Goal: Task Accomplishment & Management: Complete application form

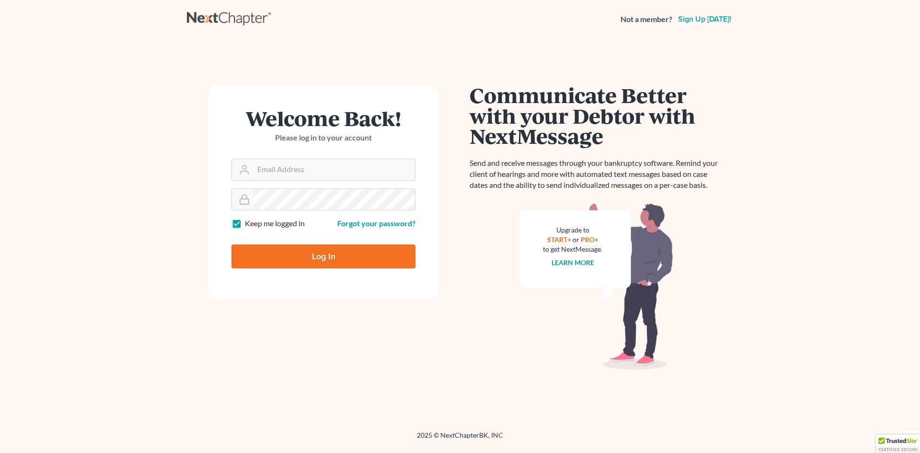
type input "[EMAIL_ADDRESS][DOMAIN_NAME]"
click at [343, 260] on input "Log In" at bounding box center [323, 256] width 184 height 24
type input "Thinking..."
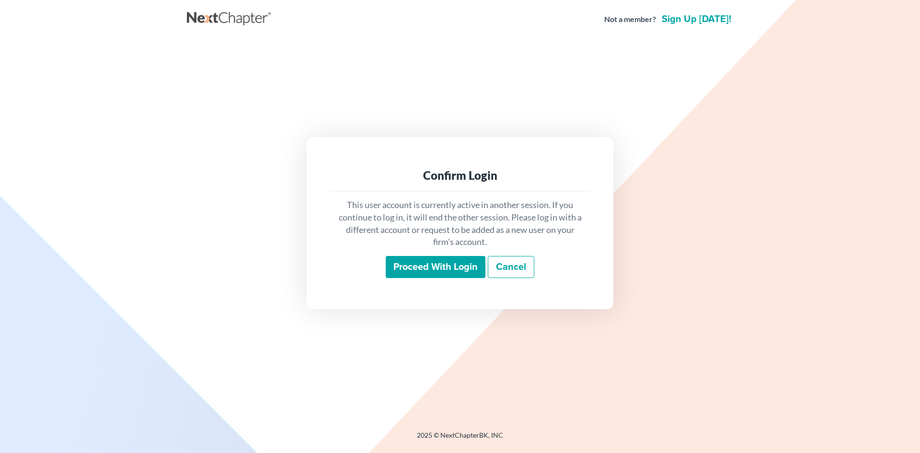
click at [484, 273] on input "Proceed with login" at bounding box center [436, 267] width 100 height 22
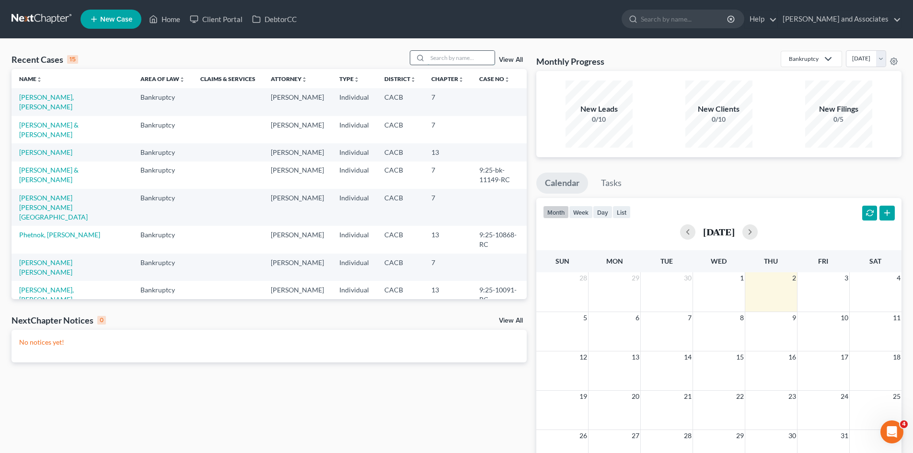
click at [450, 53] on input "search" at bounding box center [460, 58] width 67 height 14
type input "[PERSON_NAME]"
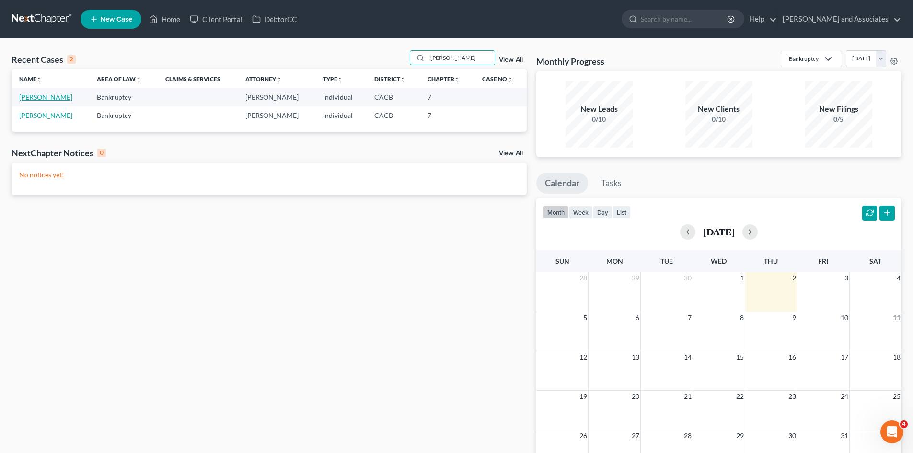
click at [43, 100] on link "[PERSON_NAME]" at bounding box center [45, 97] width 53 height 8
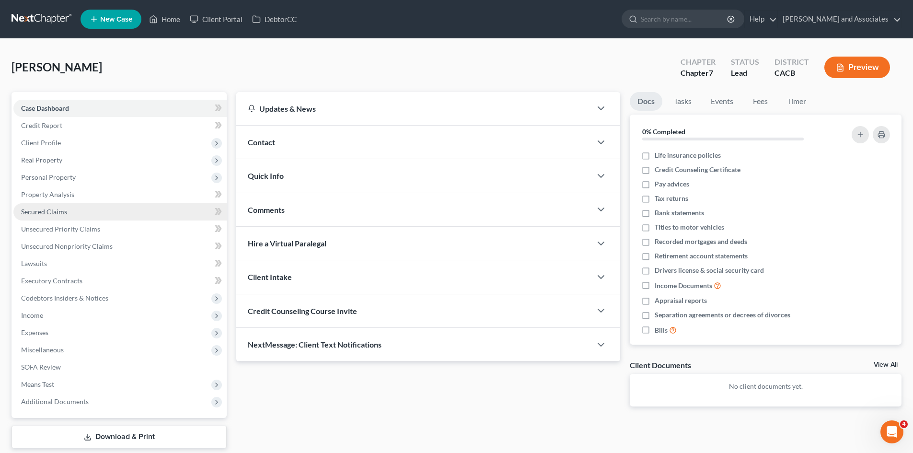
click at [125, 212] on link "Secured Claims" at bounding box center [119, 211] width 213 height 17
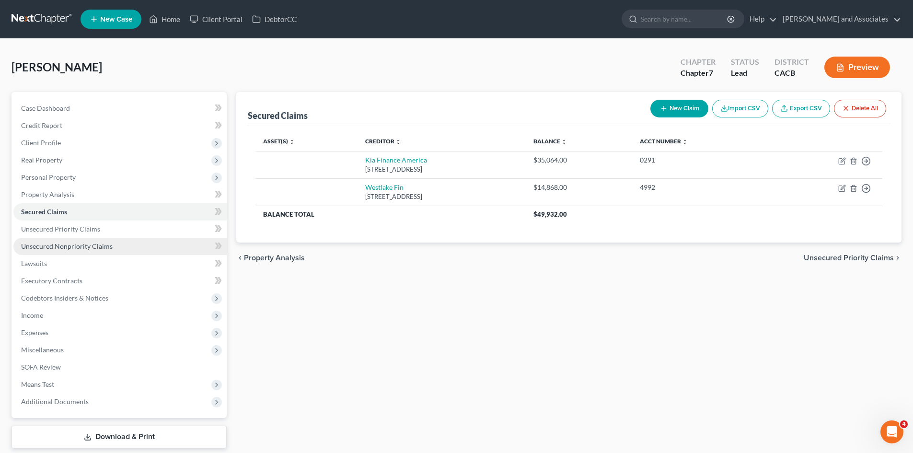
click at [106, 247] on span "Unsecured Nonpriority Claims" at bounding box center [66, 246] width 91 height 8
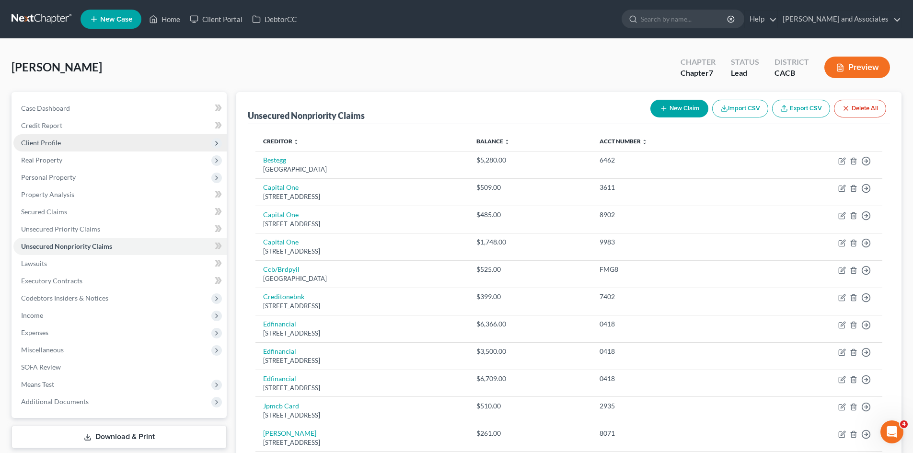
click at [73, 139] on span "Client Profile" at bounding box center [119, 142] width 213 height 17
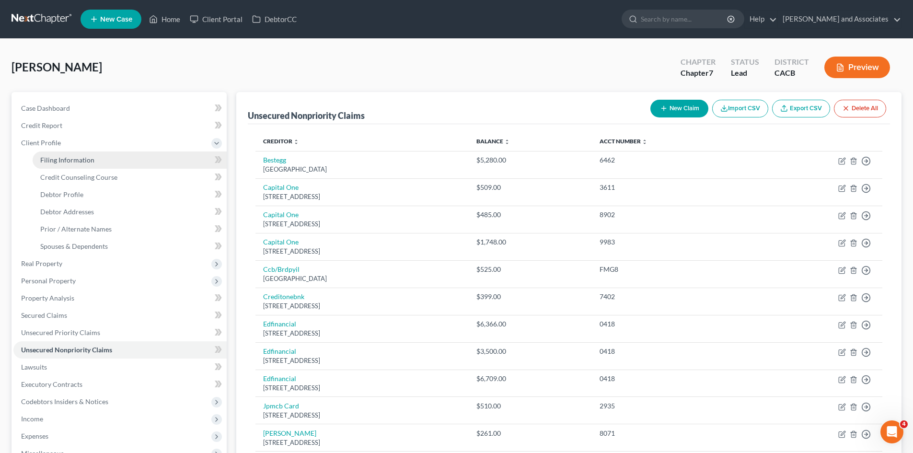
click at [110, 158] on link "Filing Information" at bounding box center [130, 159] width 194 height 17
select select "1"
select select "0"
select select "4"
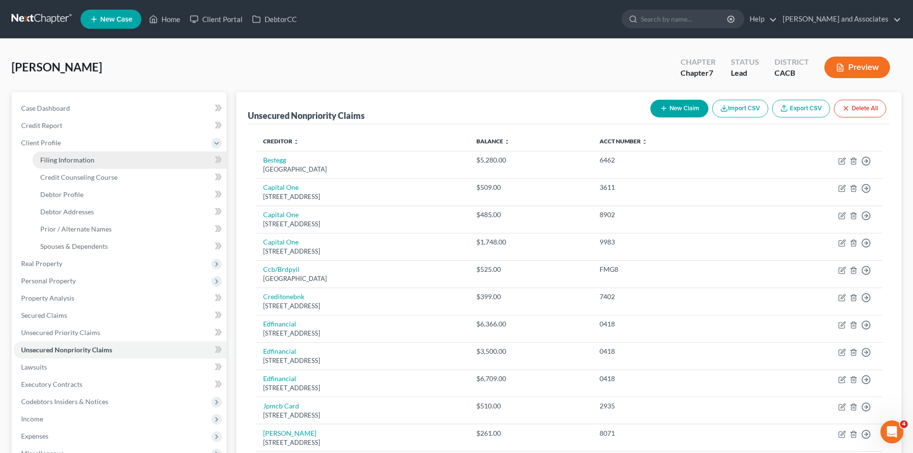
select select "0"
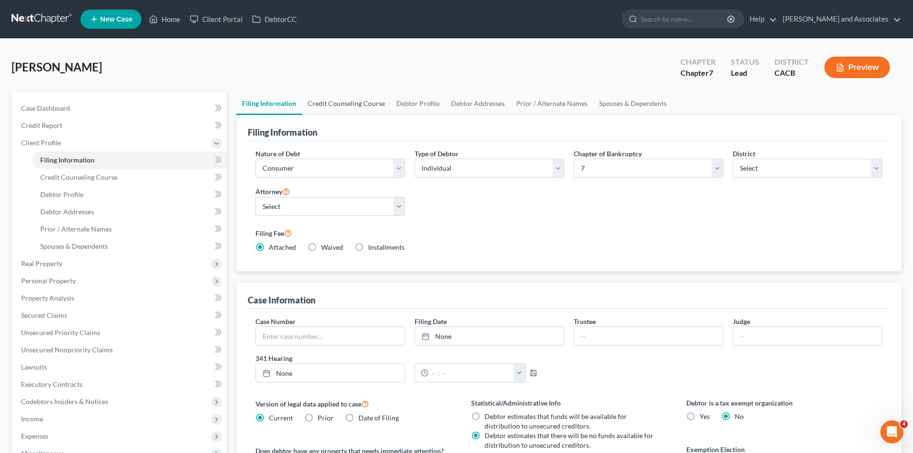
click at [360, 108] on link "Credit Counseling Course" at bounding box center [346, 103] width 89 height 23
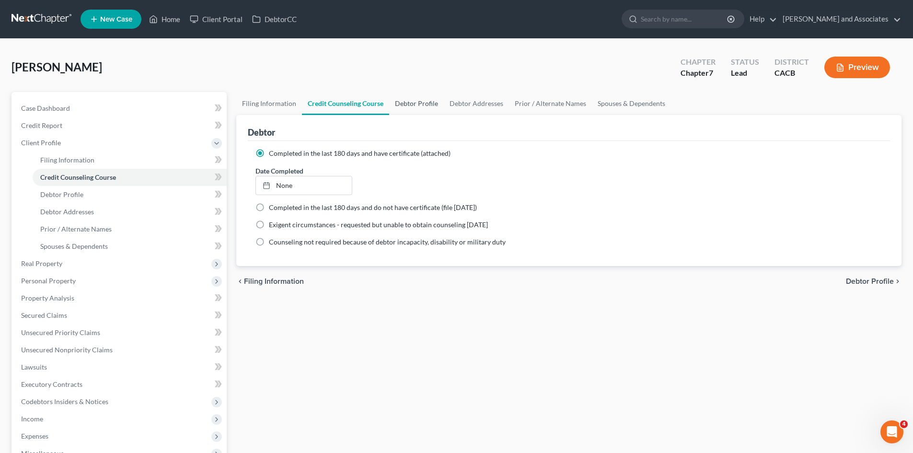
click at [421, 98] on link "Debtor Profile" at bounding box center [416, 103] width 55 height 23
select select "1"
select select "4"
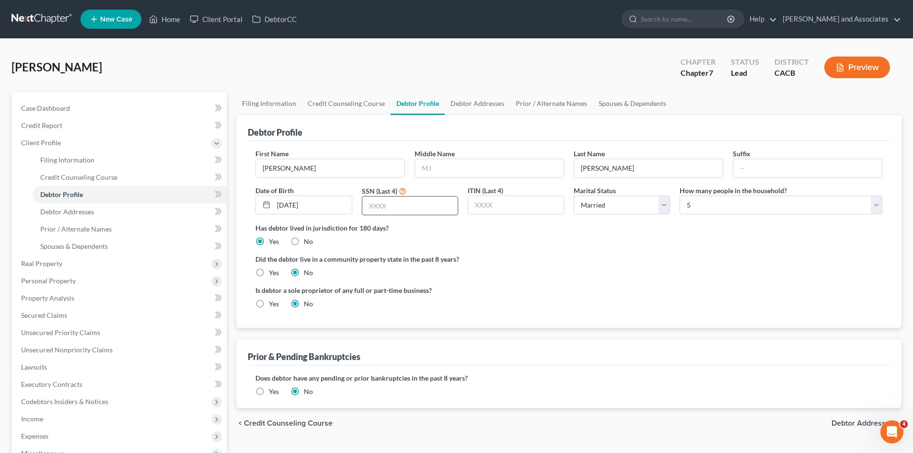
click at [411, 208] on input "text" at bounding box center [409, 205] width 95 height 18
type input "7702"
click at [488, 106] on link "Debtor Addresses" at bounding box center [477, 103] width 65 height 23
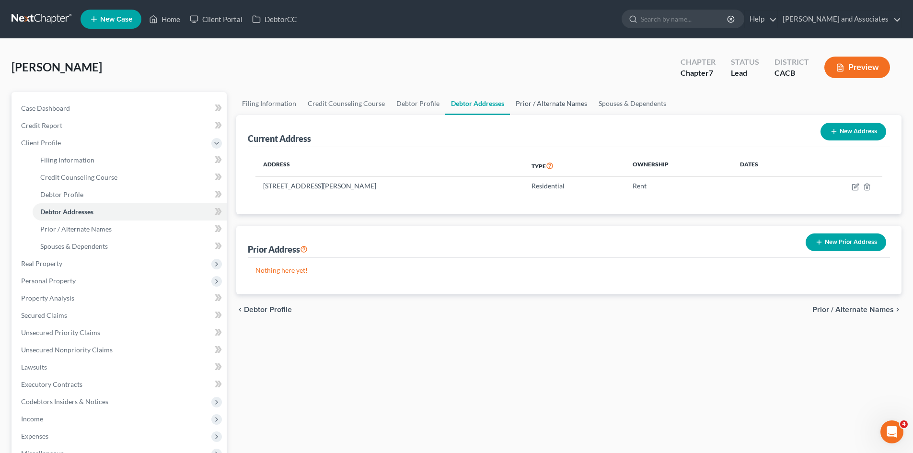
click at [558, 101] on link "Prior / Alternate Names" at bounding box center [551, 103] width 83 height 23
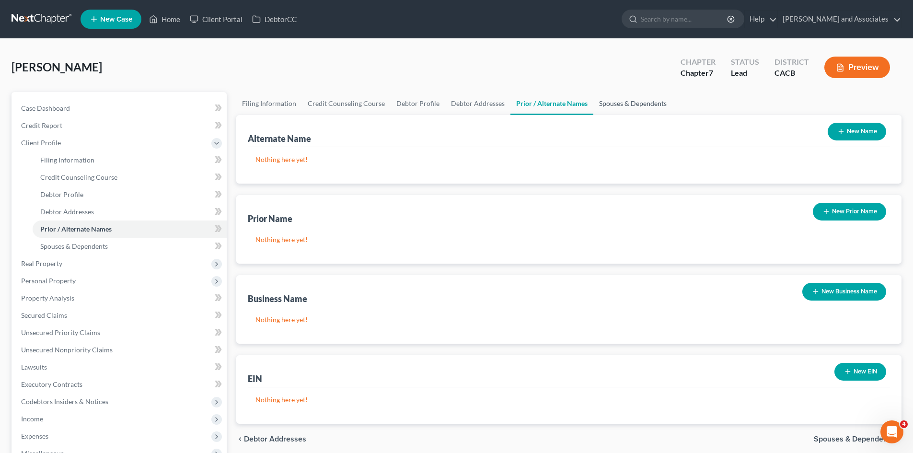
click at [615, 100] on link "Spouses & Dependents" at bounding box center [632, 103] width 79 height 23
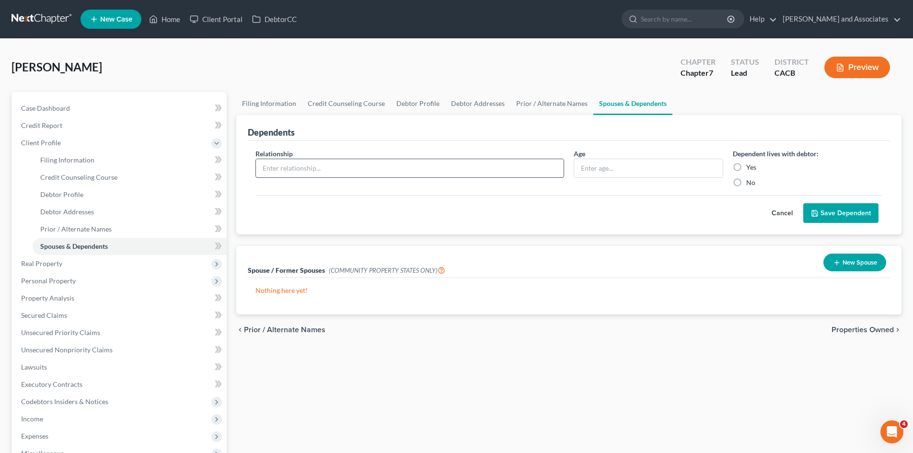
click at [389, 170] on input "text" at bounding box center [410, 168] width 308 height 18
click at [641, 167] on input "text" at bounding box center [648, 168] width 149 height 18
type input "8"
click at [487, 167] on input "text" at bounding box center [410, 168] width 308 height 18
type input "Daughter"
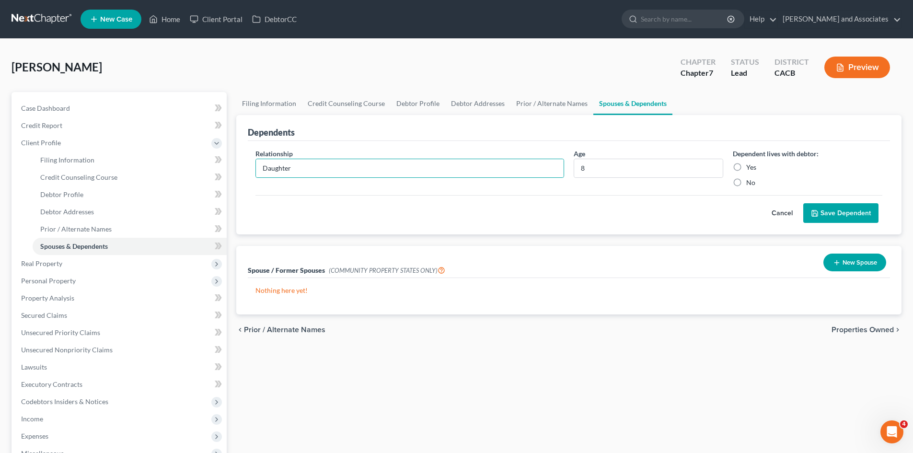
click at [746, 163] on label "Yes" at bounding box center [751, 167] width 10 height 10
click at [750, 163] on input "Yes" at bounding box center [753, 165] width 6 height 6
radio input "true"
click at [835, 209] on button "Save Dependent" at bounding box center [840, 213] width 75 height 20
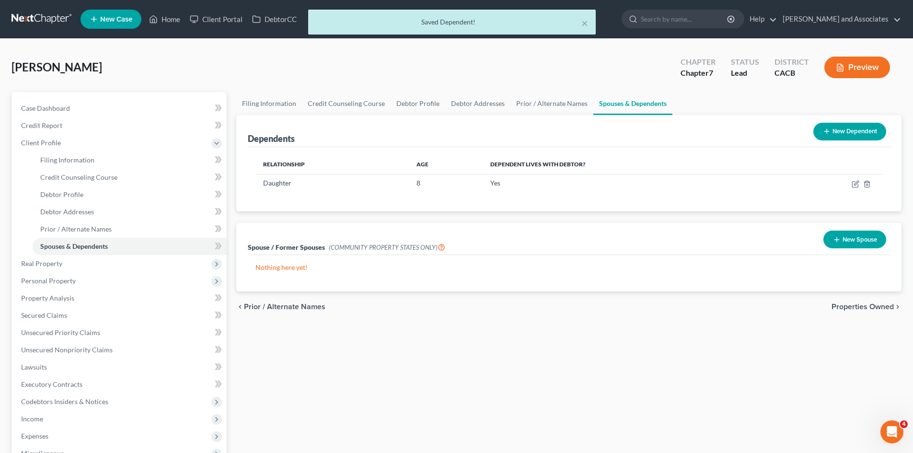
click at [871, 135] on button "New Dependent" at bounding box center [849, 132] width 73 height 18
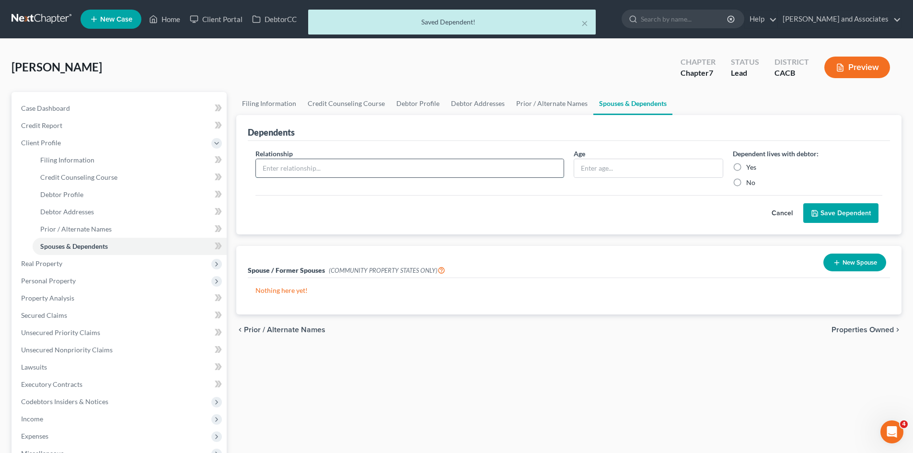
click at [509, 165] on input "text" at bounding box center [410, 168] width 308 height 18
type input "Daughter"
click at [646, 170] on input "text" at bounding box center [648, 168] width 149 height 18
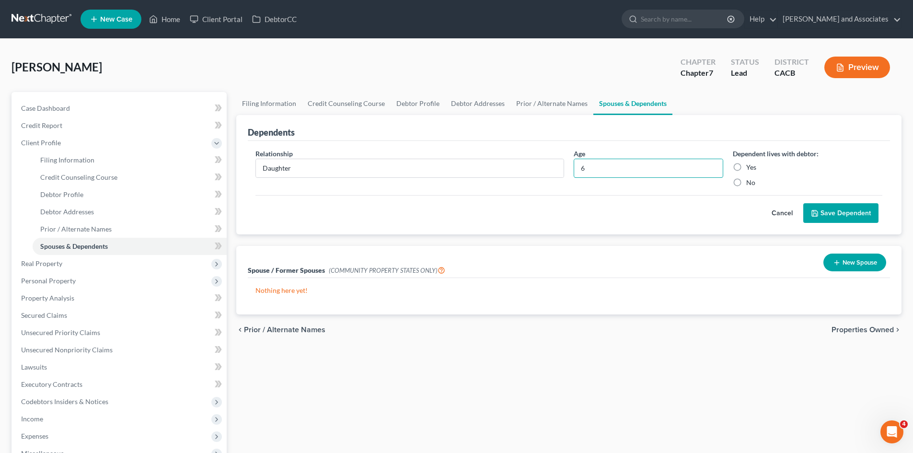
type input "6"
click at [746, 167] on label "Yes" at bounding box center [751, 167] width 10 height 10
click at [750, 167] on input "Yes" at bounding box center [753, 165] width 6 height 6
radio input "true"
click at [845, 199] on div "Cancel Save Dependent" at bounding box center [568, 209] width 627 height 28
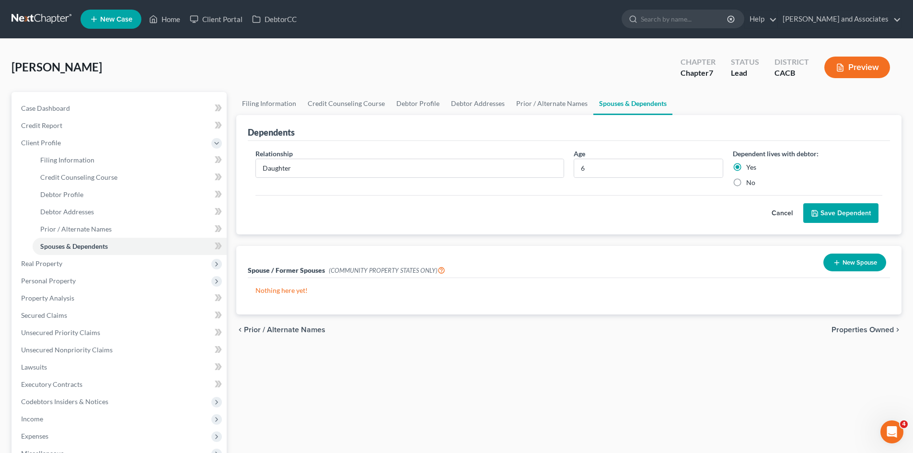
click at [843, 209] on button "Save Dependent" at bounding box center [840, 213] width 75 height 20
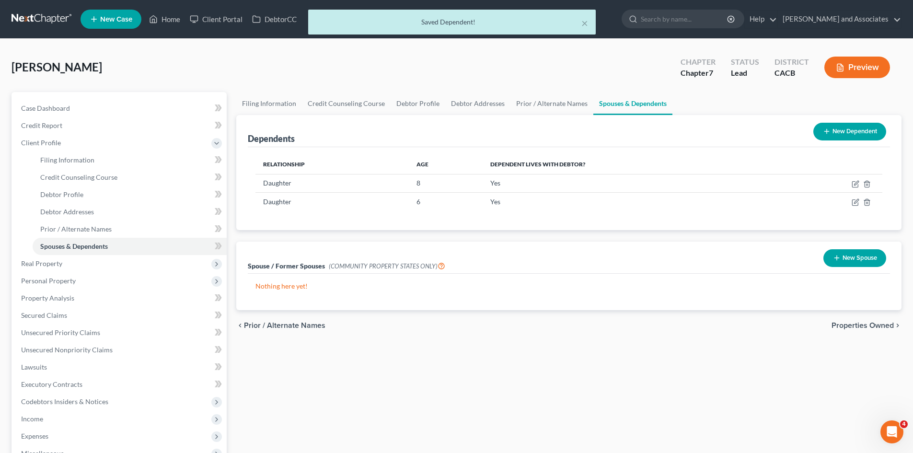
click at [856, 123] on button "New Dependent" at bounding box center [849, 132] width 73 height 18
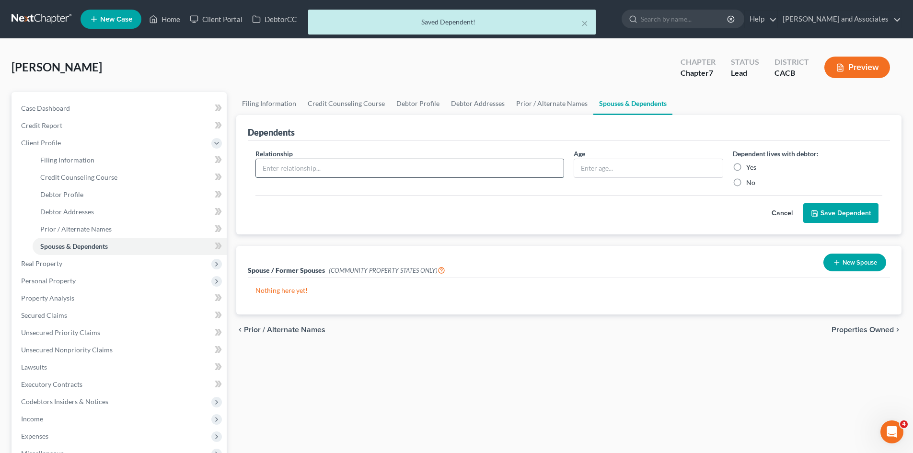
click at [446, 174] on input "text" at bounding box center [410, 168] width 308 height 18
type input "Son"
click at [637, 167] on input "text" at bounding box center [648, 168] width 149 height 18
type input "1"
click at [746, 164] on label "Yes" at bounding box center [751, 167] width 10 height 10
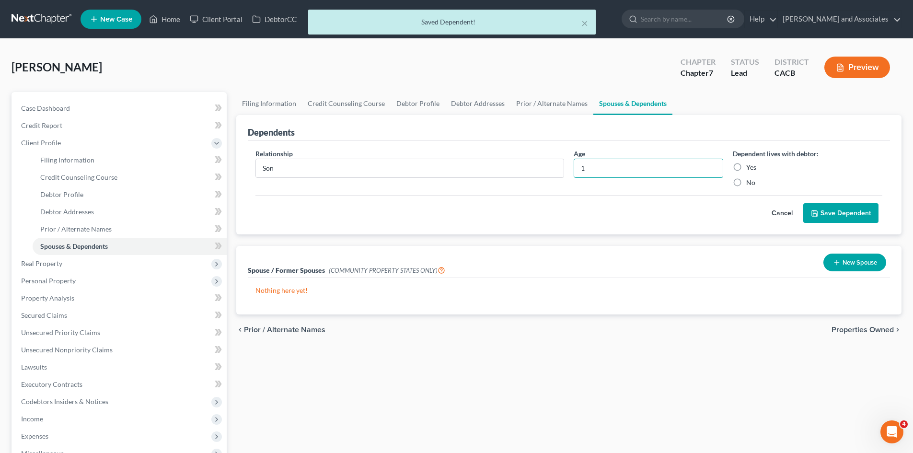
click at [750, 164] on input "Yes" at bounding box center [753, 165] width 6 height 6
radio input "true"
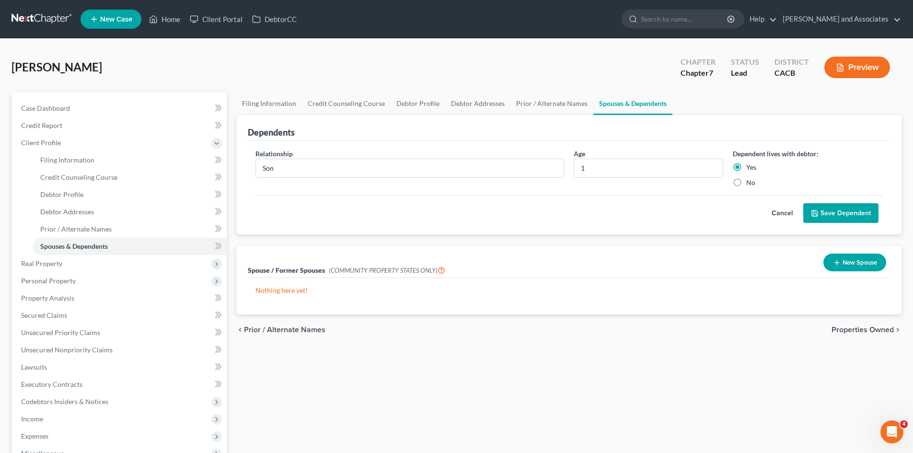
click at [844, 210] on button "Save Dependent" at bounding box center [840, 213] width 75 height 20
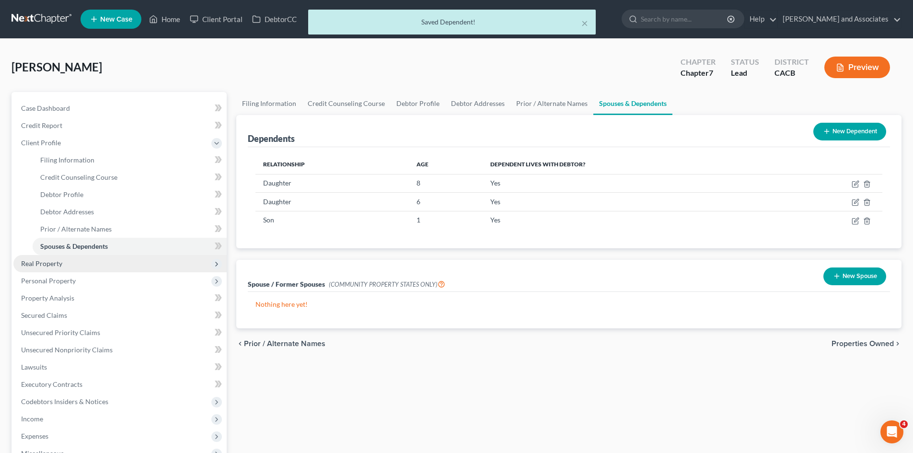
click at [41, 262] on span "Real Property" at bounding box center [41, 263] width 41 height 8
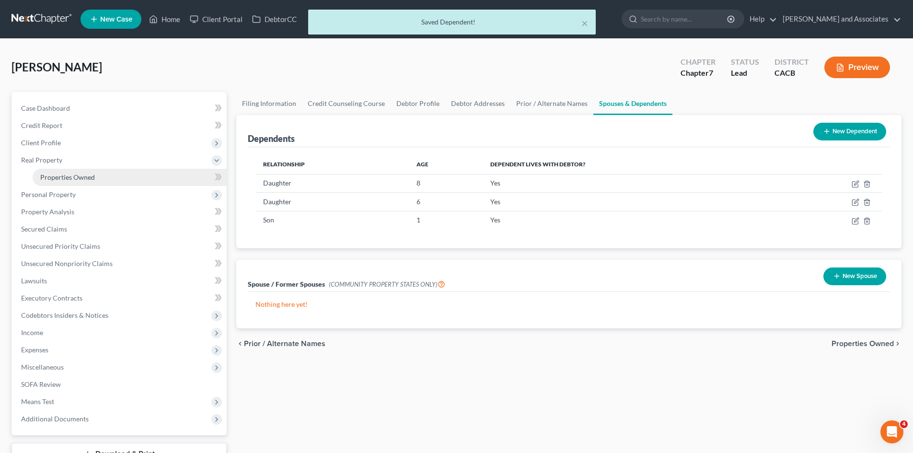
click at [115, 179] on link "Properties Owned" at bounding box center [130, 177] width 194 height 17
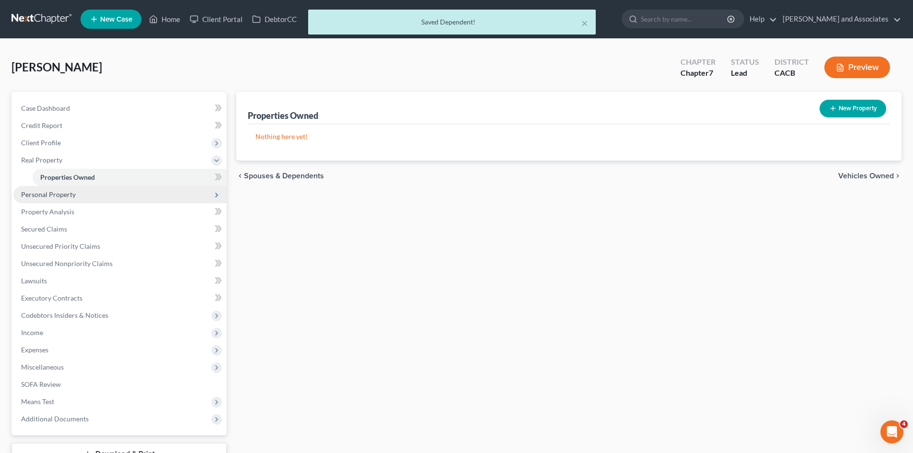
click at [134, 193] on span "Personal Property" at bounding box center [119, 194] width 213 height 17
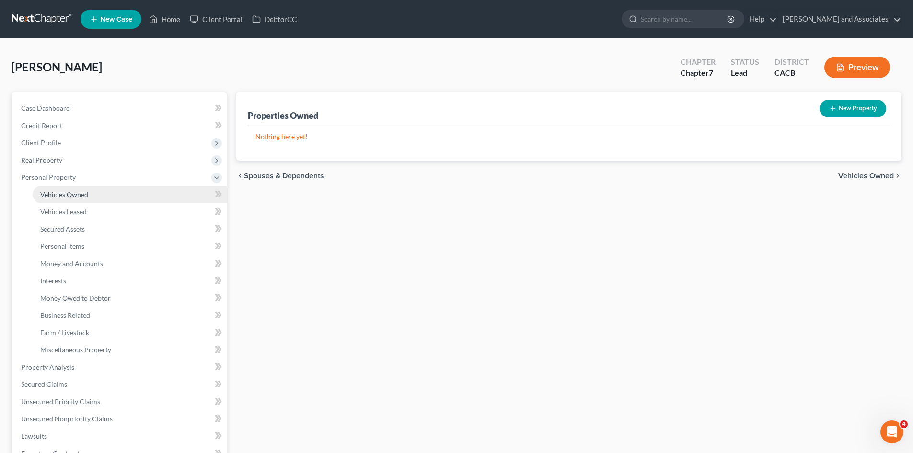
click at [132, 199] on link "Vehicles Owned" at bounding box center [130, 194] width 194 height 17
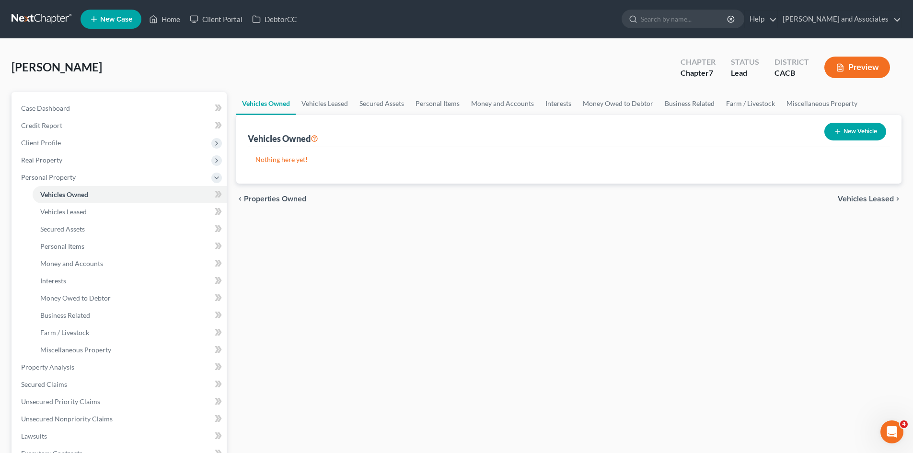
click at [826, 130] on button "New Vehicle" at bounding box center [855, 132] width 62 height 18
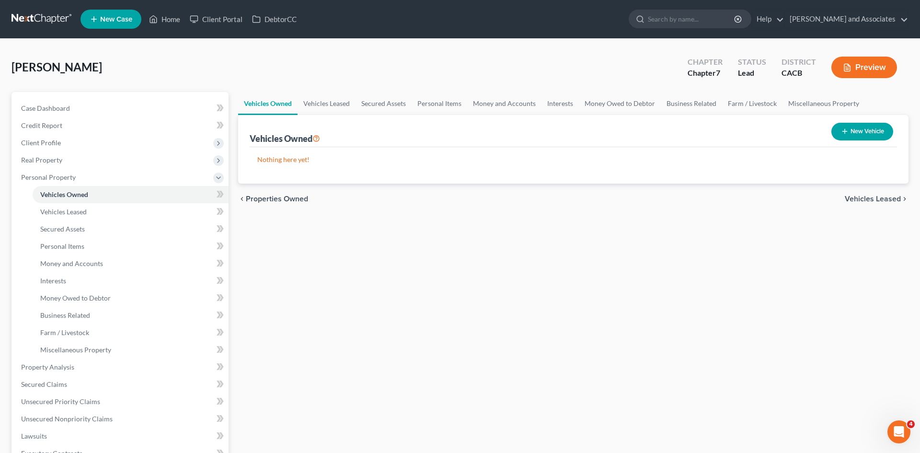
select select "0"
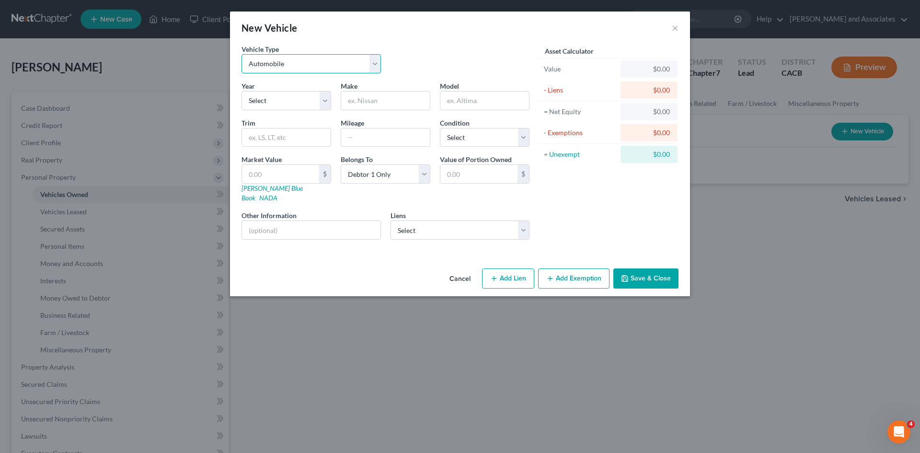
click at [327, 70] on select "Select Automobile Truck Trailer Watercraft Aircraft Motor Home Atv Other Vehicle" at bounding box center [310, 63] width 139 height 19
click at [501, 61] on div "Vehicle Type Select Automobile Truck Trailer Watercraft Aircraft Motor Home Atv…" at bounding box center [385, 62] width 297 height 37
click at [285, 98] on select "Select 2026 2025 2024 2023 2022 2021 2020 2019 2018 2017 2016 2015 2014 2013 20…" at bounding box center [286, 100] width 90 height 19
select select "4"
click at [241, 91] on select "Select 2026 2025 2024 2023 2022 2021 2020 2019 2018 2017 2016 2015 2014 2013 20…" at bounding box center [286, 100] width 90 height 19
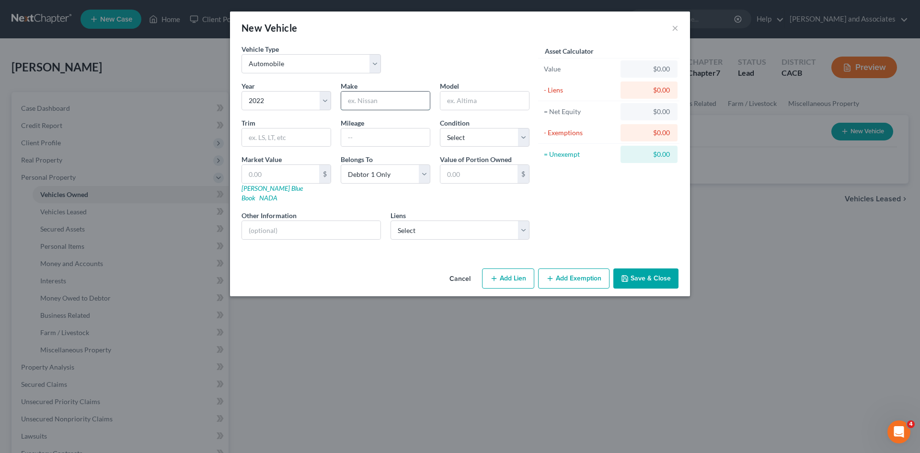
click at [383, 108] on input "text" at bounding box center [385, 100] width 89 height 18
type input "Kia"
click at [480, 102] on input "text" at bounding box center [484, 100] width 89 height 18
type input "Tularide"
click at [305, 100] on select "Select 2026 2025 2024 2023 2022 2021 2020 2019 2018 2017 2016 2015 2014 2013 20…" at bounding box center [286, 100] width 90 height 19
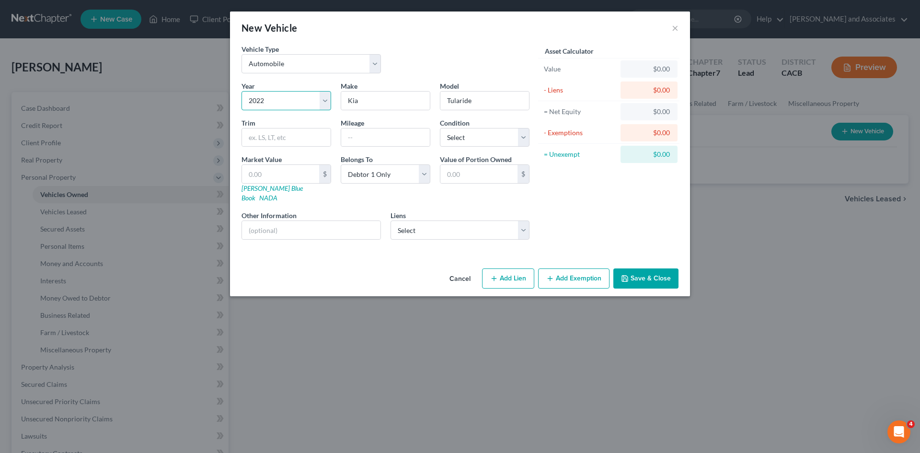
select select "2"
click at [241, 91] on select "Select 2026 2025 2024 2023 2022 2021 2020 2019 2018 2017 2016 2015 2014 2013 20…" at bounding box center [286, 100] width 90 height 19
click at [392, 139] on input "text" at bounding box center [385, 137] width 89 height 18
type input "64k"
click at [448, 141] on select "Select Excellent Very Good Good Fair Poor" at bounding box center [485, 137] width 90 height 19
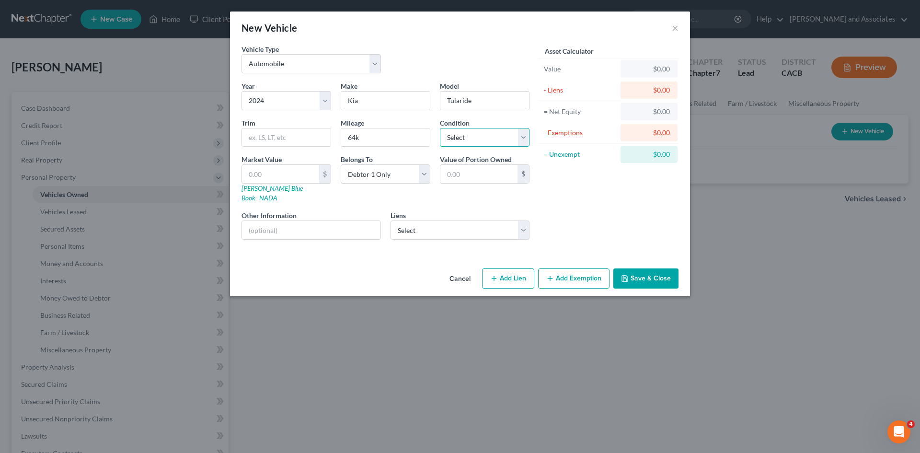
select select "2"
click at [440, 128] on select "Select Excellent Very Good Good Fair Poor" at bounding box center [485, 137] width 90 height 19
click at [385, 174] on select "Select Debtor 1 Only Debtor 2 Only Debtor 1 And Debtor 2 Only At Least One Of T…" at bounding box center [386, 173] width 90 height 19
select select "4"
click at [341, 164] on select "Select Debtor 1 Only Debtor 2 Only Debtor 1 And Debtor 2 Only At Least One Of T…" at bounding box center [386, 173] width 90 height 19
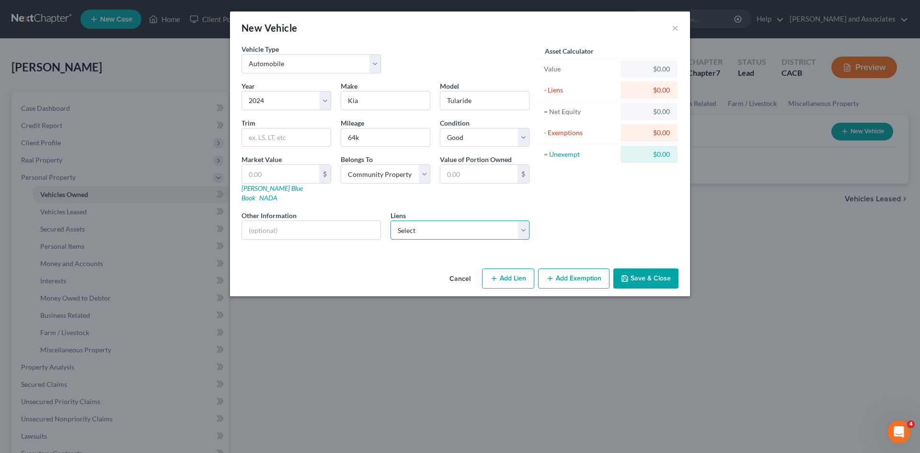
click at [479, 220] on select "Select Kia Finance America - $35,064.00 Westlake Fin - $14,868.00" at bounding box center [459, 229] width 139 height 19
select select "0"
click at [390, 220] on select "Select Kia Finance America - $35,064.00 Westlake Fin - $14,868.00" at bounding box center [459, 229] width 139 height 19
select select
select select "4"
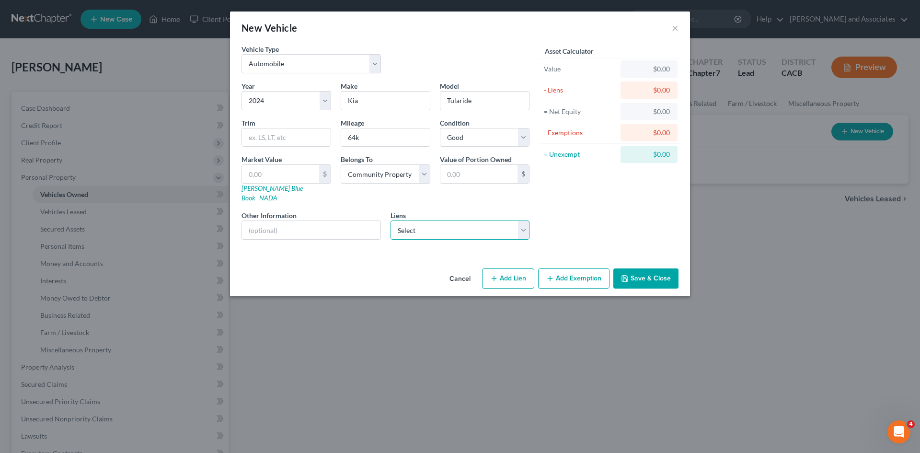
select select "0"
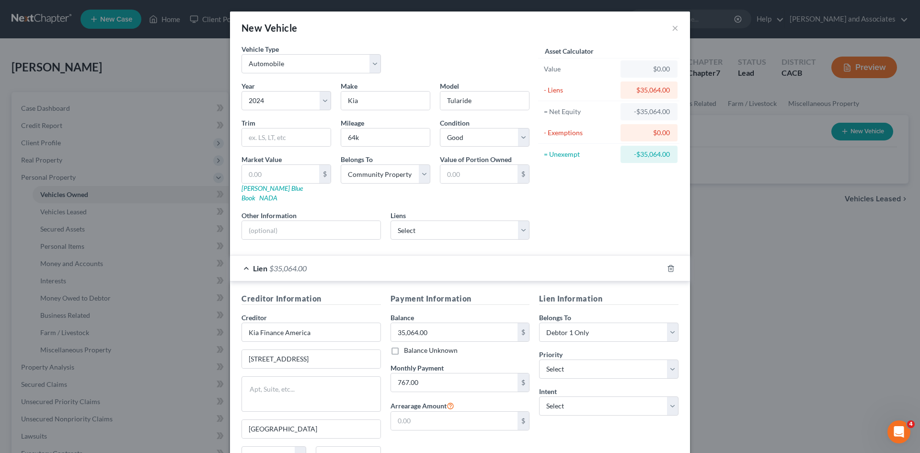
click at [270, 255] on div "Lien $35,064.00" at bounding box center [446, 267] width 433 height 25
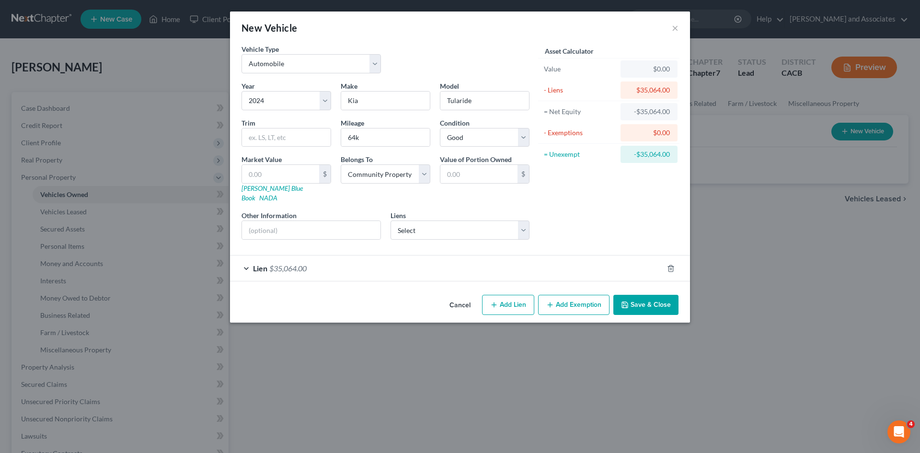
click at [649, 295] on button "Save & Close" at bounding box center [645, 305] width 65 height 20
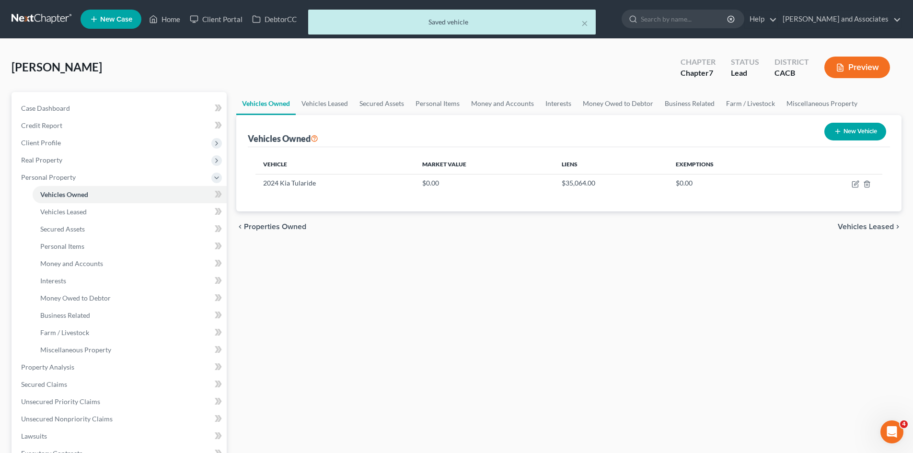
click at [872, 134] on button "New Vehicle" at bounding box center [855, 132] width 62 height 18
select select "0"
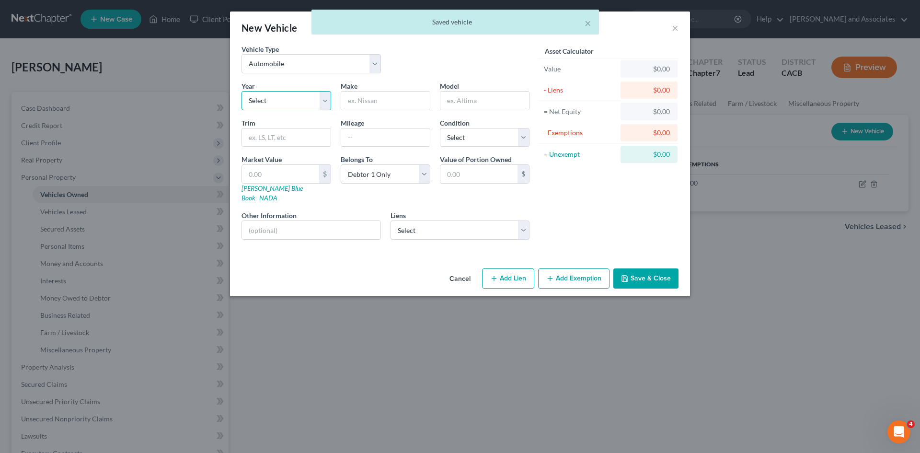
click at [301, 106] on select "Select 2026 2025 2024 2023 2022 2021 2020 2019 2018 2017 2016 2015 2014 2013 20…" at bounding box center [286, 100] width 90 height 19
select select "4"
click at [241, 91] on select "Select 2026 2025 2024 2023 2022 2021 2020 2019 2018 2017 2016 2015 2014 2013 20…" at bounding box center [286, 100] width 90 height 19
click at [307, 104] on select "Select 2026 2025 2024 2023 2022 2021 2020 2019 2018 2017 2016 2015 2014 2013 20…" at bounding box center [286, 100] width 90 height 19
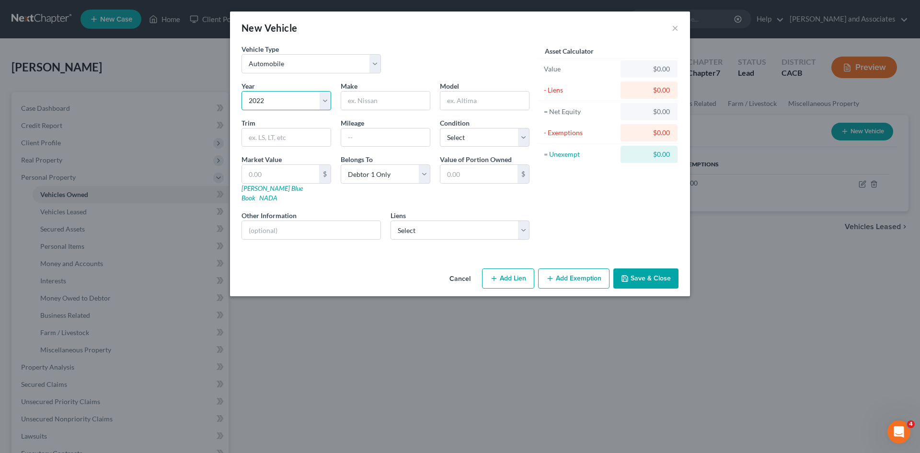
click at [241, 91] on select "Select 2026 2025 2024 2023 2022 2021 2020 2019 2018 2017 2016 2015 2014 2013 20…" at bounding box center [286, 100] width 90 height 19
click at [377, 97] on input "text" at bounding box center [385, 100] width 89 height 18
type input "Kia"
click at [368, 135] on input "text" at bounding box center [385, 137] width 89 height 18
type input "49k"
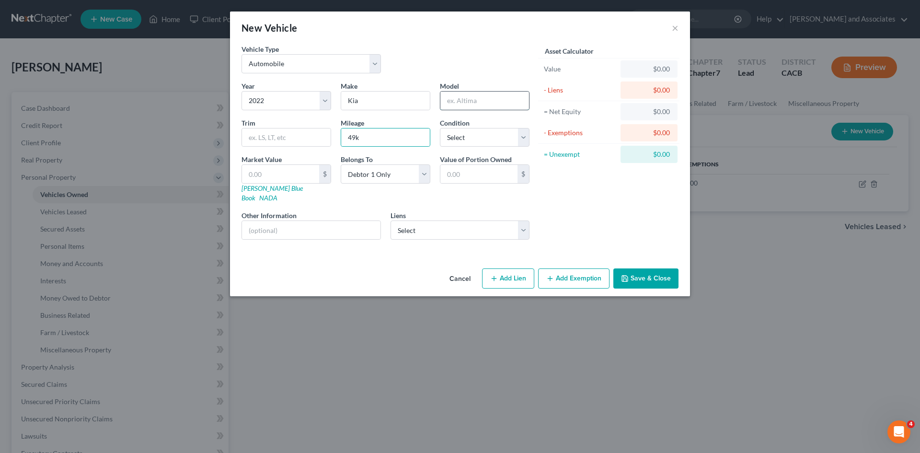
click at [501, 102] on input "text" at bounding box center [484, 100] width 89 height 18
type input "Tularide"
click at [506, 140] on select "Select Excellent Very Good Good Fair Poor" at bounding box center [485, 137] width 90 height 19
select select "2"
click at [440, 128] on select "Select Excellent Very Good Good Fair Poor" at bounding box center [485, 137] width 90 height 19
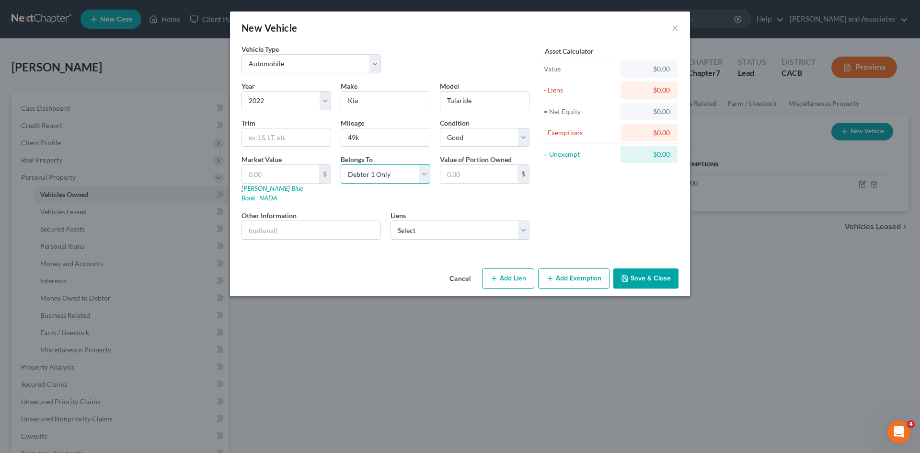
click at [405, 175] on select "Select Debtor 1 Only Debtor 2 Only Debtor 1 And Debtor 2 Only At Least One Of T…" at bounding box center [386, 173] width 90 height 19
select select "4"
click at [341, 164] on select "Select Debtor 1 Only Debtor 2 Only Debtor 1 And Debtor 2 Only At Least One Of T…" at bounding box center [386, 173] width 90 height 19
click at [539, 221] on div "Asset Calculator Value $0.00 - Liens $0.00 = Net Equity $0.00 - Exemptions $0.0…" at bounding box center [608, 145] width 149 height 203
click at [486, 221] on select "Select Westlake Fin - $14,868.00" at bounding box center [459, 229] width 139 height 19
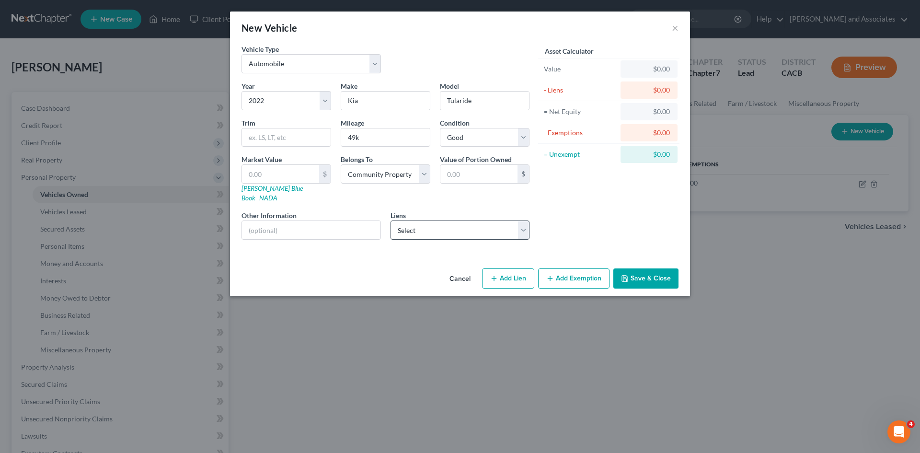
select select "4"
select select "0"
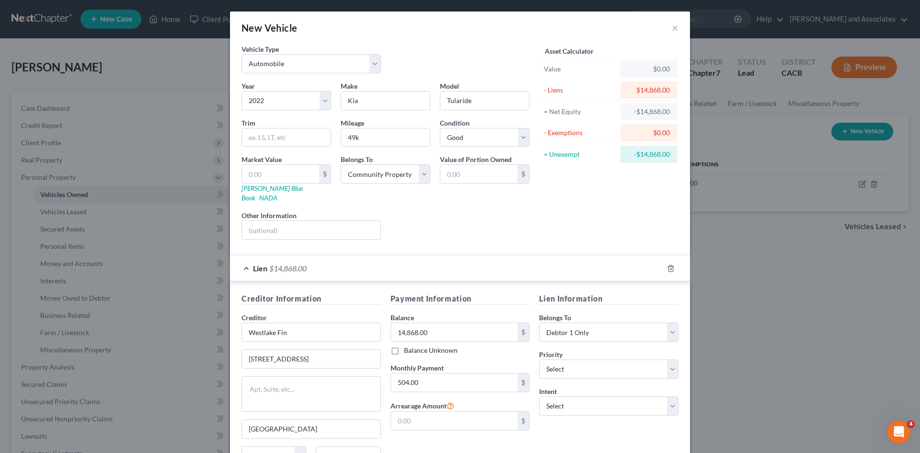
click at [230, 256] on div "Lien $14,868.00" at bounding box center [446, 267] width 433 height 25
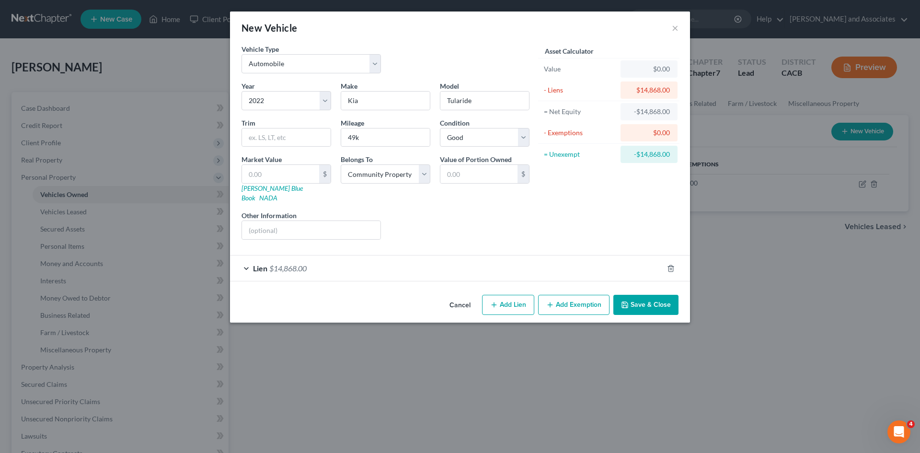
click at [629, 295] on button "Save & Close" at bounding box center [645, 305] width 65 height 20
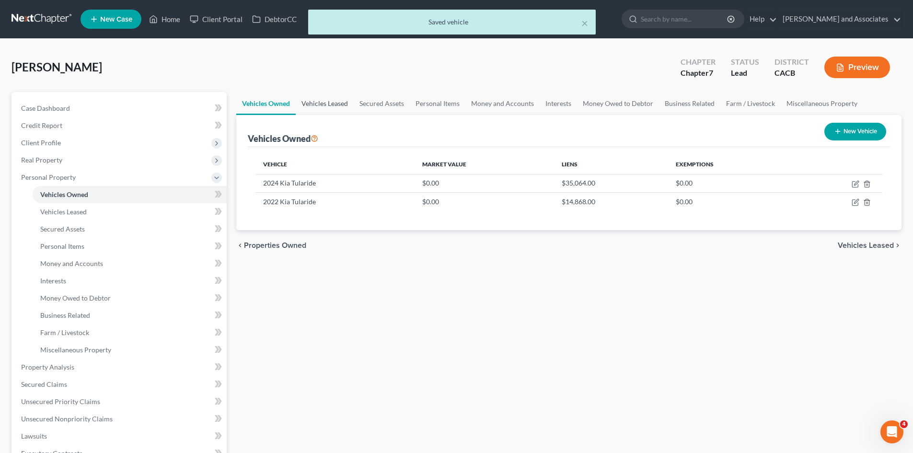
click at [340, 106] on link "Vehicles Leased" at bounding box center [325, 103] width 58 height 23
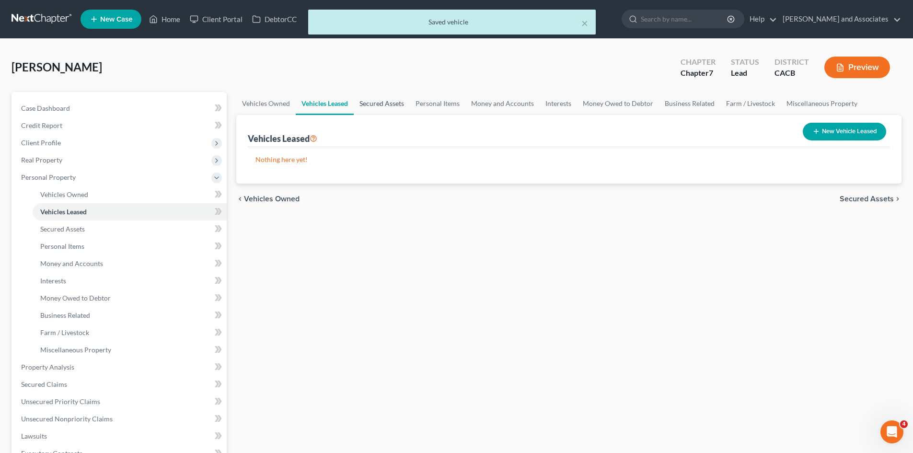
click at [373, 106] on link "Secured Assets" at bounding box center [382, 103] width 56 height 23
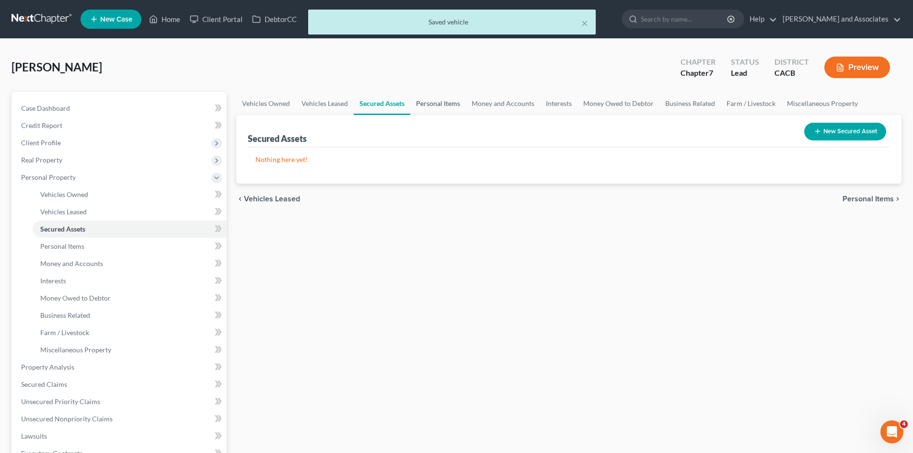
click at [423, 103] on link "Personal Items" at bounding box center [438, 103] width 56 height 23
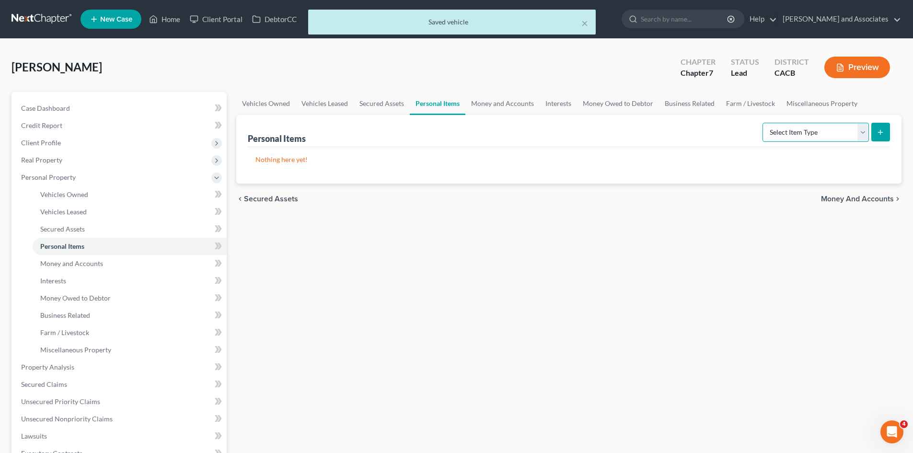
drag, startPoint x: 806, startPoint y: 136, endPoint x: 778, endPoint y: 136, distance: 27.8
click at [806, 136] on select "Select Item Type Clothing Collectibles Of Value Electronics Firearms Household …" at bounding box center [815, 132] width 106 height 19
select select "clothing"
click at [763, 123] on select "Select Item Type Clothing Collectibles Of Value Electronics Firearms Household …" at bounding box center [815, 132] width 106 height 19
click at [872, 131] on button "submit" at bounding box center [880, 132] width 19 height 19
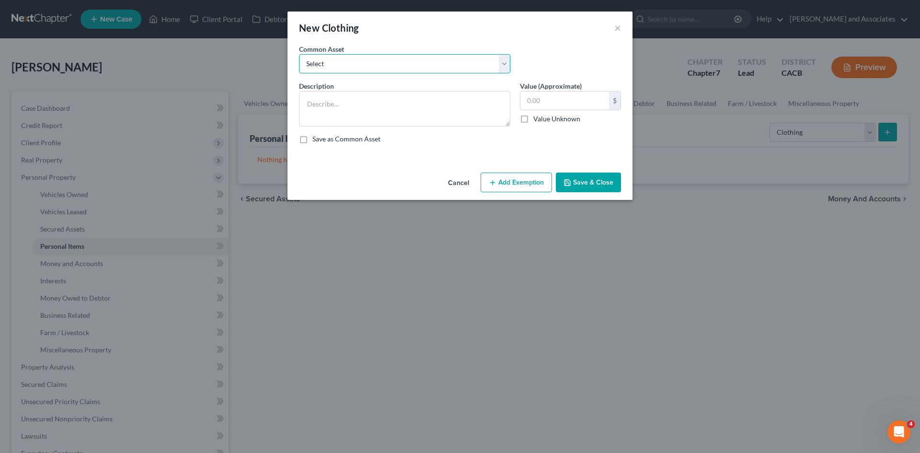
click at [369, 58] on select "Select Clothing for Family of" at bounding box center [404, 63] width 211 height 19
select select "0"
click at [299, 54] on select "Select Clothing for Family of" at bounding box center [404, 63] width 211 height 19
click at [424, 112] on textarea "Clothing for Family of" at bounding box center [404, 108] width 211 height 35
type textarea "Clothing for Family of 5"
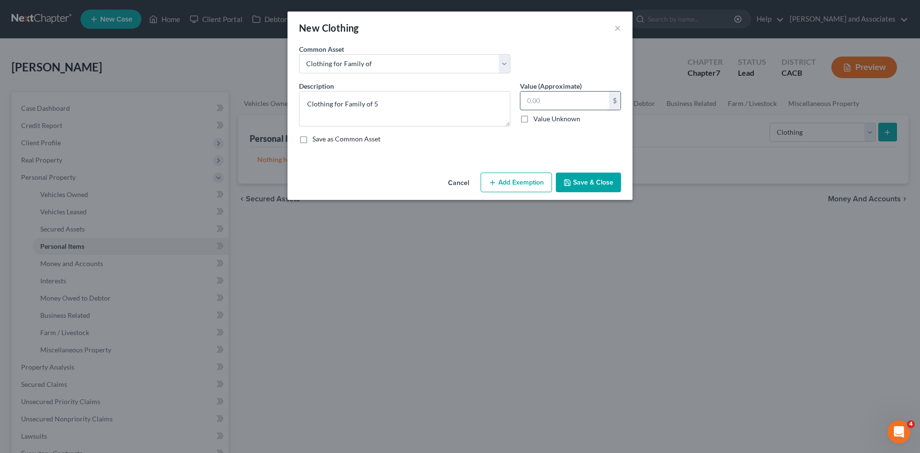
click at [549, 100] on input "text" at bounding box center [564, 100] width 89 height 18
type input "500"
click at [498, 193] on div "Cancel Add Exemption Save & Close" at bounding box center [459, 185] width 345 height 32
click at [514, 187] on button "Add Exemption" at bounding box center [515, 182] width 71 height 20
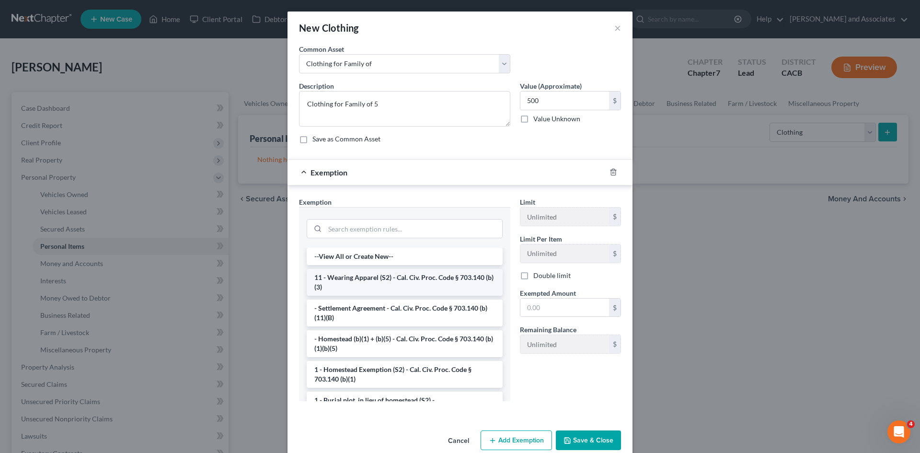
click at [392, 279] on li "11 - Wearing Apparel (S2) - Cal. Civ. Proc. Code § 703.140 (b)(3)" at bounding box center [405, 282] width 196 height 27
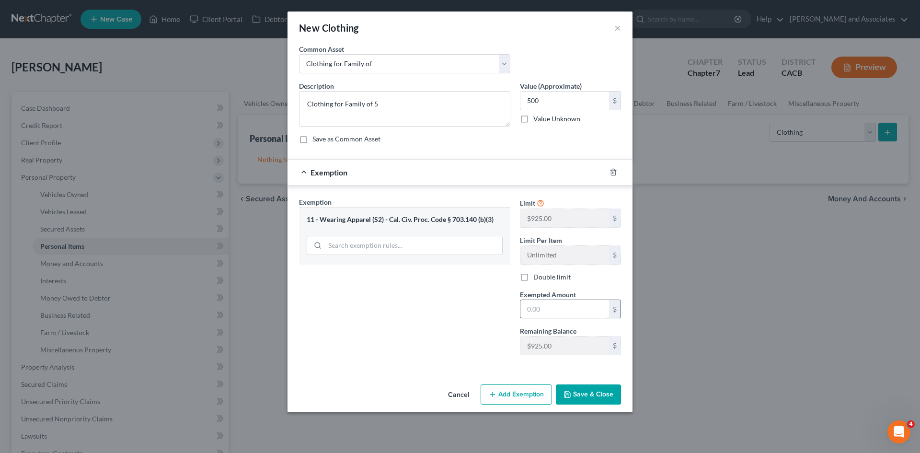
click at [540, 311] on input "text" at bounding box center [564, 309] width 89 height 18
type input "500"
click at [590, 388] on button "Save & Close" at bounding box center [588, 394] width 65 height 20
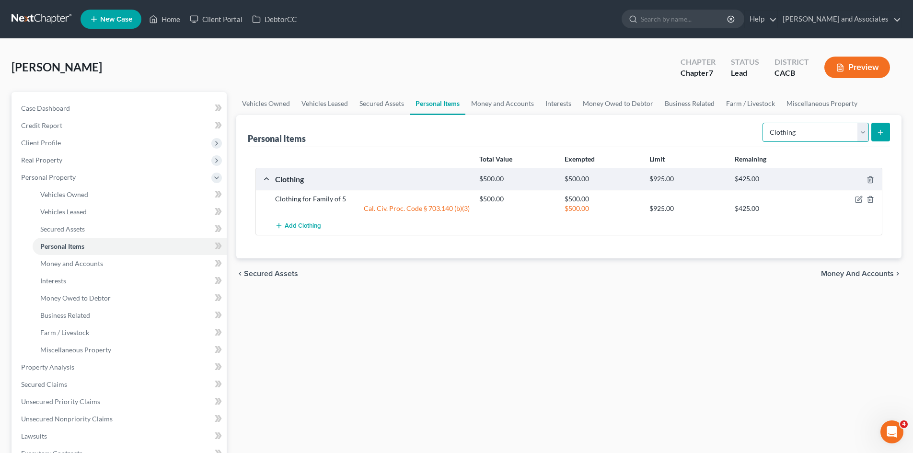
click at [801, 132] on select "Select Item Type Clothing Collectibles Of Value Electronics Firearms Household …" at bounding box center [815, 132] width 106 height 19
select select "electronics"
click at [763, 123] on select "Select Item Type Clothing Collectibles Of Value Electronics Firearms Household …" at bounding box center [815, 132] width 106 height 19
click at [878, 130] on icon "submit" at bounding box center [880, 132] width 8 height 8
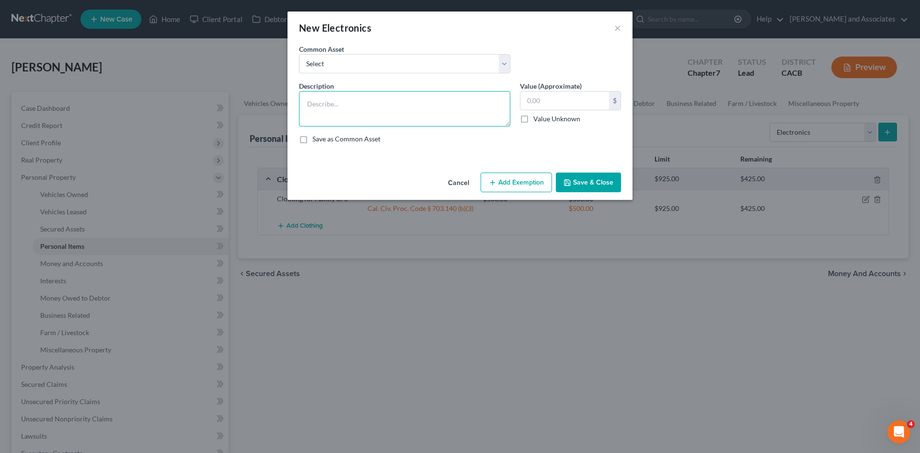
click at [376, 106] on textarea at bounding box center [404, 108] width 211 height 35
click at [591, 104] on input "text" at bounding box center [564, 100] width 89 height 18
click at [495, 113] on textarea "2 phones, 2 tablets, 2 laptops, 3 tvs,1 printer" at bounding box center [404, 108] width 211 height 35
click at [320, 116] on textarea "2 phones, 2 tablets, 2 laptops, 3 tvs,1 printer, 1 apple watch, 1 xbox, 1 ninte…" at bounding box center [404, 108] width 211 height 35
click at [325, 116] on textarea "2 phones, 2 tablets, 2 laptops, 3 tvs,1 printer, 1 apple watch, 1 xbox, 1 ninte…" at bounding box center [404, 108] width 211 height 35
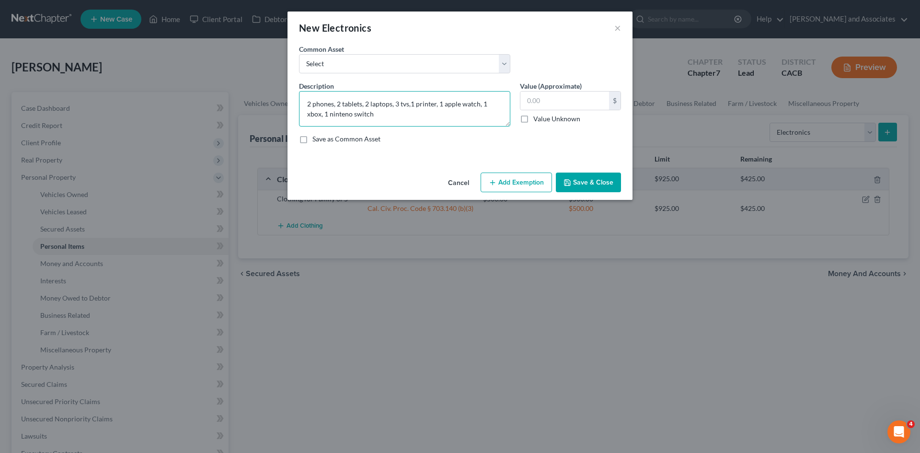
click at [327, 118] on textarea "2 phones, 2 tablets, 2 laptops, 3 tvs,1 printer, 1 apple watch, 1 xbox, 1 ninte…" at bounding box center [404, 108] width 211 height 35
click at [330, 113] on textarea "2 phones, 2 tablets, 2 laptops, 3 tvs,1 printer, 1 apple watch, 1 xbox, 1 ninte…" at bounding box center [404, 108] width 211 height 35
type textarea "2 phones, 2 tablets, 2 laptops, 3 tvs,1 printer, 1 apple watch, 1 xbox, 1 ninte…"
click at [596, 107] on input "text" at bounding box center [564, 100] width 89 height 18
type input "2,500"
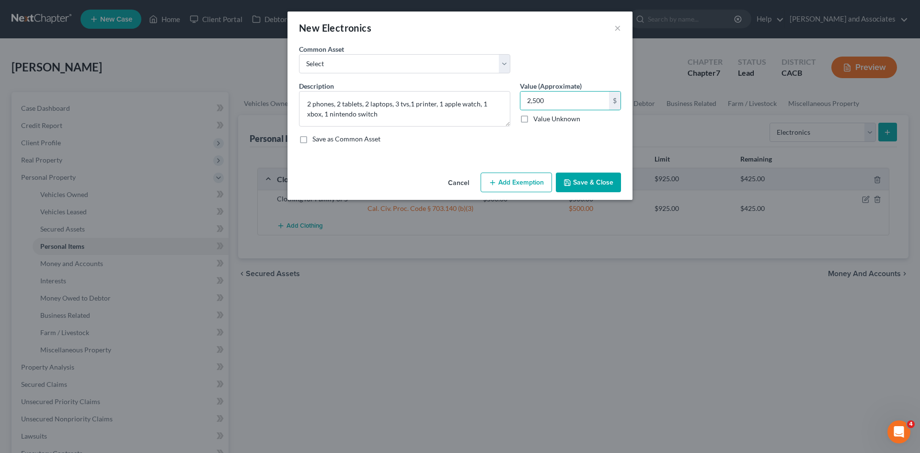
click at [492, 189] on button "Add Exemption" at bounding box center [515, 182] width 71 height 20
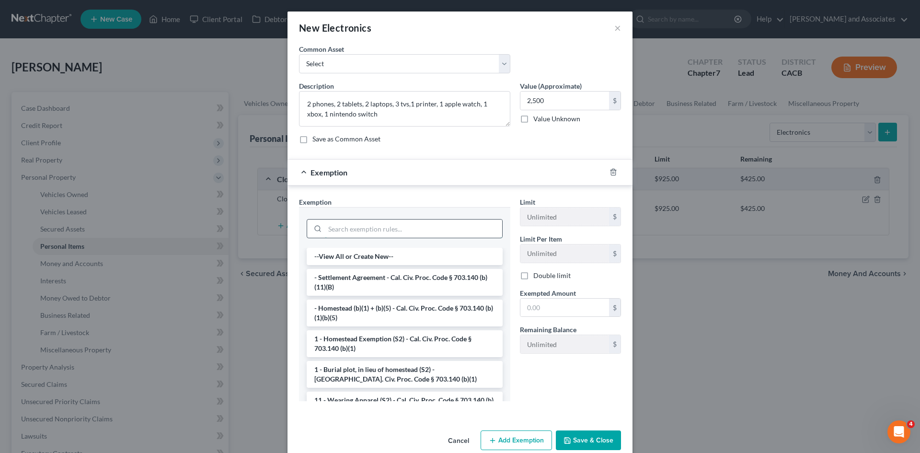
click at [393, 229] on input "search" at bounding box center [413, 228] width 177 height 18
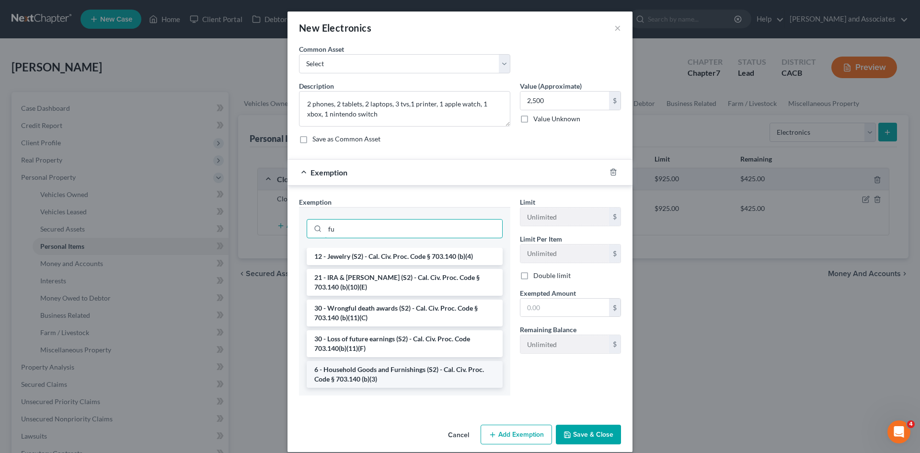
type input "fu"
click at [362, 370] on li "6 - Household Goods and Furnishings (S2) - Cal. Civ. Proc. Code § 703.140 (b)(3)" at bounding box center [405, 374] width 196 height 27
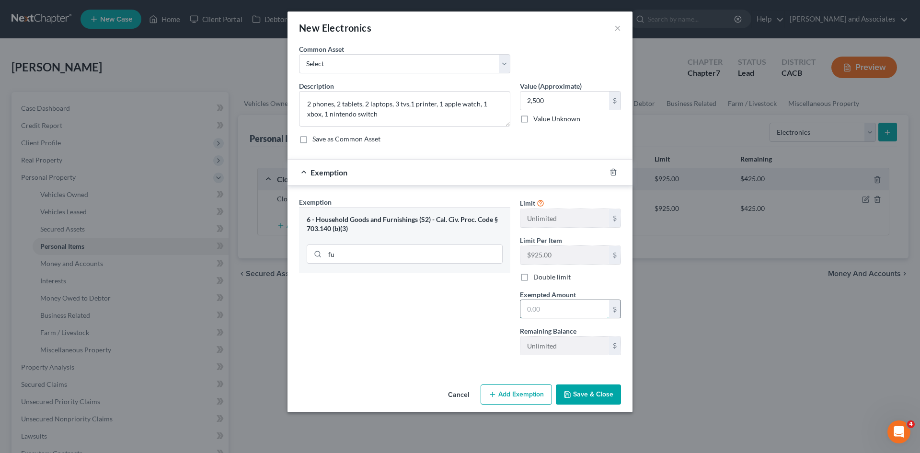
click at [564, 309] on input "text" at bounding box center [564, 309] width 89 height 18
type input "2,500"
click at [580, 406] on div "Cancel Add Exemption Save & Close" at bounding box center [459, 396] width 345 height 32
click at [594, 396] on button "Save & Close" at bounding box center [588, 394] width 65 height 20
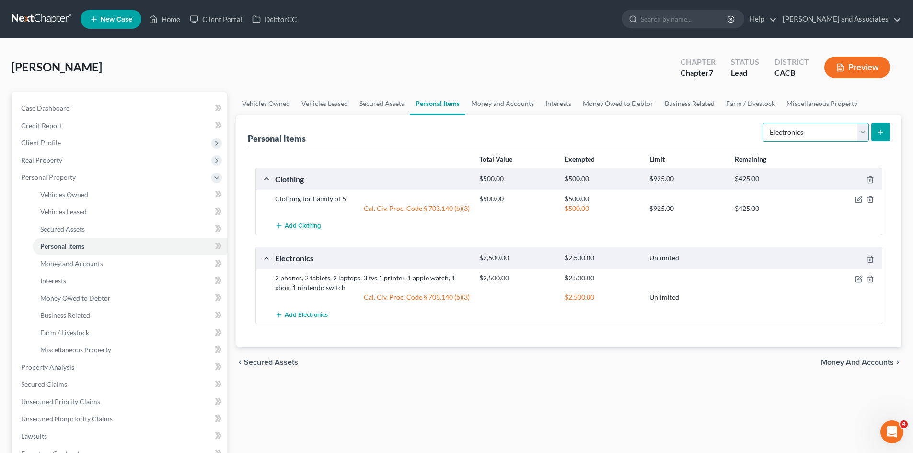
click at [796, 140] on select "Select Item Type Clothing Collectibles Of Value Electronics Firearms Household …" at bounding box center [815, 132] width 106 height 19
select select "jewelry"
click at [763, 123] on select "Select Item Type Clothing Collectibles Of Value Electronics Firearms Household …" at bounding box center [815, 132] width 106 height 19
click at [877, 130] on icon "submit" at bounding box center [880, 132] width 8 height 8
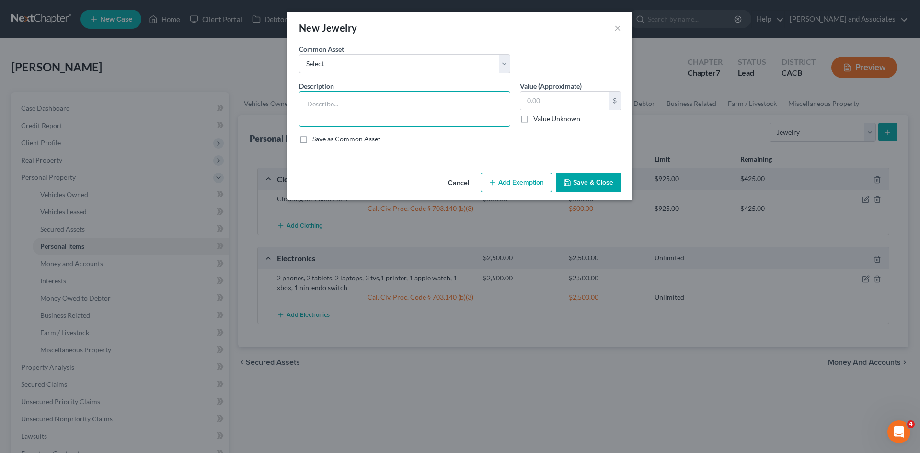
click at [375, 110] on textarea at bounding box center [404, 108] width 211 height 35
type textarea "1 necklace, 1 pair of earrings"
click at [567, 101] on input "text" at bounding box center [564, 100] width 89 height 18
type input "1,000"
click at [510, 190] on button "Add Exemption" at bounding box center [515, 182] width 71 height 20
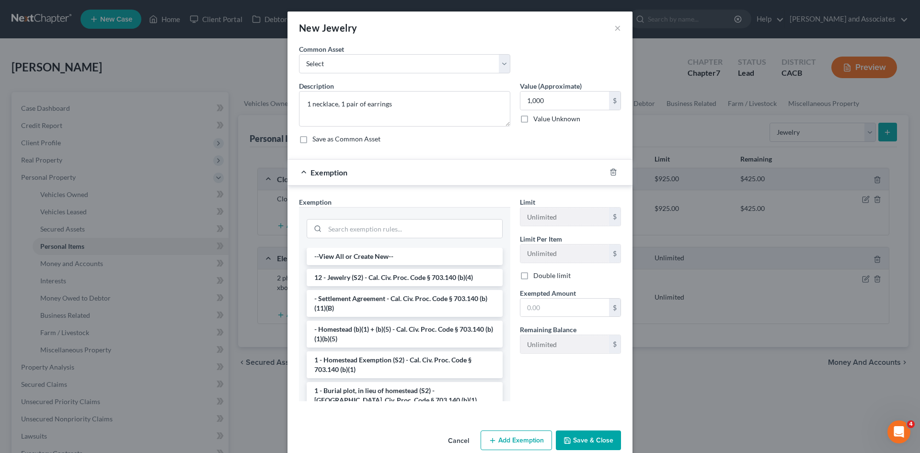
click at [442, 281] on li "12 - Jewelry (S2) - Cal. Civ. Proc. Code § 703.140 (b)(4)" at bounding box center [405, 277] width 196 height 17
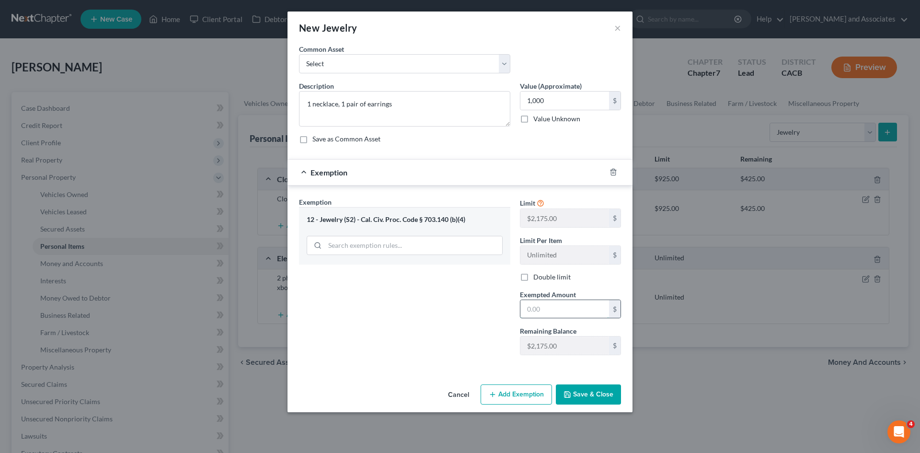
click at [570, 307] on input "text" at bounding box center [564, 309] width 89 height 18
type input "1,000"
click at [578, 388] on button "Save & Close" at bounding box center [588, 394] width 65 height 20
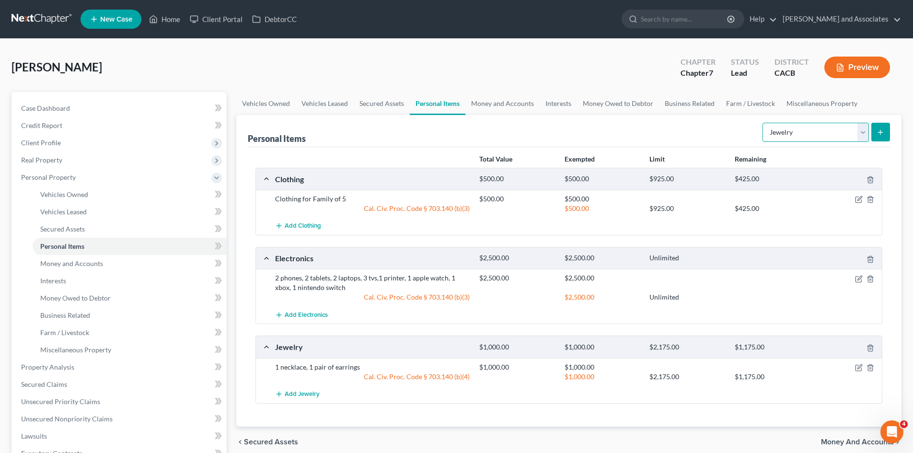
click at [808, 128] on select "Select Item Type Clothing Collectibles Of Value Electronics Firearms Household …" at bounding box center [815, 132] width 106 height 19
select select "pets"
click at [763, 123] on select "Select Item Type Clothing Collectibles Of Value Electronics Firearms Household …" at bounding box center [815, 132] width 106 height 19
click at [889, 135] on button "submit" at bounding box center [880, 132] width 19 height 19
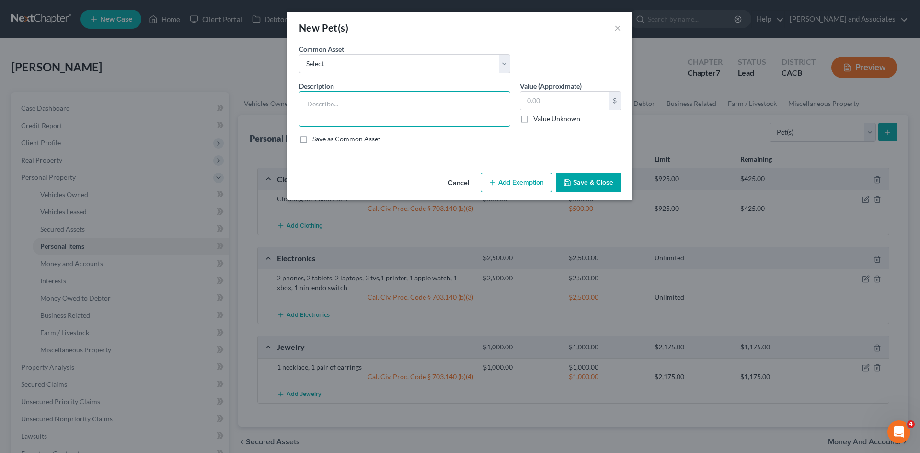
click at [354, 96] on textarea at bounding box center [404, 108] width 211 height 35
type textarea "1 dog"
click at [547, 94] on input "text" at bounding box center [564, 100] width 89 height 18
type input "20"
click at [501, 175] on button "Add Exemption" at bounding box center [515, 182] width 71 height 20
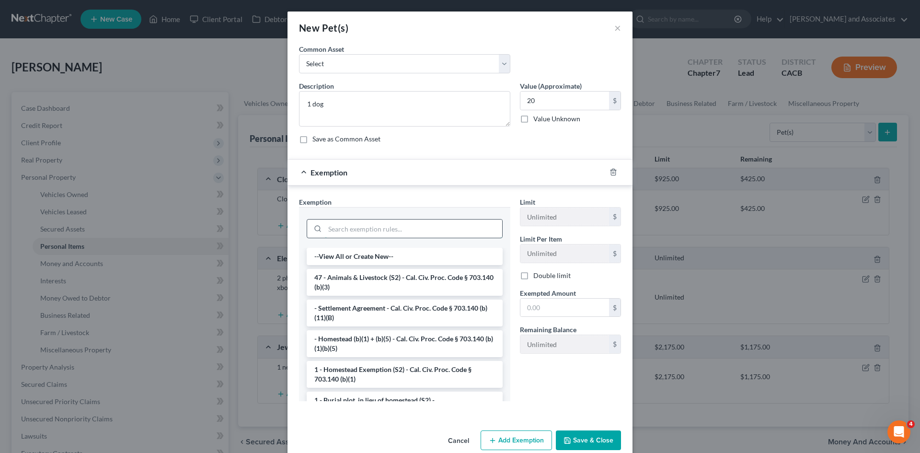
click at [361, 231] on input "search" at bounding box center [413, 228] width 177 height 18
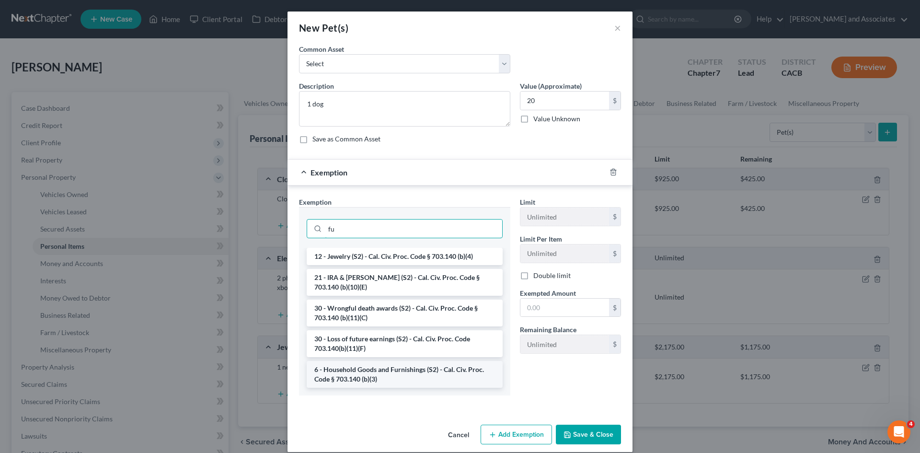
type input "fu"
click at [379, 365] on li "6 - Household Goods and Furnishings (S2) - Cal. Civ. Proc. Code § 703.140 (b)(3)" at bounding box center [405, 374] width 196 height 27
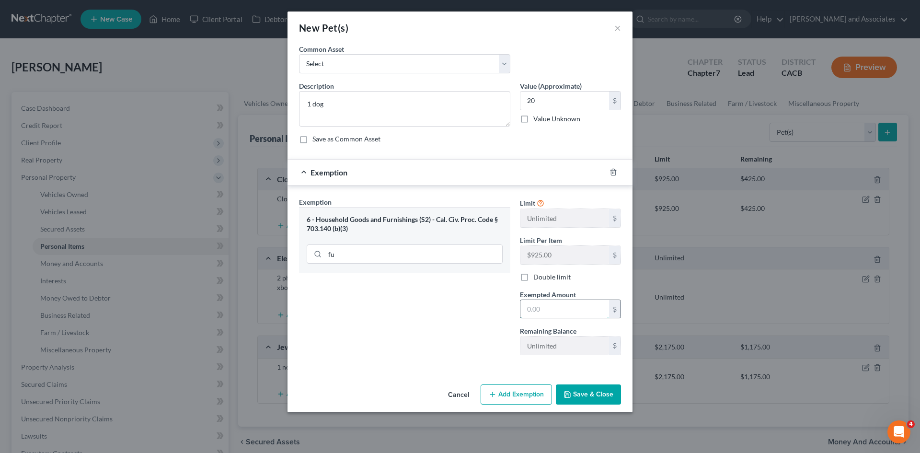
click at [587, 308] on input "text" at bounding box center [564, 309] width 89 height 18
type input "20"
click at [577, 399] on button "Save & Close" at bounding box center [588, 394] width 65 height 20
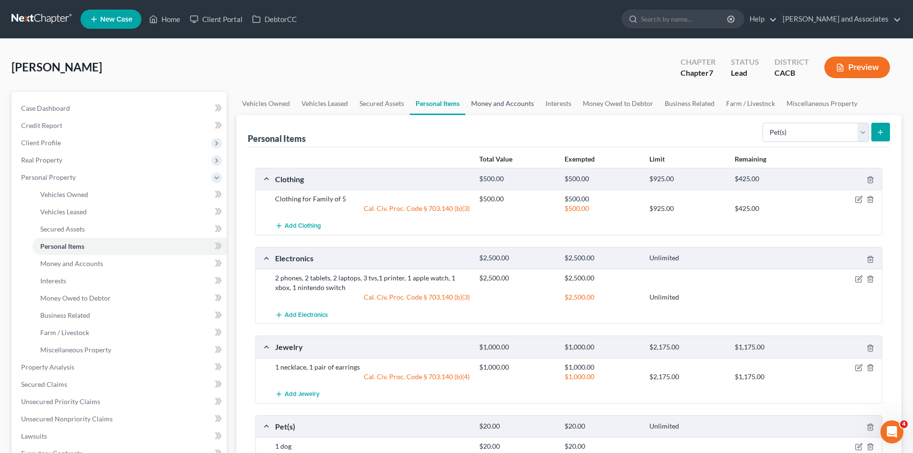
click at [515, 107] on link "Money and Accounts" at bounding box center [502, 103] width 74 height 23
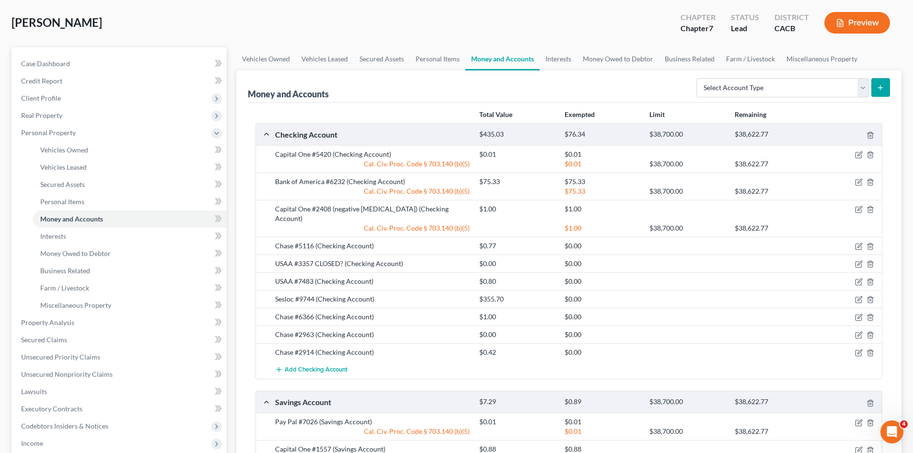
scroll to position [124, 0]
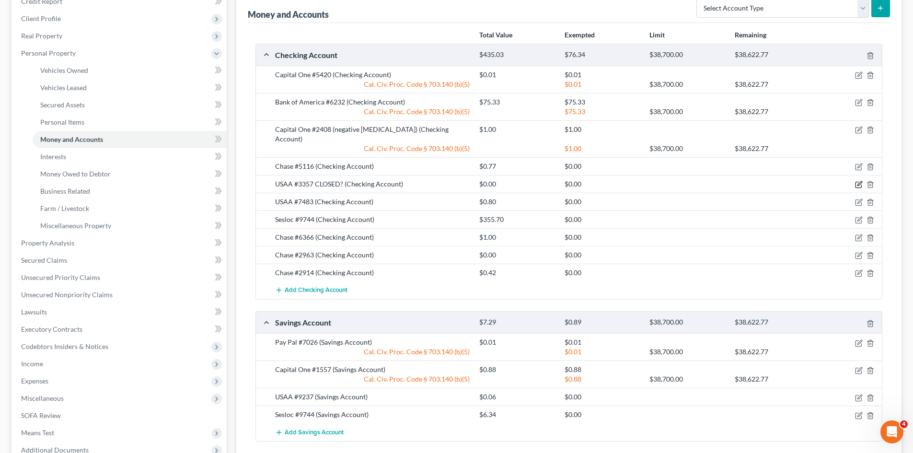
click at [855, 182] on icon "button" at bounding box center [858, 185] width 6 height 6
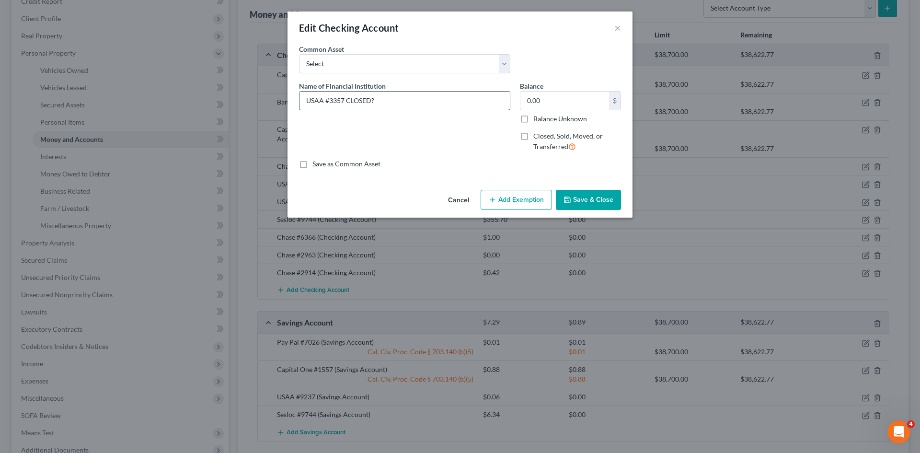
drag, startPoint x: 389, startPoint y: 99, endPoint x: 348, endPoint y: 109, distance: 41.9
click at [348, 109] on input "USAA #3357 CLOSED?" at bounding box center [404, 100] width 210 height 18
type input "USAA #3357"
click at [597, 200] on button "Save & Close" at bounding box center [588, 200] width 65 height 20
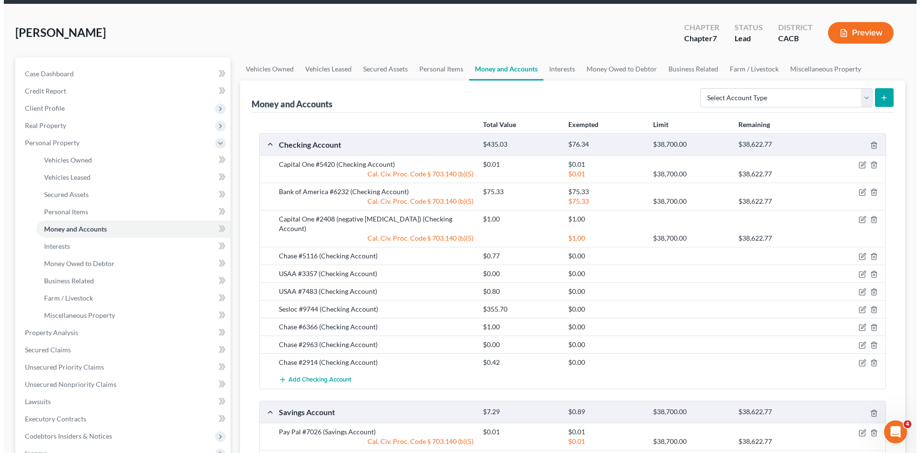
scroll to position [0, 0]
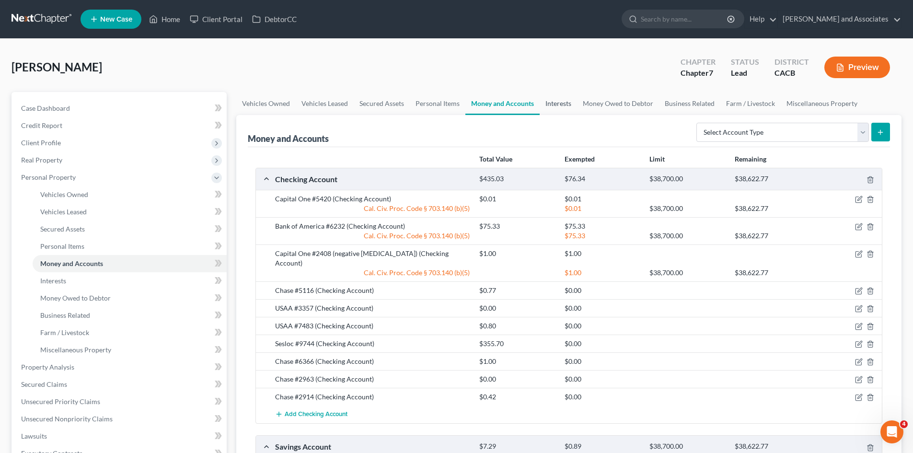
click at [552, 100] on link "Interests" at bounding box center [557, 103] width 37 height 23
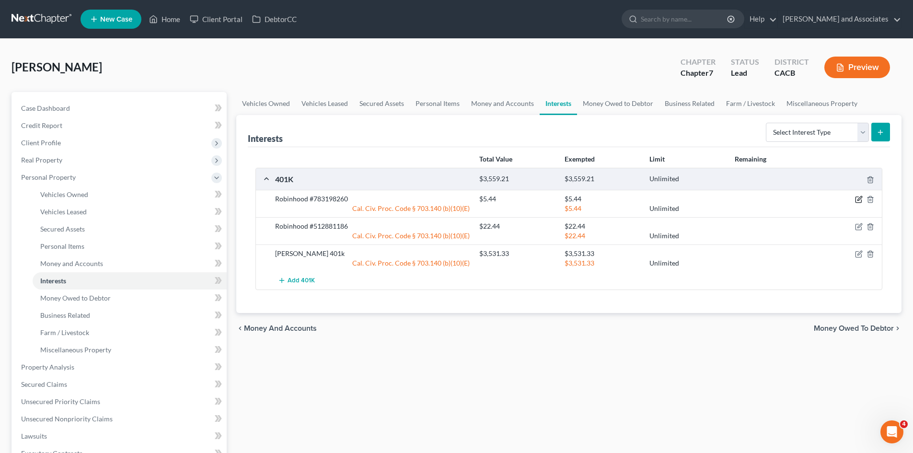
click at [855, 198] on icon "button" at bounding box center [859, 199] width 8 height 8
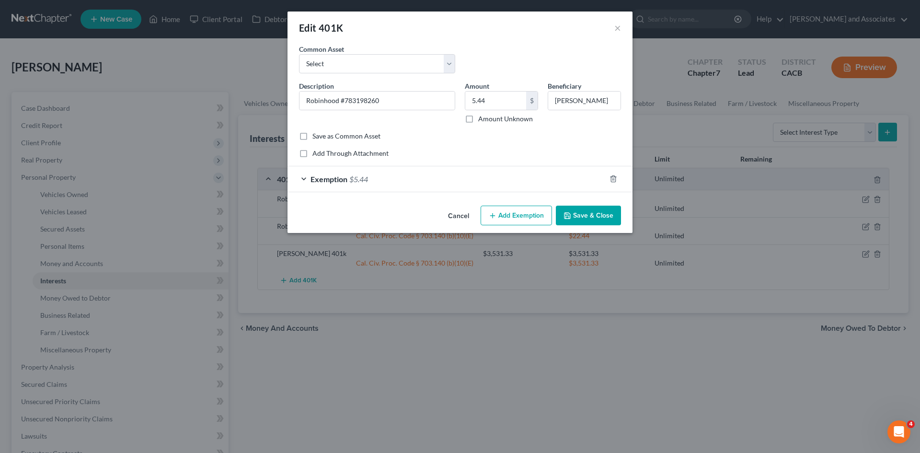
click at [599, 212] on button "Save & Close" at bounding box center [588, 216] width 65 height 20
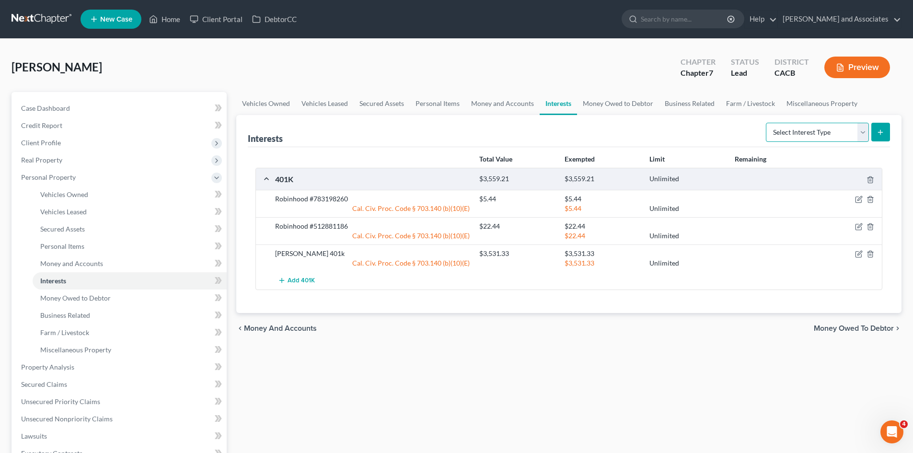
click at [818, 128] on select "Select Interest Type 401K Annuity Bond Education IRA Government Bond Government…" at bounding box center [817, 132] width 103 height 19
select select "stock"
click at [766, 123] on select "Select Interest Type 401K Annuity Bond Education IRA Government Bond Government…" at bounding box center [817, 132] width 103 height 19
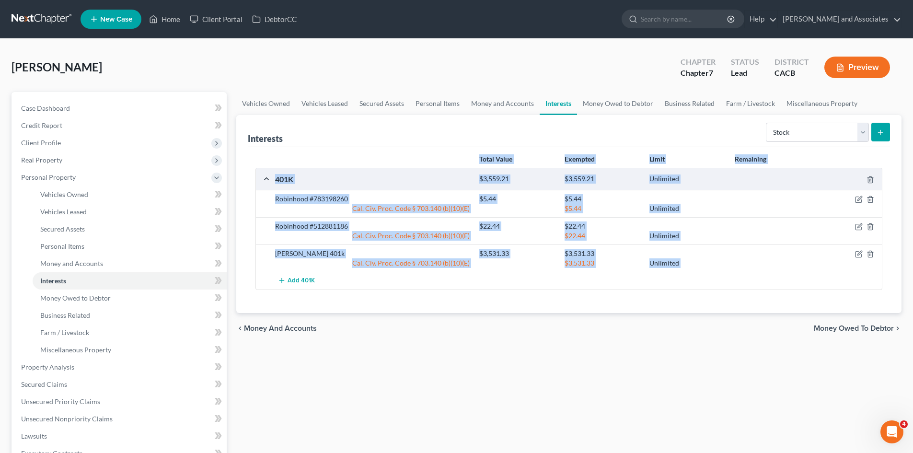
drag, startPoint x: 291, startPoint y: 159, endPoint x: 639, endPoint y: 279, distance: 368.4
click at [639, 279] on div "Total Value Exempted Limit Remaining 401K $3,559.21 $3,559.21 Unlimited Robinho…" at bounding box center [568, 220] width 627 height 139
click at [604, 113] on link "Money Owed to Debtor" at bounding box center [618, 103] width 82 height 23
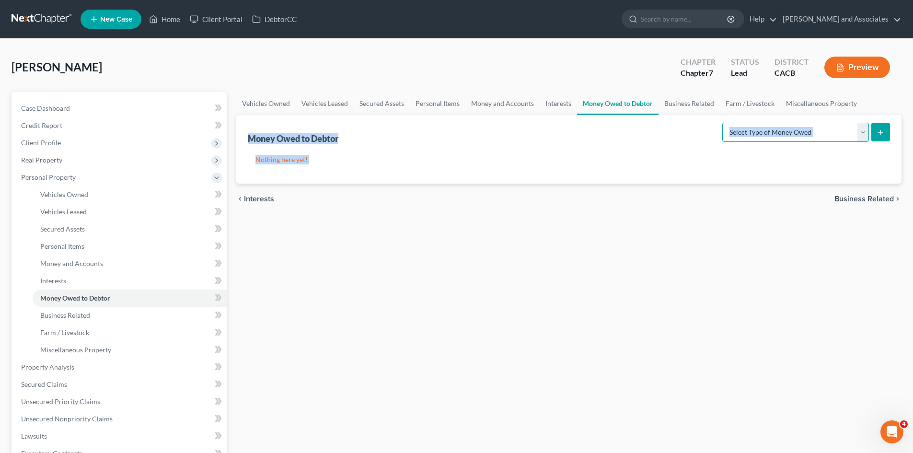
click at [754, 128] on select "Select Type of Money Owed Accounts Receivable Alimony Child Support Claims Agai…" at bounding box center [795, 132] width 147 height 19
select select "expected_tax_refund"
click at [723, 123] on select "Select Type of Money Owed Accounts Receivable Alimony Child Support Claims Agai…" at bounding box center [795, 132] width 147 height 19
click at [884, 132] on button "submit" at bounding box center [880, 132] width 19 height 19
select select "0"
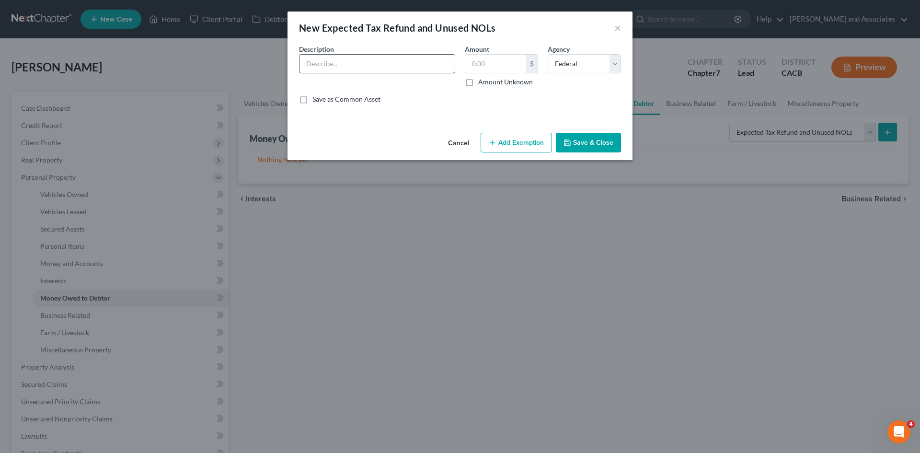
click at [434, 70] on input "text" at bounding box center [376, 64] width 155 height 18
type input "Expecting a 2025 tax refund - federal"
click at [489, 63] on input "text" at bounding box center [495, 64] width 61 height 18
type input "2,000"
click at [534, 134] on button "Add Exemption" at bounding box center [515, 143] width 71 height 20
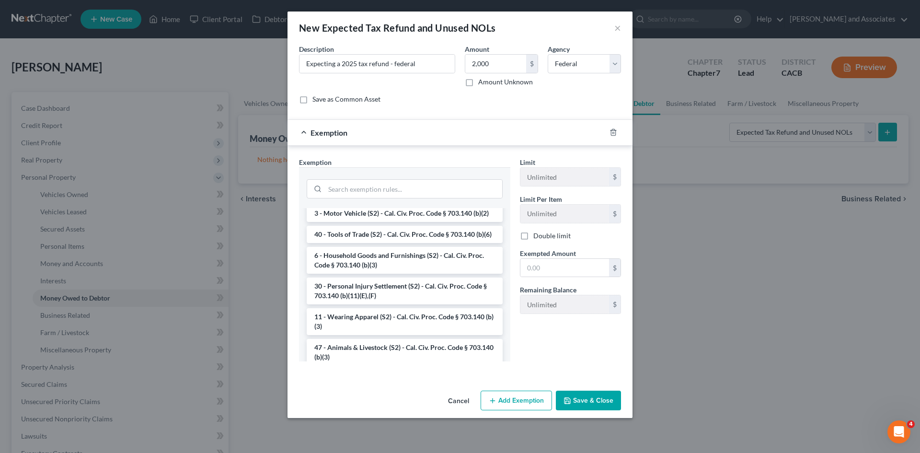
scroll to position [479, 0]
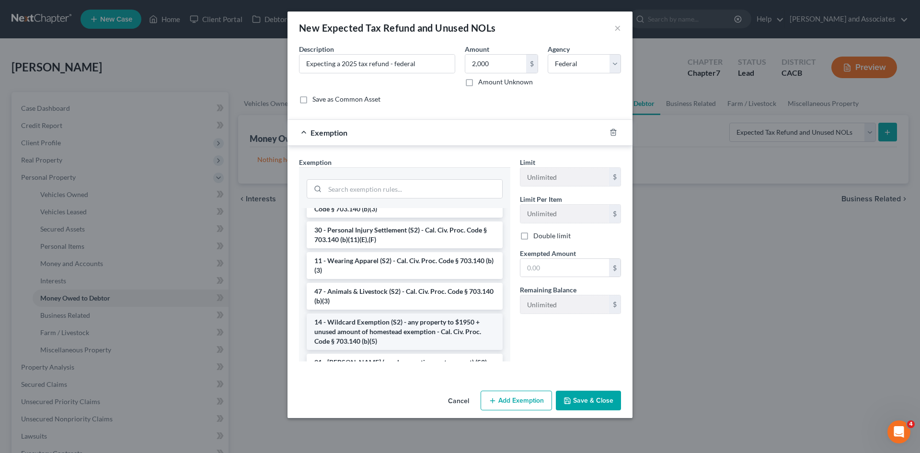
click at [407, 336] on li "14 - Wildcard Exemption (S2) - any property to $1950 + unused amount of homeste…" at bounding box center [405, 331] width 196 height 36
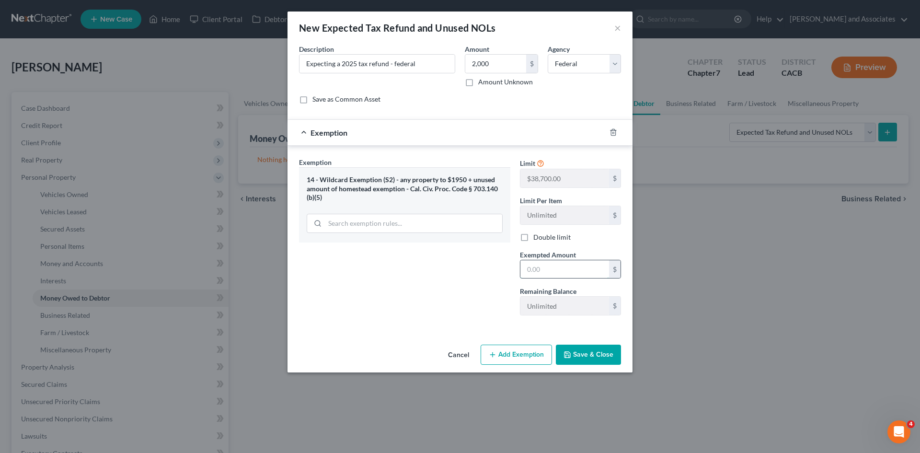
click at [545, 270] on input "text" at bounding box center [564, 269] width 89 height 18
type input "2,000"
click at [571, 349] on button "Save & Close" at bounding box center [588, 354] width 65 height 20
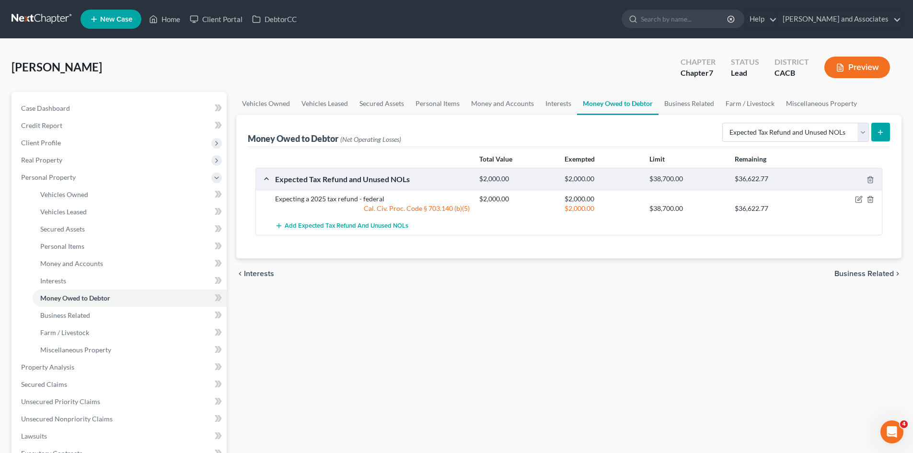
click at [877, 134] on icon "submit" at bounding box center [880, 132] width 8 height 8
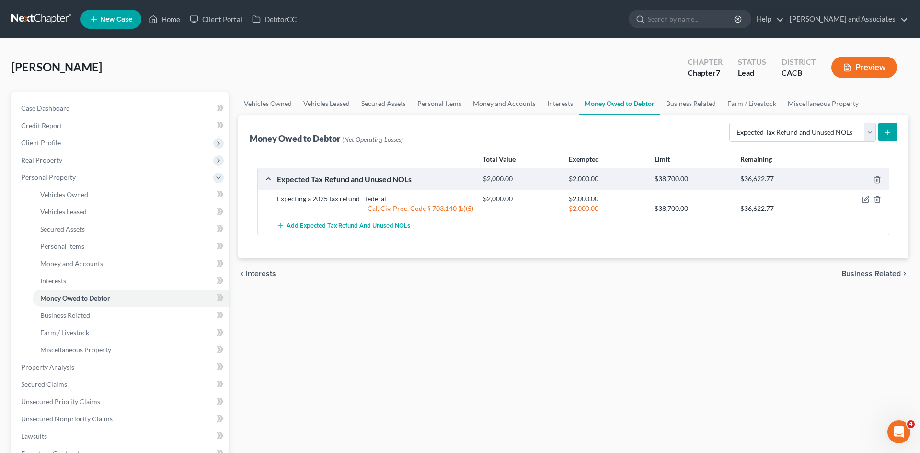
select select "0"
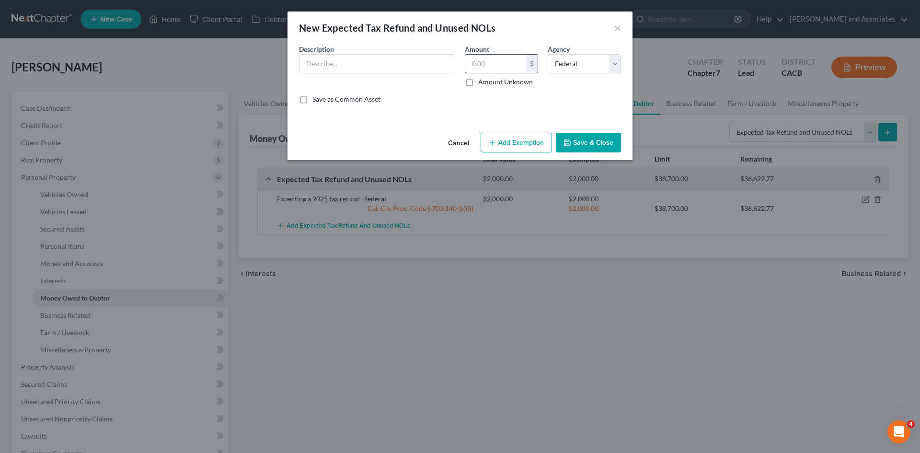
click at [520, 65] on input "text" at bounding box center [495, 64] width 61 height 18
type input "4,000"
click at [572, 68] on select "Select Federal State Local" at bounding box center [584, 63] width 73 height 19
select select "1"
click at [548, 54] on select "Select Federal State Local" at bounding box center [584, 63] width 73 height 19
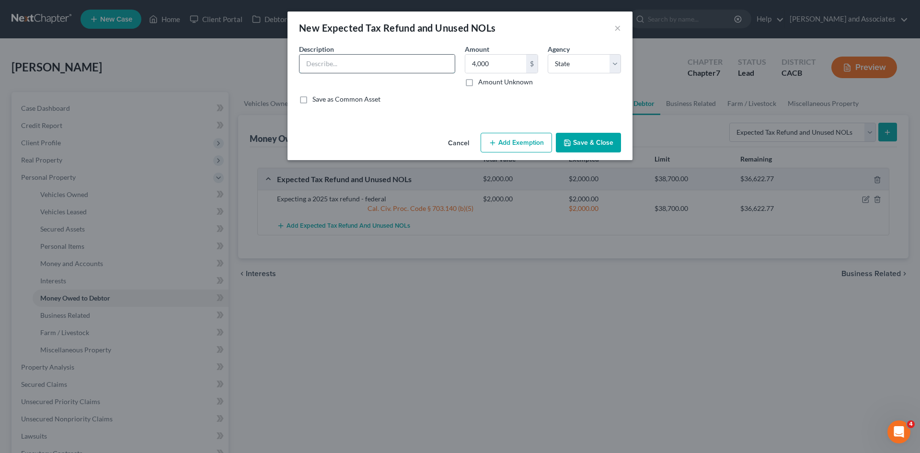
click at [401, 65] on input "text" at bounding box center [376, 64] width 155 height 18
type input "expecting a 2025 tax refund- state"
click at [528, 145] on button "Add Exemption" at bounding box center [515, 143] width 71 height 20
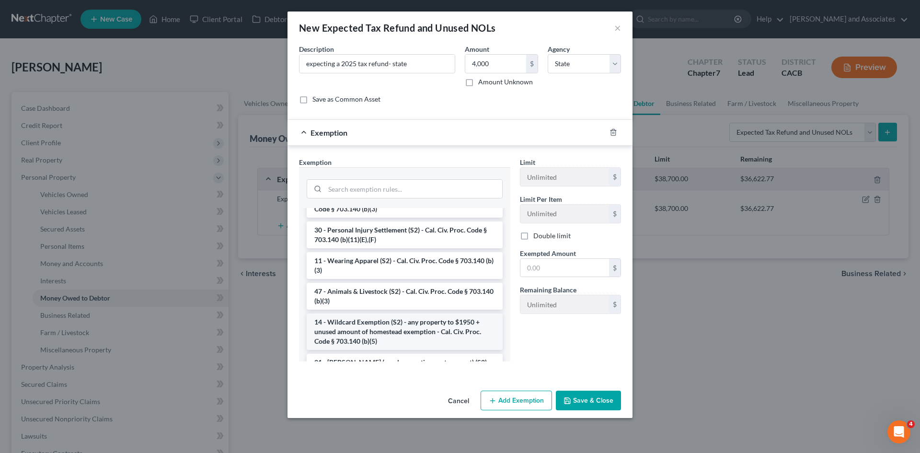
click at [393, 342] on li "14 - Wildcard Exemption (S2) - any property to $1950 + unused amount of homeste…" at bounding box center [405, 331] width 196 height 36
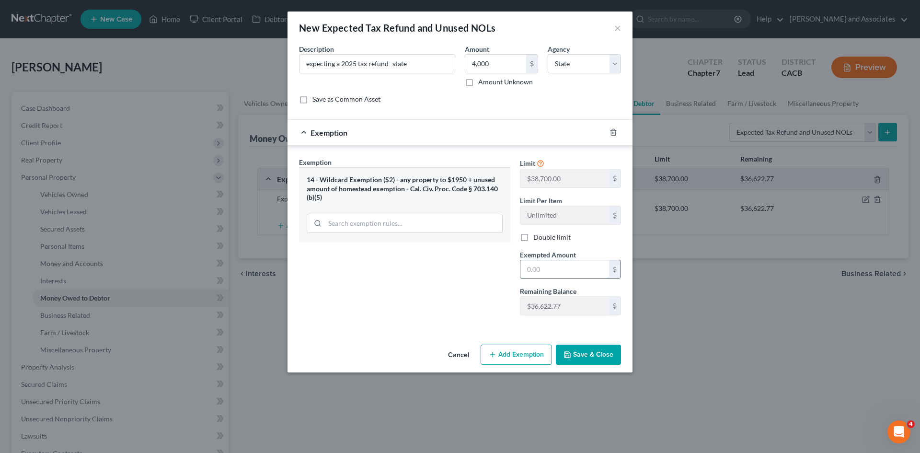
click at [589, 275] on input "text" at bounding box center [564, 269] width 89 height 18
type input "4,000"
click at [586, 361] on button "Save & Close" at bounding box center [588, 354] width 65 height 20
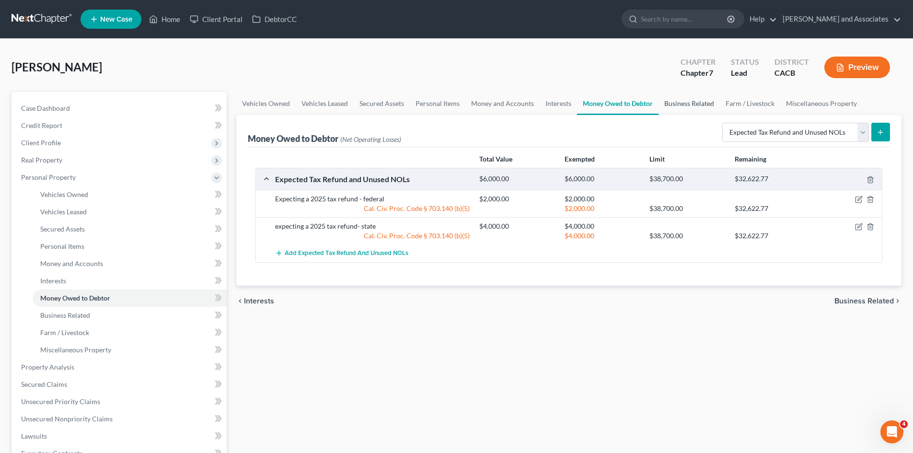
click at [666, 97] on link "Business Related" at bounding box center [688, 103] width 61 height 23
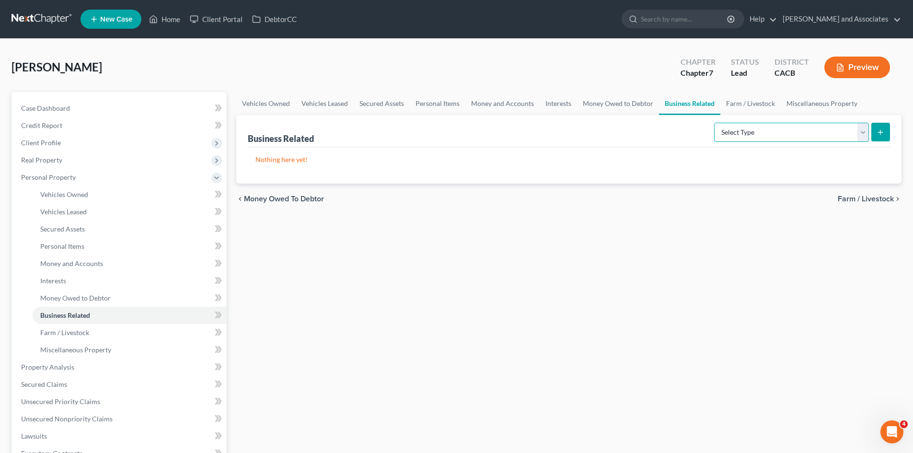
click at [784, 131] on select "Select Type Customer Lists Franchises Inventory Licenses Machinery Office Equip…" at bounding box center [791, 132] width 155 height 19
click at [745, 107] on link "Farm / Livestock" at bounding box center [750, 103] width 60 height 23
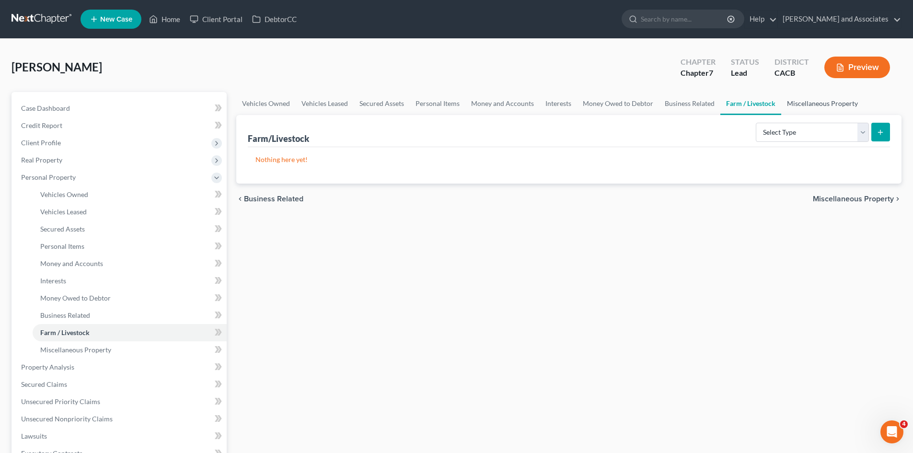
click at [811, 103] on link "Miscellaneous Property" at bounding box center [822, 103] width 82 height 23
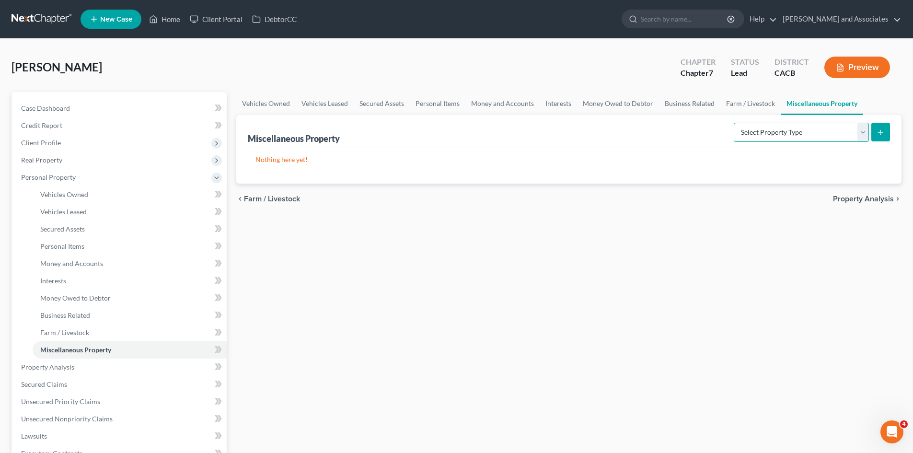
click at [801, 132] on select "Select Property Type Assigned for Creditor Benefit [DATE] Holding for Another N…" at bounding box center [800, 132] width 135 height 19
select select "stored_within_1_year"
click at [733, 123] on select "Select Property Type Assigned for Creditor Benefit [DATE] Holding for Another N…" at bounding box center [800, 132] width 135 height 19
click at [883, 126] on button "submit" at bounding box center [880, 132] width 19 height 19
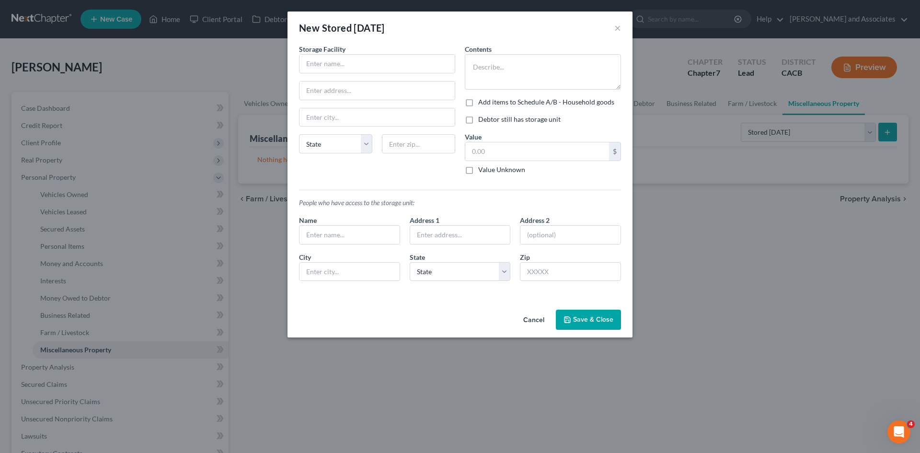
click at [408, 73] on div "Storage Facility State [US_STATE] AK AR AZ CA CO [GEOGRAPHIC_DATA] DE DC [GEOGR…" at bounding box center [377, 113] width 166 height 138
click at [415, 63] on input "text" at bounding box center [376, 64] width 155 height 18
paste input "iStorage"
type input "iStorage"
click at [355, 93] on input "text" at bounding box center [376, 90] width 155 height 18
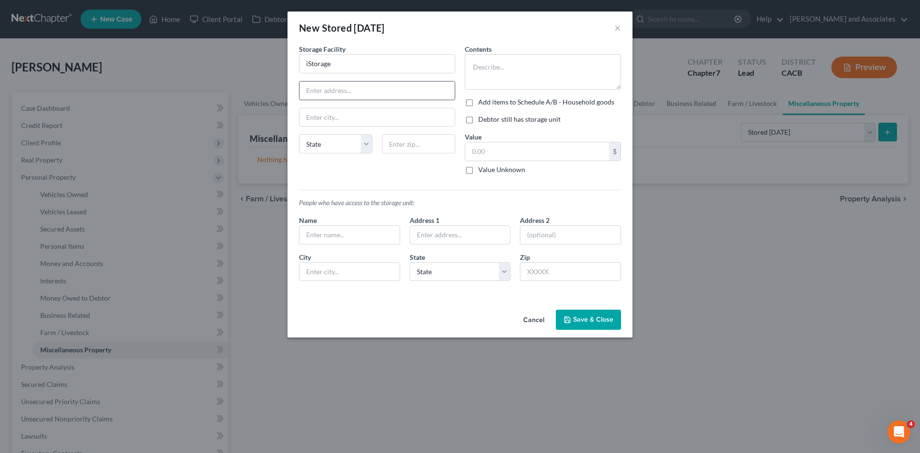
paste input "1920 Preisker Ln"
type input "1920 Preisker Ln"
click at [422, 146] on input "text" at bounding box center [418, 143] width 73 height 19
type input "93454"
click at [497, 81] on textarea at bounding box center [543, 71] width 156 height 35
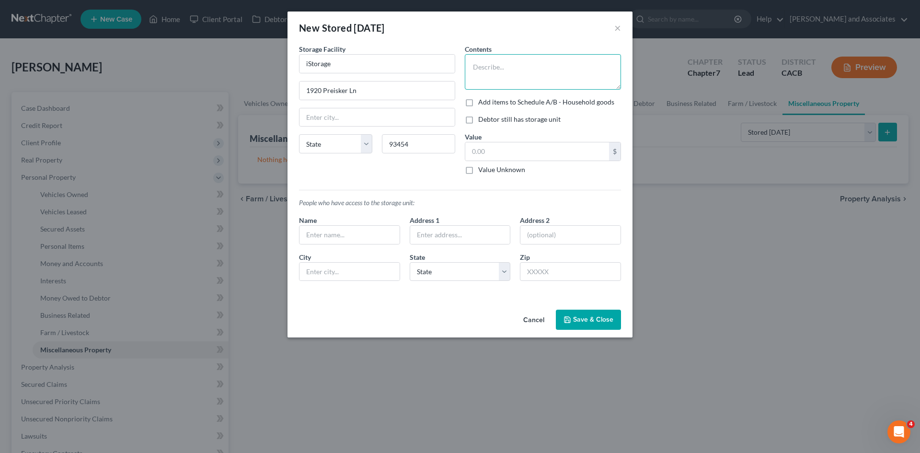
type input "Santa [PERSON_NAME]"
select select "4"
type textarea "Season decorations and clothes"
click at [507, 146] on input "text" at bounding box center [537, 151] width 144 height 18
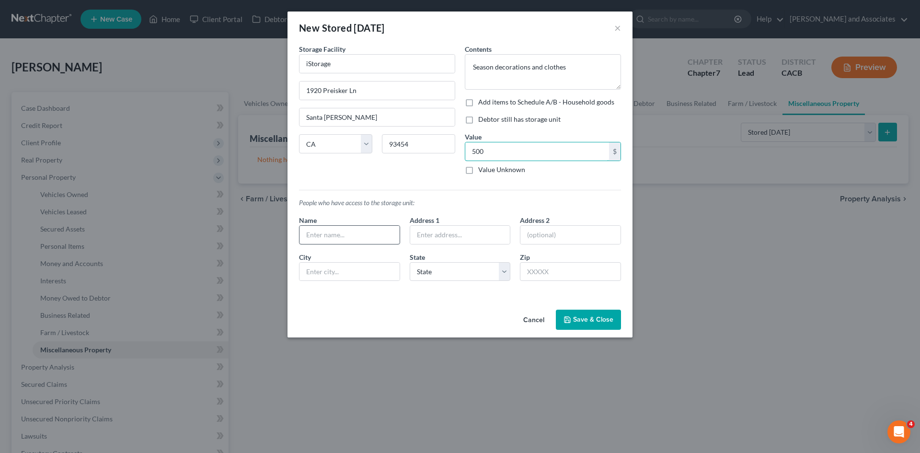
type input "500"
click at [351, 229] on input "text" at bounding box center [349, 235] width 100 height 18
type input "[PERSON_NAME]"
click at [468, 190] on div "People who have access to the storage unit: Name [PERSON_NAME] Address 1 Addres…" at bounding box center [459, 235] width 331 height 107
click at [467, 229] on input "text" at bounding box center [460, 235] width 100 height 18
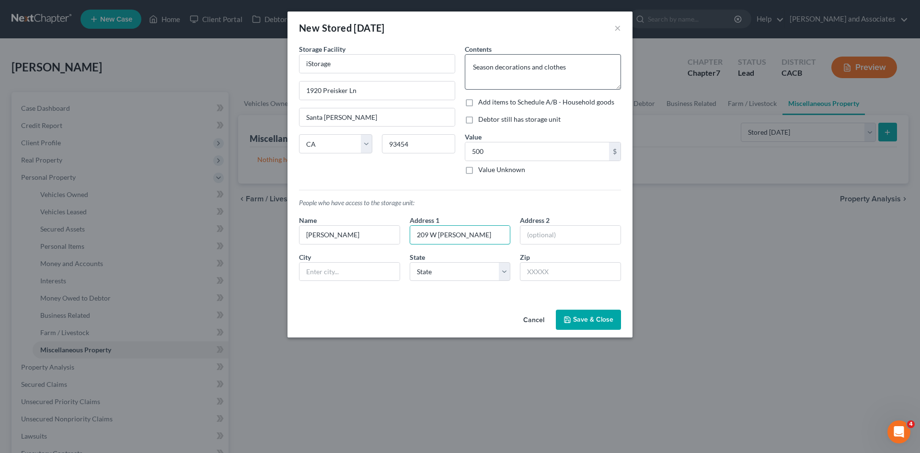
type input "209 W [PERSON_NAME]"
click at [578, 69] on textarea "Season decorations and clothes" at bounding box center [543, 71] width 156 height 35
type textarea "Season decorations, clothes, and family belongings"
click at [478, 120] on label "Debtor still has storage unit" at bounding box center [519, 119] width 82 height 10
click at [482, 120] on input "Debtor still has storage unit" at bounding box center [485, 117] width 6 height 6
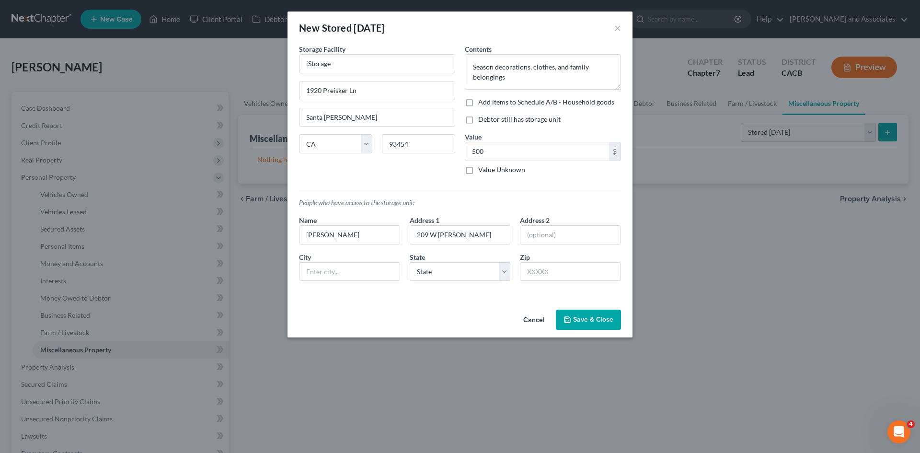
checkbox input "true"
click at [478, 103] on label "Add items to Schedule A/B - Household goods" at bounding box center [546, 102] width 136 height 10
click at [482, 103] on input "Add items to Schedule A/B - Household goods" at bounding box center [485, 100] width 6 height 6
checkbox input "true"
click at [516, 321] on button "Add Exemption" at bounding box center [515, 319] width 71 height 20
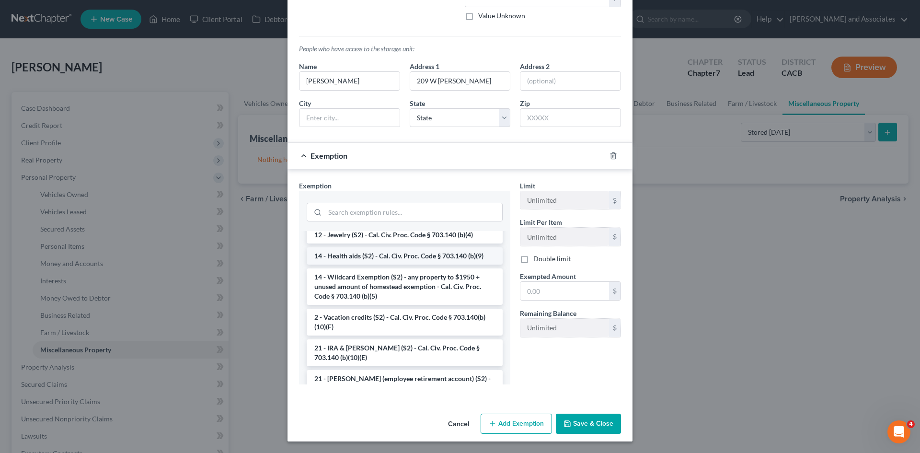
scroll to position [160, 0]
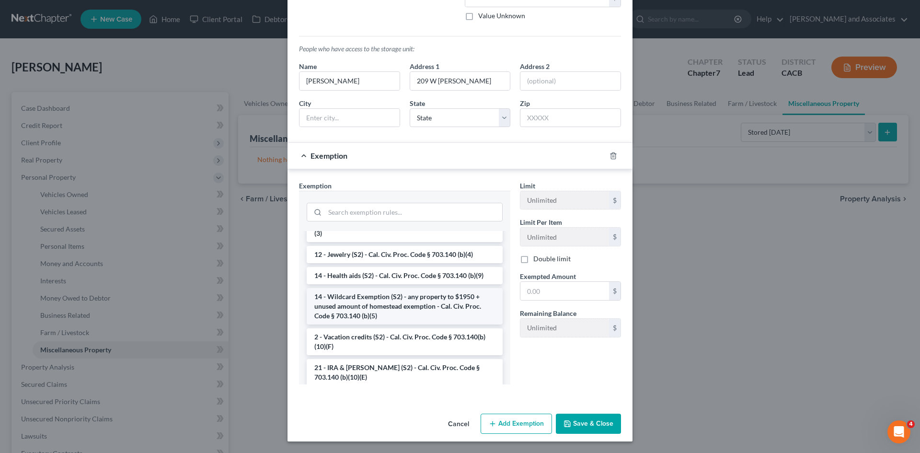
click at [395, 298] on li "14 - Wildcard Exemption (S2) - any property to $1950 + unused amount of homeste…" at bounding box center [405, 306] width 196 height 36
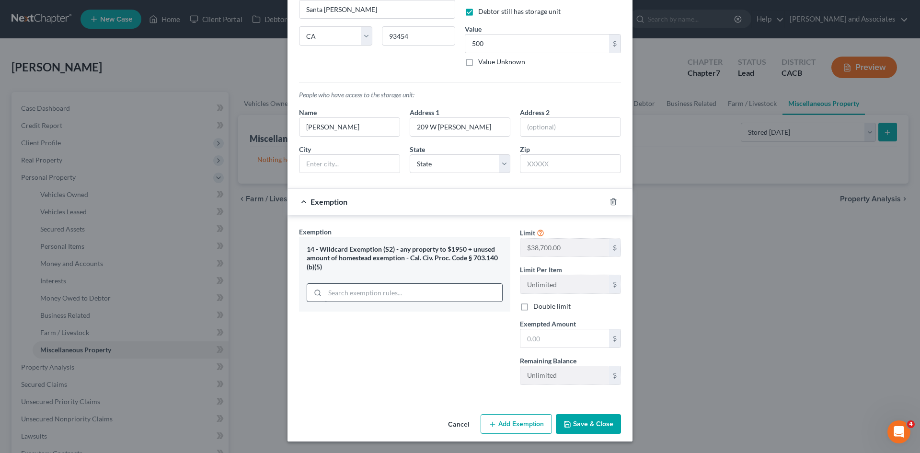
scroll to position [108, 0]
click at [609, 200] on icon "button" at bounding box center [613, 202] width 8 height 8
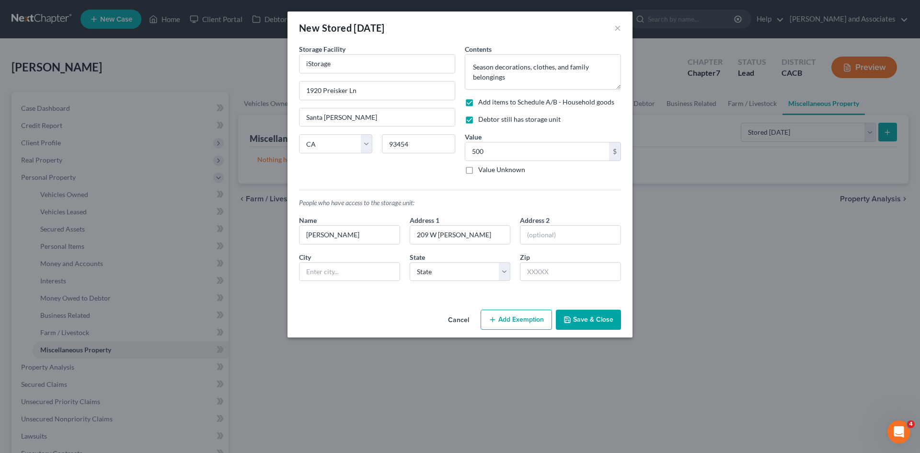
scroll to position [0, 0]
click at [532, 317] on button "Add Exemption" at bounding box center [515, 319] width 71 height 20
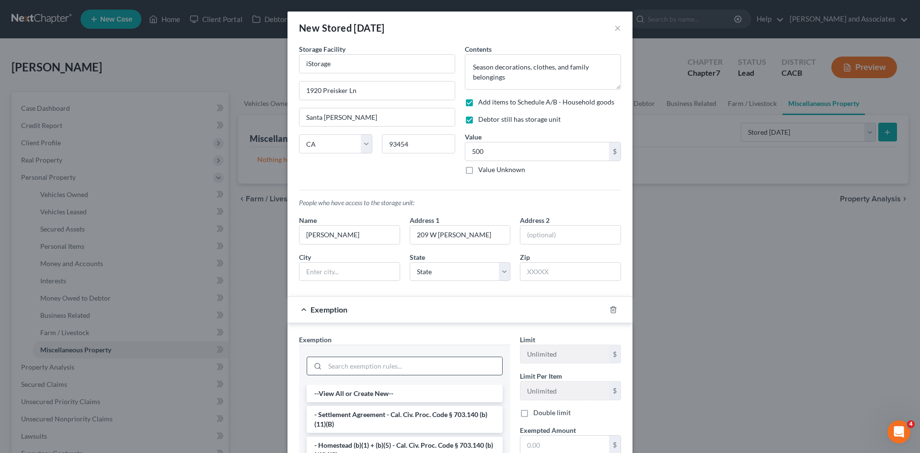
click at [344, 364] on input "search" at bounding box center [413, 366] width 177 height 18
type input "fur"
click at [411, 415] on li "6 - Household Goods and Furnishings (S2) - Cal. Civ. Proc. Code § 703.140 (b)(3)" at bounding box center [405, 419] width 196 height 27
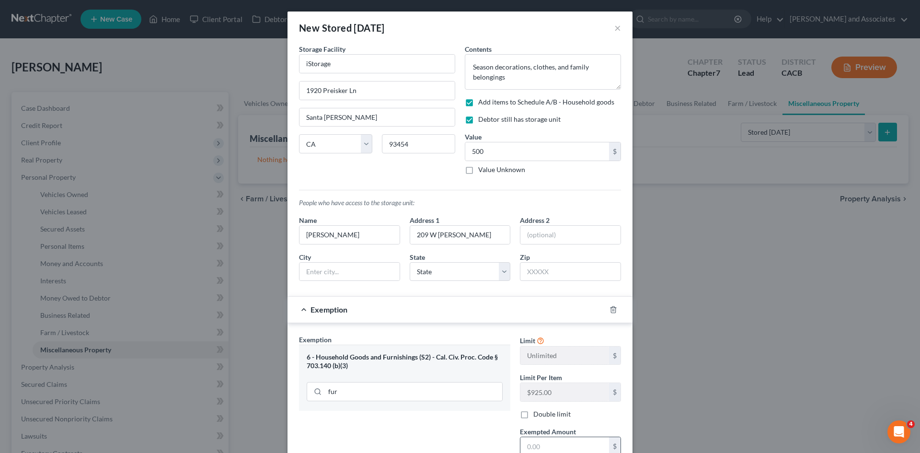
click at [579, 440] on input "text" at bounding box center [564, 446] width 89 height 18
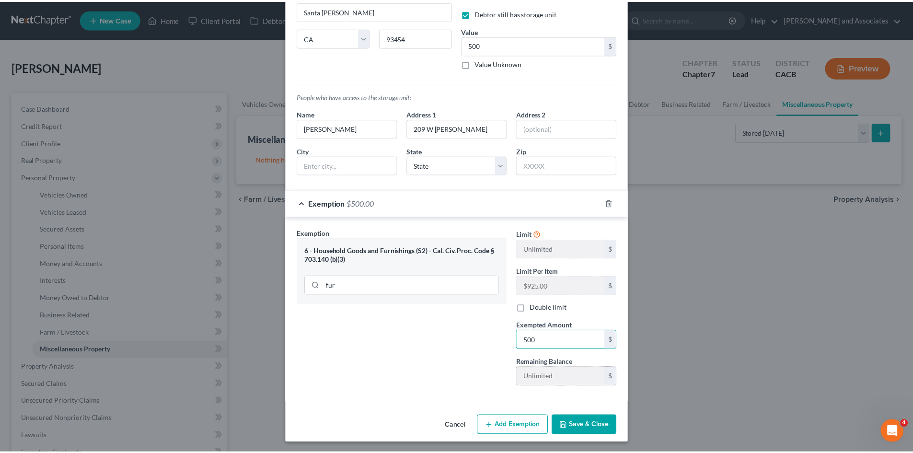
scroll to position [108, 0]
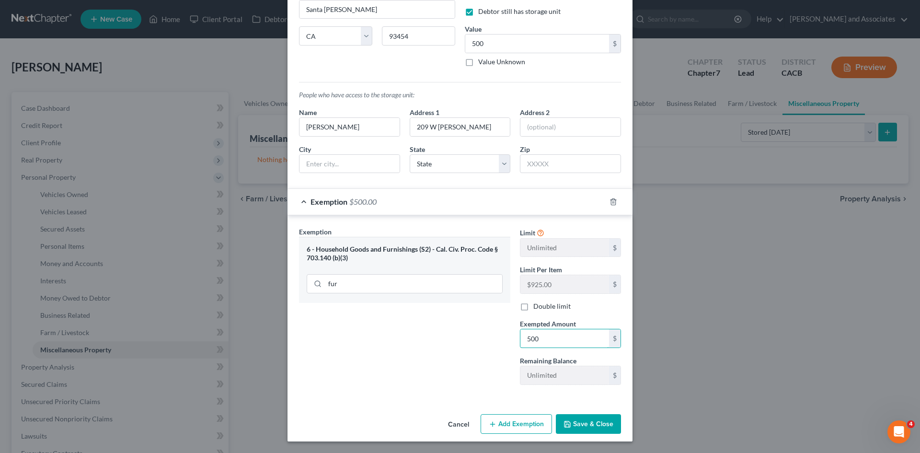
type input "500"
click at [478, 388] on div "Exemption Set must be selected for CA. Exemption * 6 - Household Goods and Furn…" at bounding box center [404, 310] width 221 height 166
click at [607, 426] on button "Save & Close" at bounding box center [588, 424] width 65 height 20
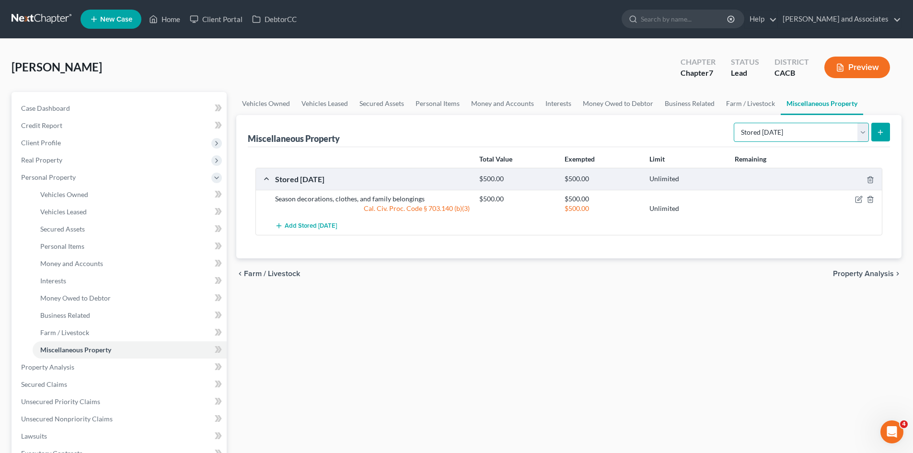
click at [769, 133] on select "Select Property Type Assigned for Creditor Benefit [DATE] Holding for Another N…" at bounding box center [800, 132] width 135 height 19
click at [71, 364] on span "Property Analysis" at bounding box center [47, 367] width 53 height 8
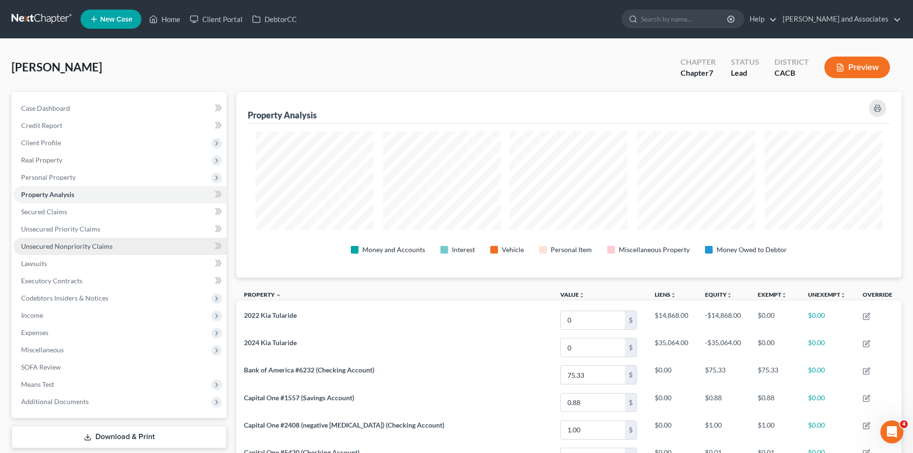
scroll to position [185, 665]
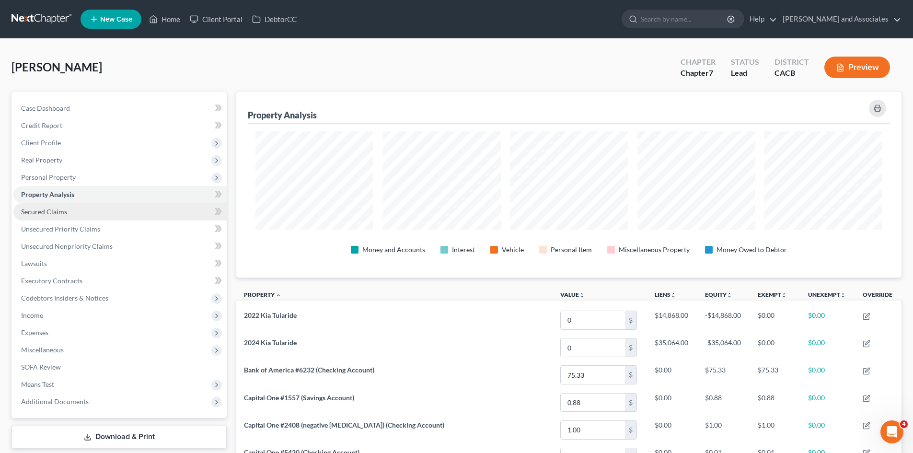
click at [89, 214] on link "Secured Claims" at bounding box center [119, 211] width 213 height 17
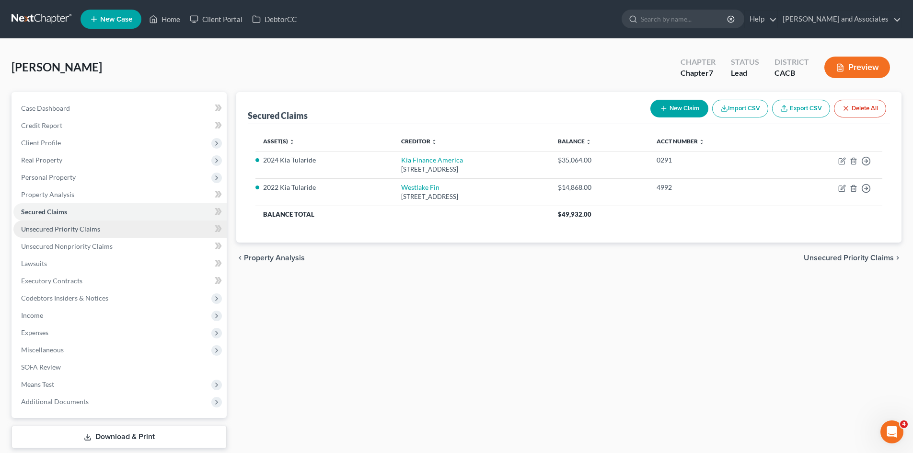
click at [92, 229] on span "Unsecured Priority Claims" at bounding box center [60, 229] width 79 height 8
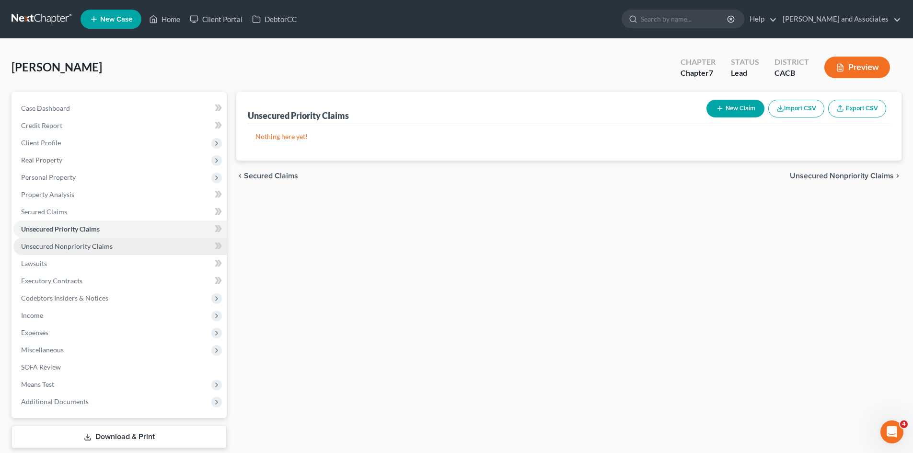
click at [92, 243] on span "Unsecured Nonpriority Claims" at bounding box center [66, 246] width 91 height 8
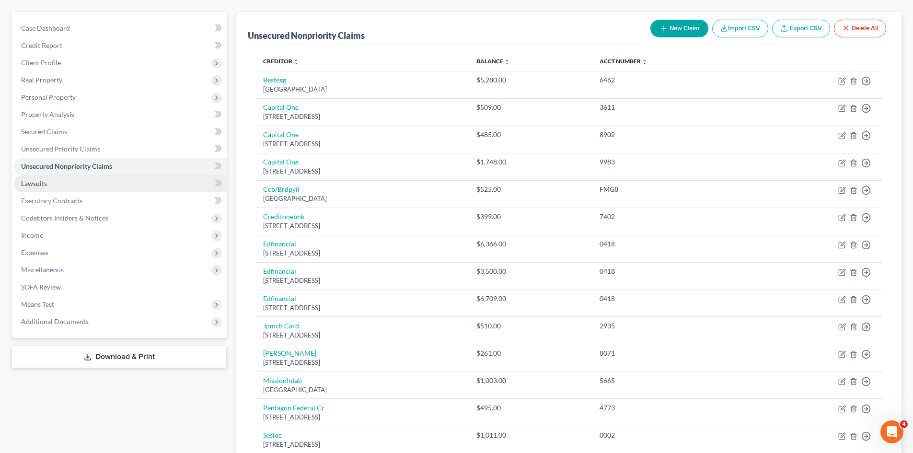
click at [92, 187] on link "Lawsuits" at bounding box center [119, 183] width 213 height 17
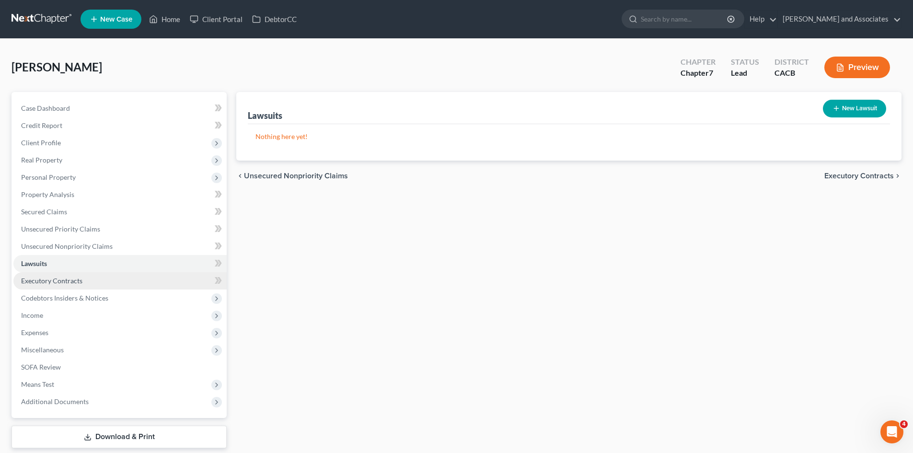
click at [121, 281] on link "Executory Contracts" at bounding box center [119, 280] width 213 height 17
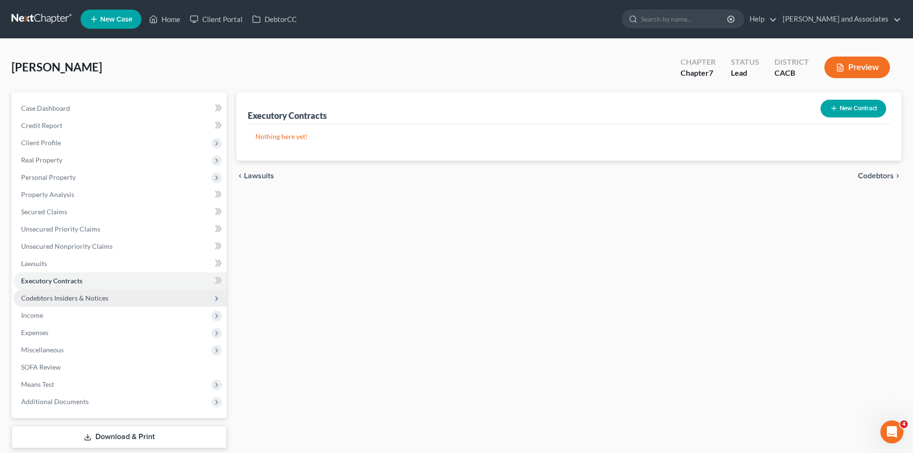
click at [111, 294] on span "Codebtors Insiders & Notices" at bounding box center [119, 297] width 213 height 17
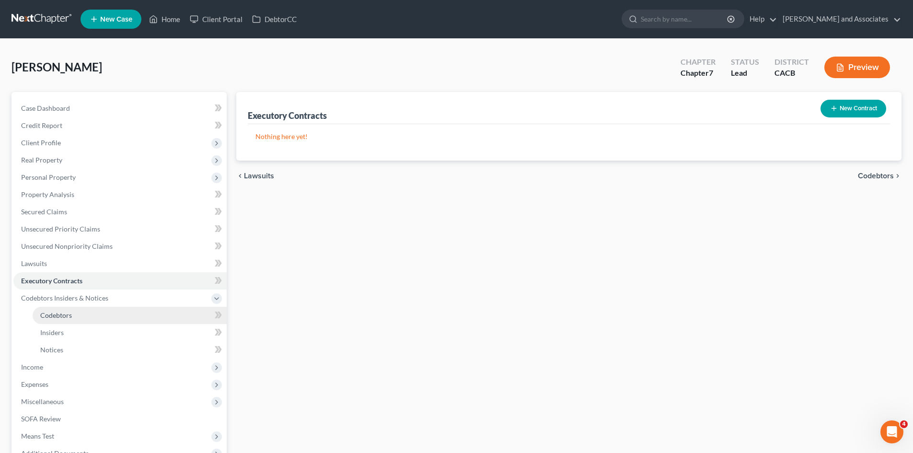
click at [95, 311] on link "Codebtors" at bounding box center [130, 315] width 194 height 17
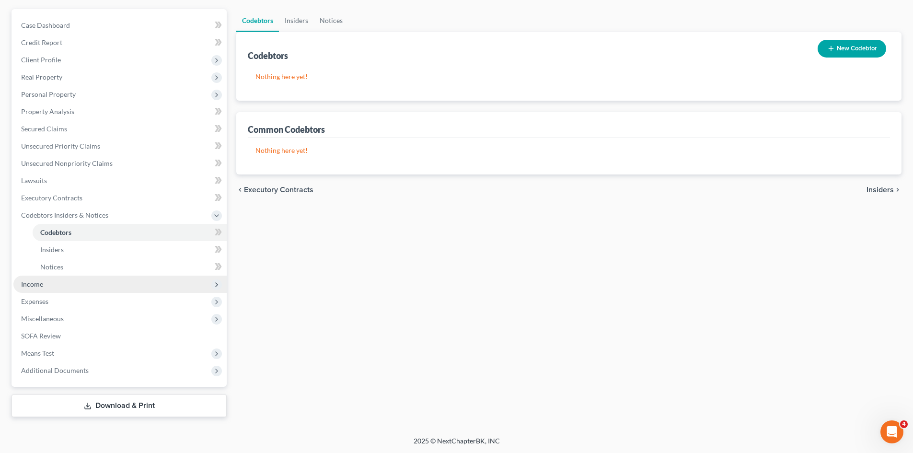
scroll to position [83, 0]
click at [38, 286] on span "Income" at bounding box center [32, 283] width 22 height 8
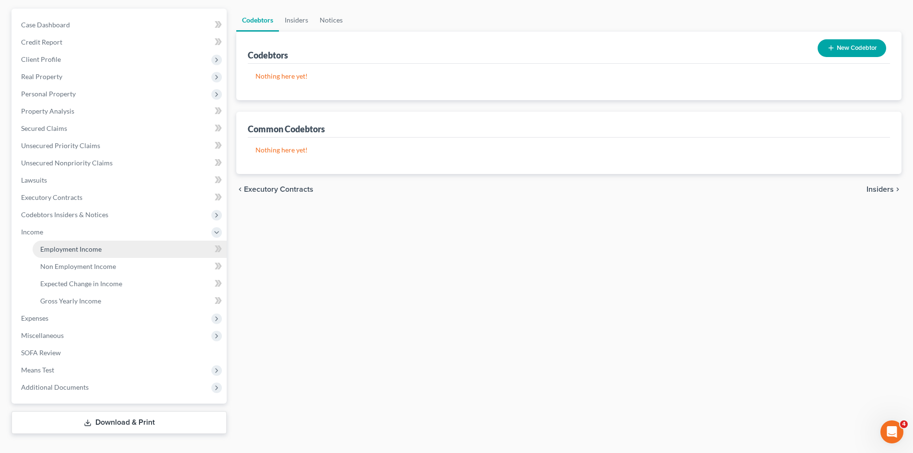
click at [104, 250] on link "Employment Income" at bounding box center [130, 248] width 194 height 17
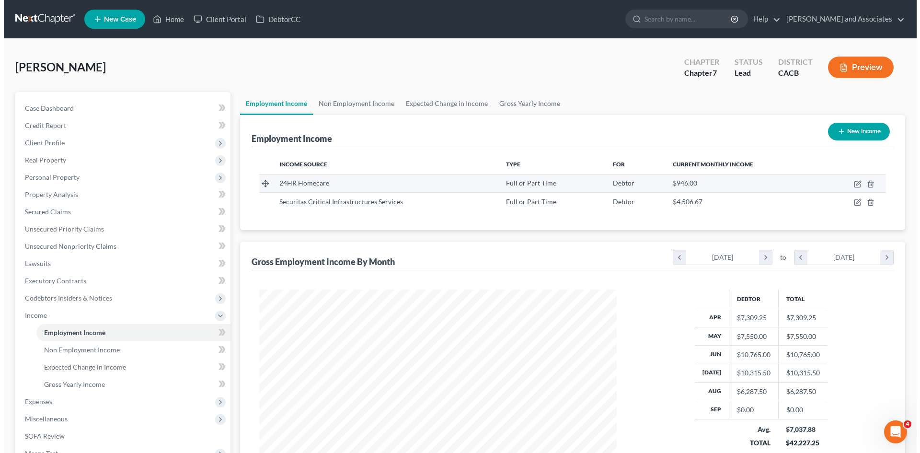
scroll to position [179, 377]
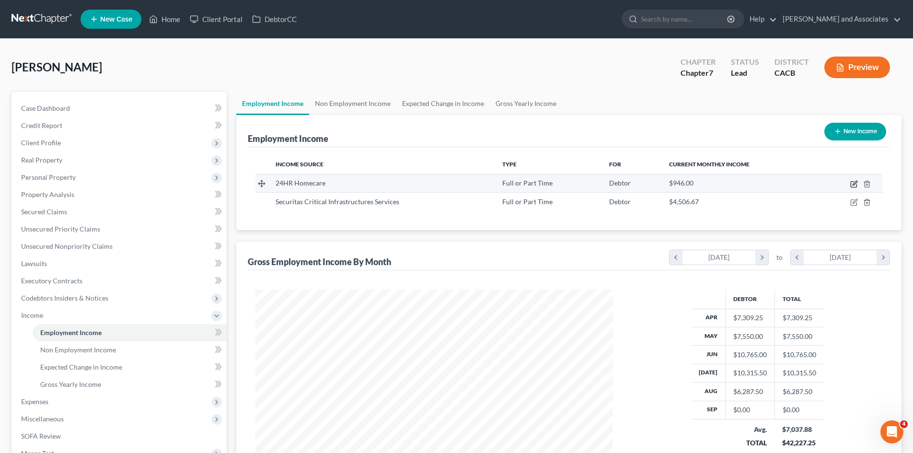
click at [851, 186] on icon "button" at bounding box center [854, 184] width 8 height 8
select select "0"
select select "4"
select select "0"
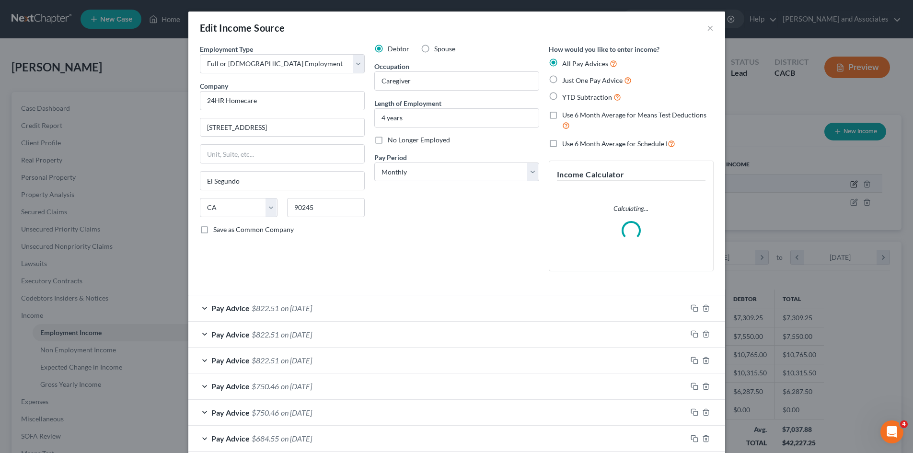
scroll to position [180, 380]
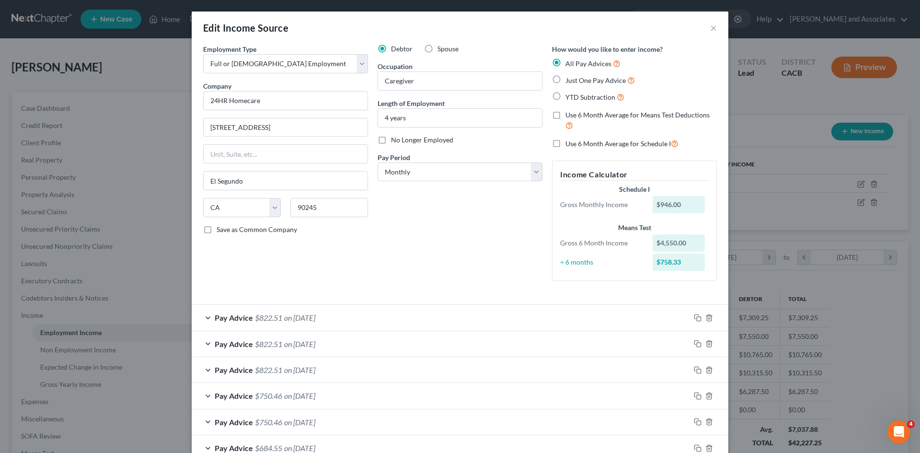
click at [714, 30] on div "Edit Income Source ×" at bounding box center [460, 27] width 537 height 33
click at [710, 27] on button "×" at bounding box center [713, 27] width 7 height 11
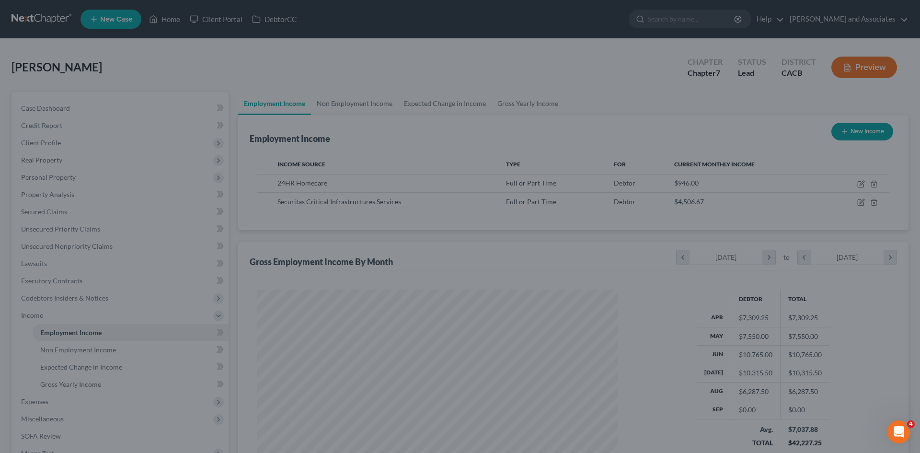
scroll to position [478862, 478664]
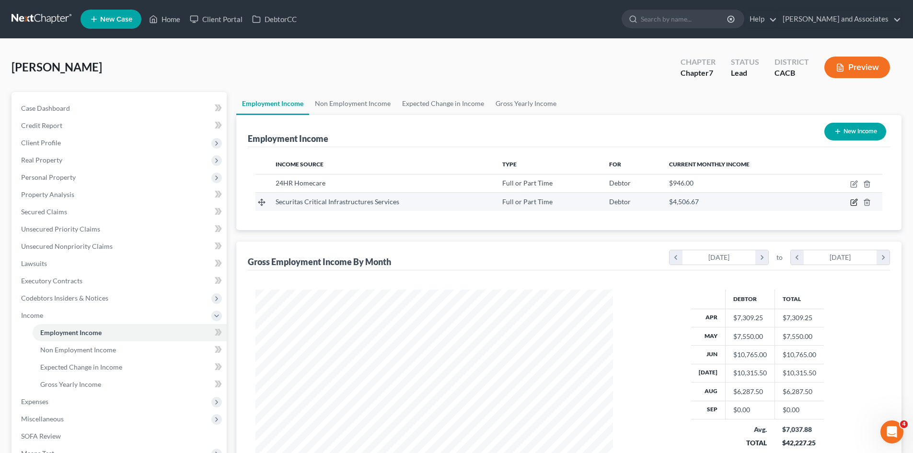
click at [854, 201] on icon "button" at bounding box center [854, 201] width 4 height 4
select select "0"
select select "4"
select select "3"
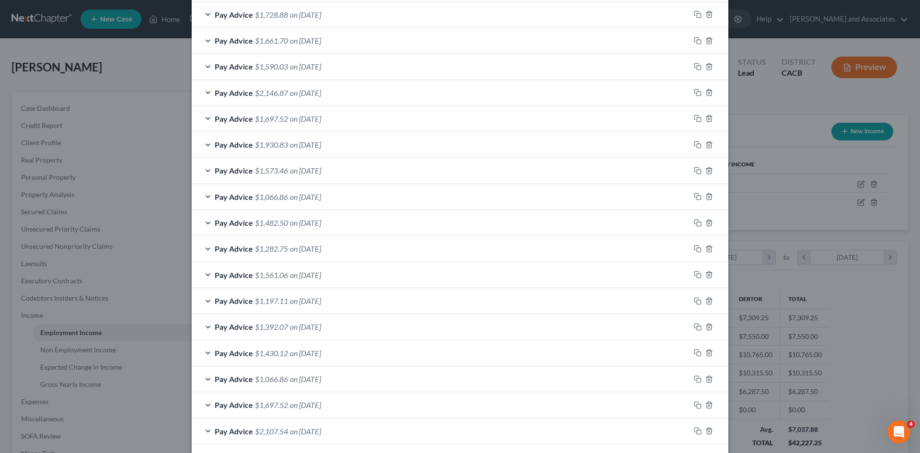
scroll to position [600, 0]
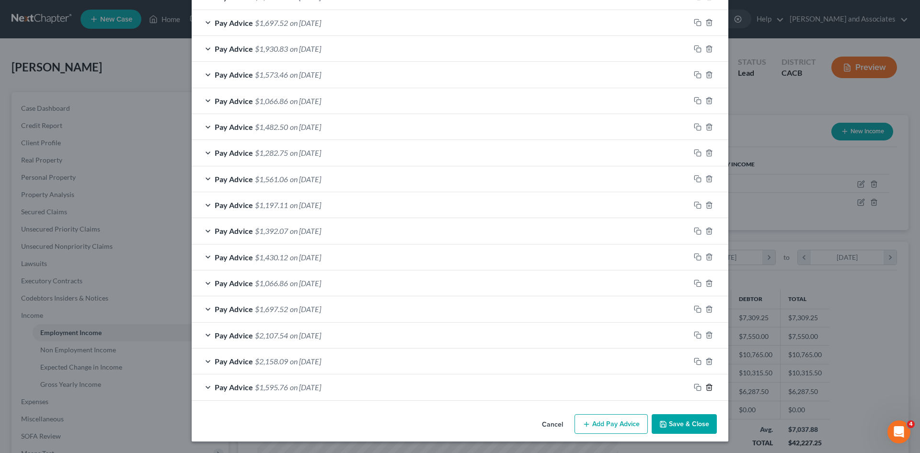
click at [708, 388] on icon "button" at bounding box center [709, 387] width 8 height 8
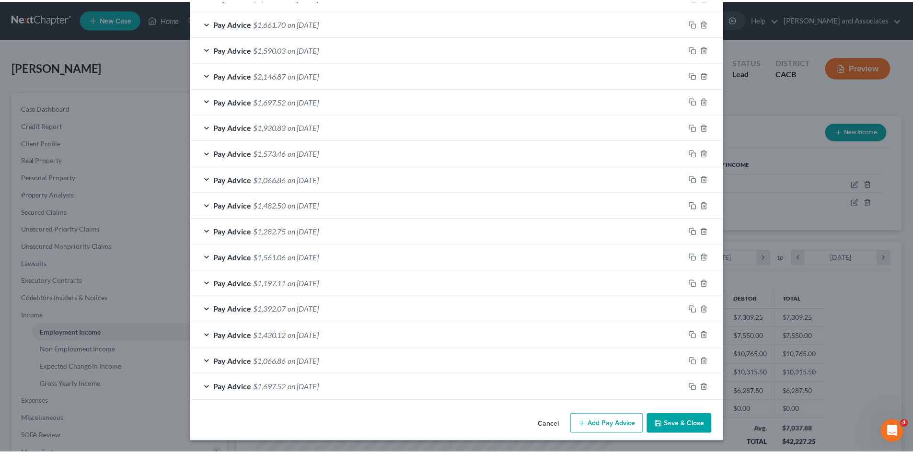
scroll to position [522, 0]
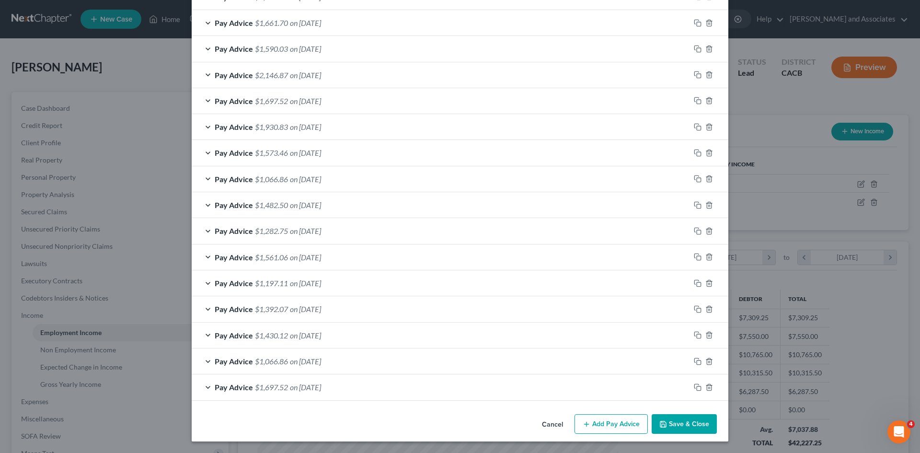
click at [689, 420] on button "Save & Close" at bounding box center [683, 424] width 65 height 20
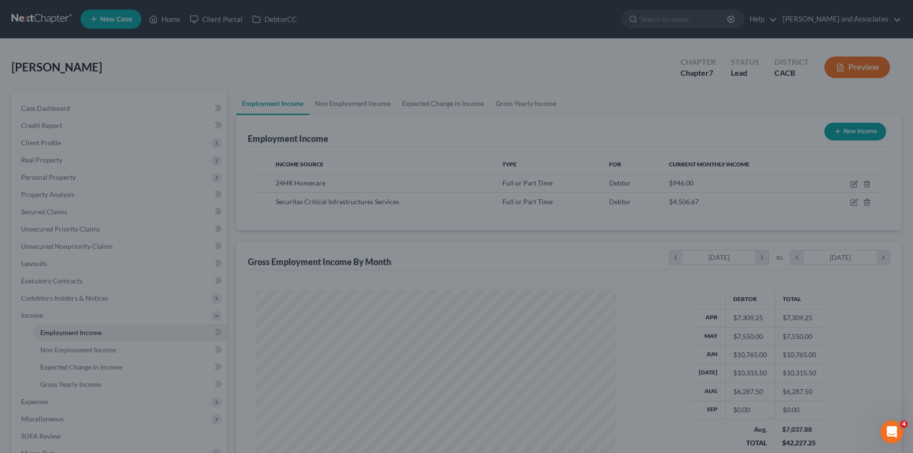
scroll to position [478862, 478664]
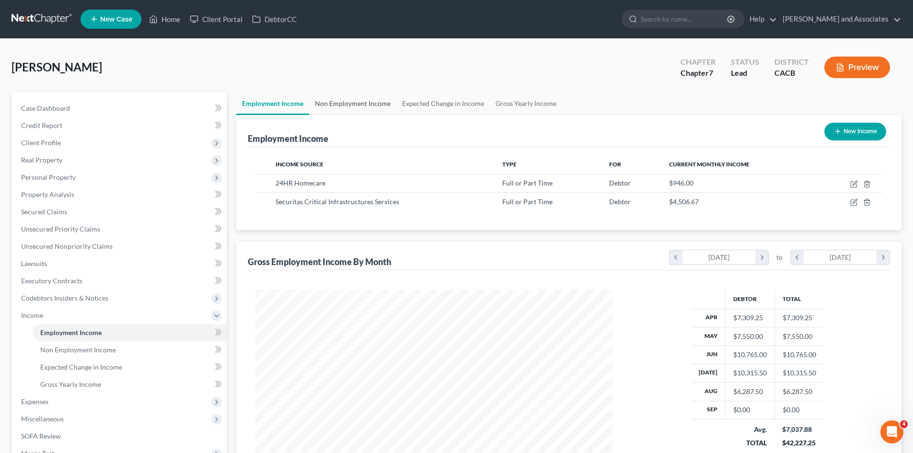
click at [355, 103] on link "Non Employment Income" at bounding box center [352, 103] width 87 height 23
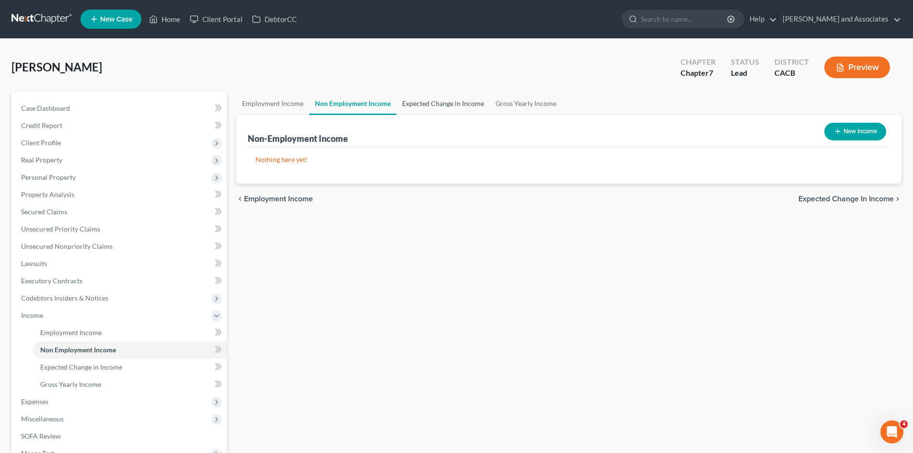
click at [436, 101] on link "Expected Change in Income" at bounding box center [442, 103] width 93 height 23
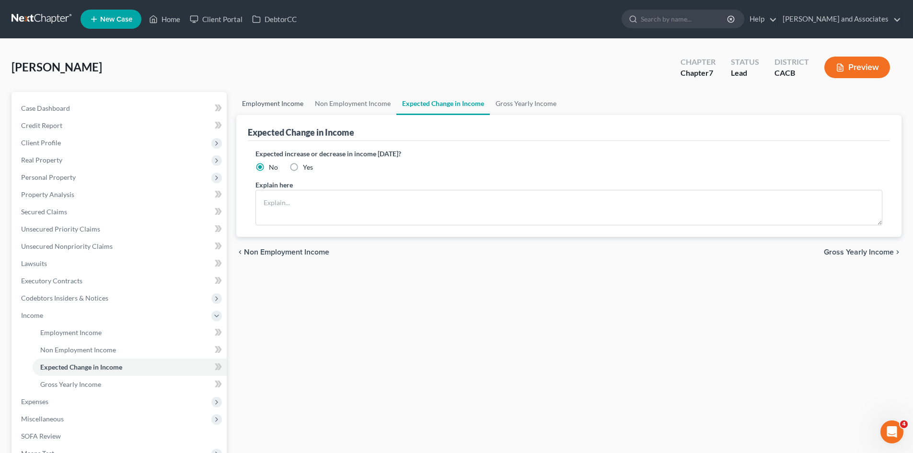
click at [252, 99] on link "Employment Income" at bounding box center [272, 103] width 73 height 23
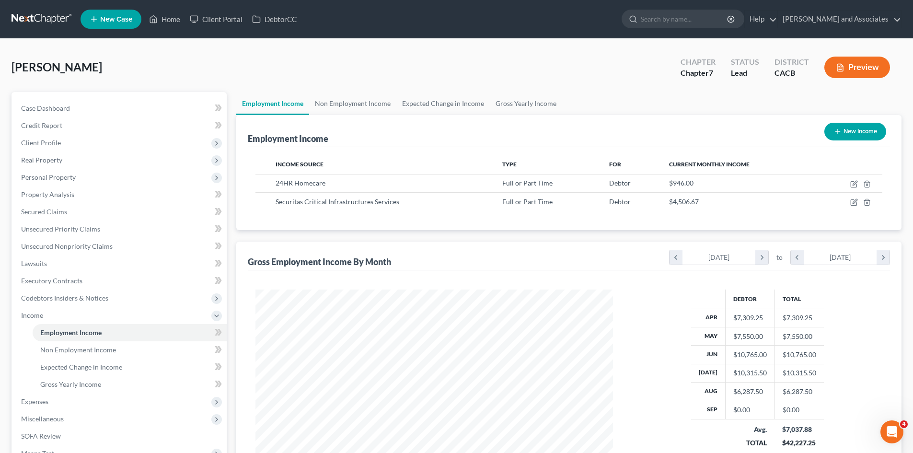
click at [852, 127] on button "New Income" at bounding box center [855, 132] width 62 height 18
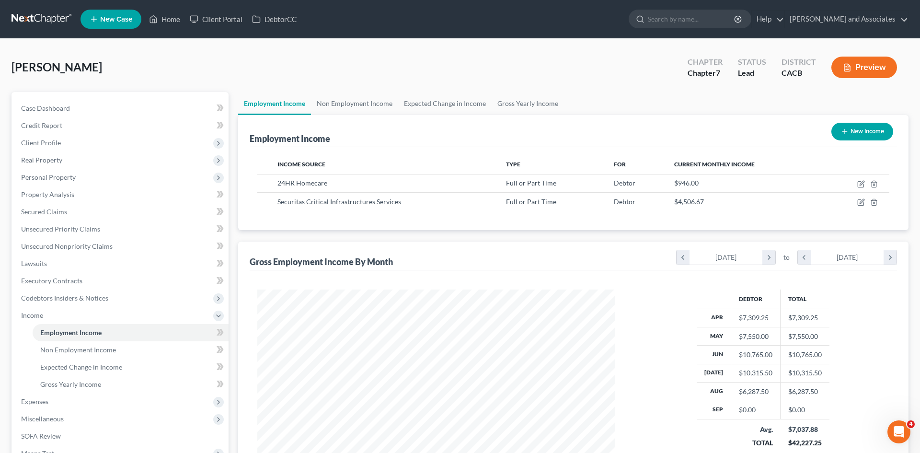
select select "0"
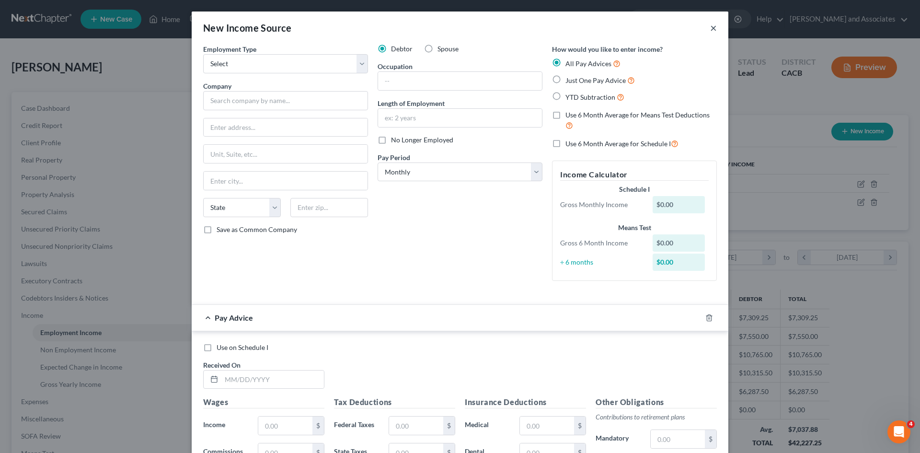
drag, startPoint x: 704, startPoint y: 20, endPoint x: 709, endPoint y: 23, distance: 5.8
click at [708, 22] on div "New Income Source ×" at bounding box center [460, 27] width 537 height 33
click at [715, 25] on div "New Income Source ×" at bounding box center [460, 27] width 537 height 33
click at [711, 27] on button "×" at bounding box center [713, 27] width 7 height 11
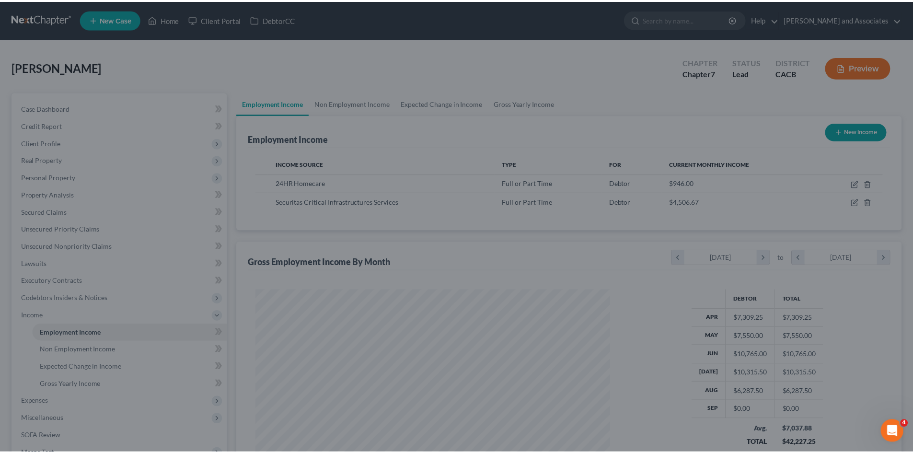
scroll to position [478862, 478664]
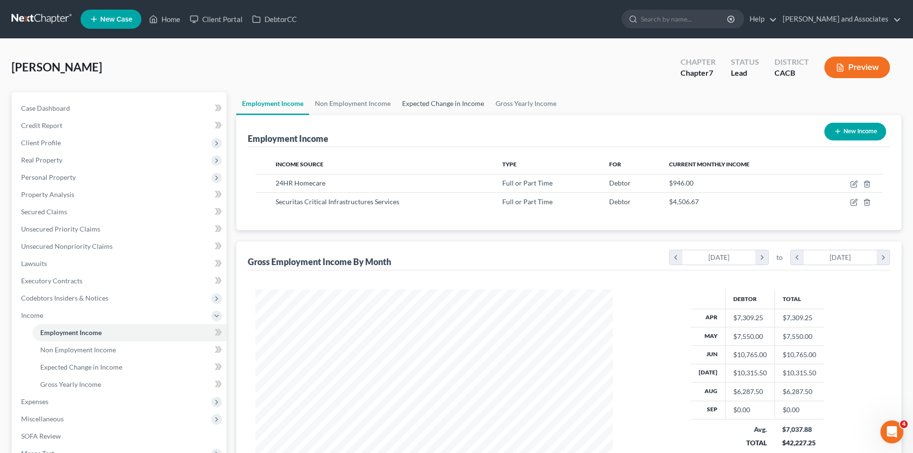
click at [452, 107] on link "Expected Change in Income" at bounding box center [442, 103] width 93 height 23
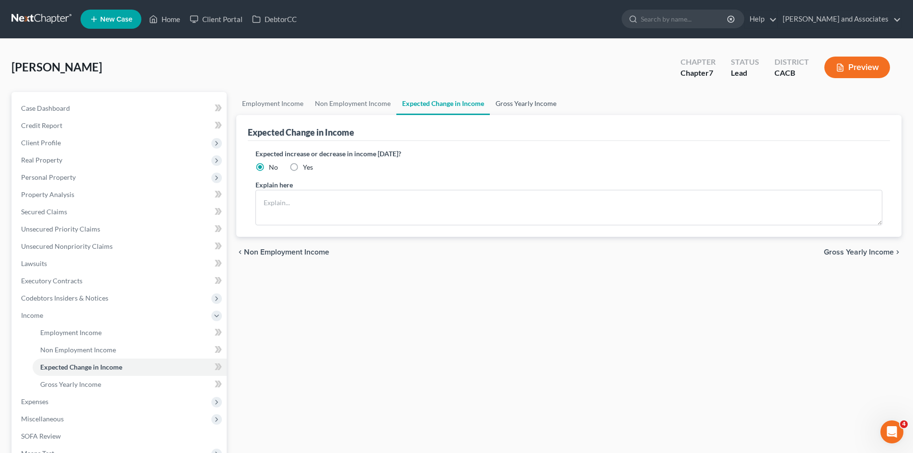
click at [517, 101] on link "Gross Yearly Income" at bounding box center [526, 103] width 72 height 23
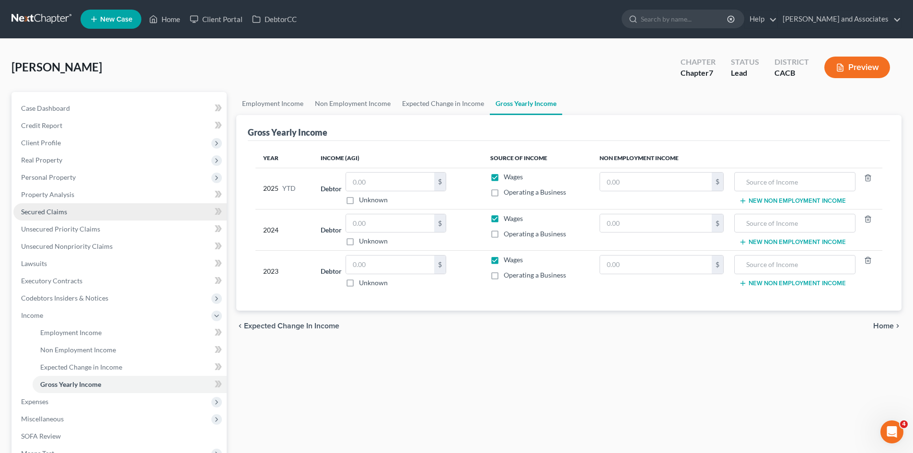
scroll to position [101, 0]
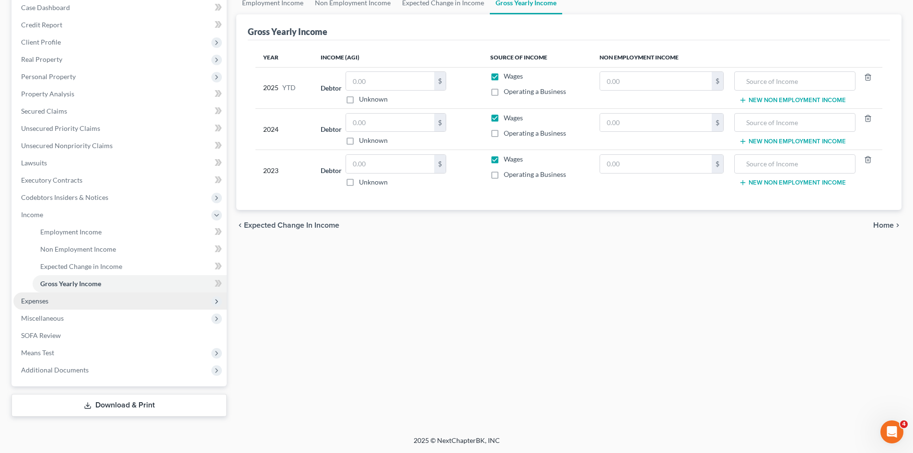
click at [51, 300] on span "Expenses" at bounding box center [119, 300] width 213 height 17
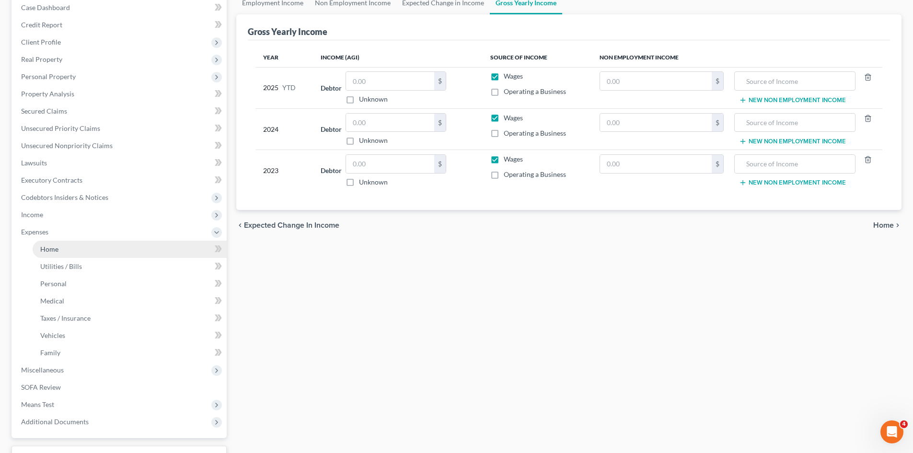
click at [79, 251] on link "Home" at bounding box center [130, 248] width 194 height 17
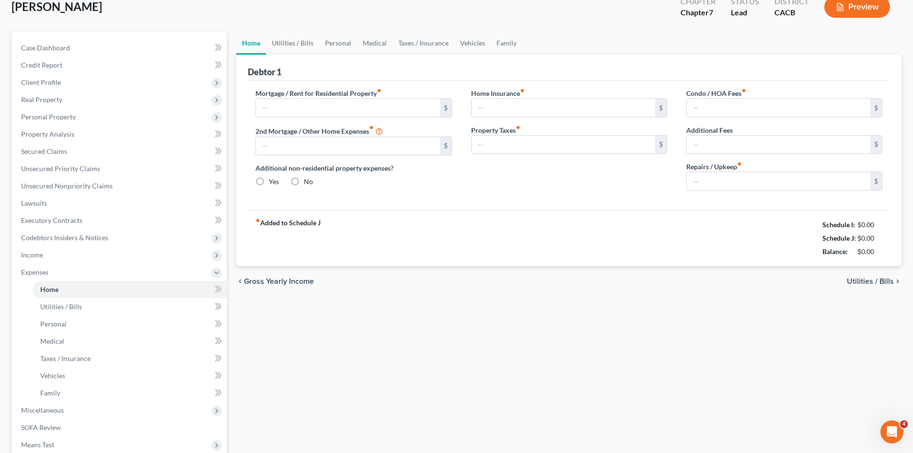
scroll to position [1, 0]
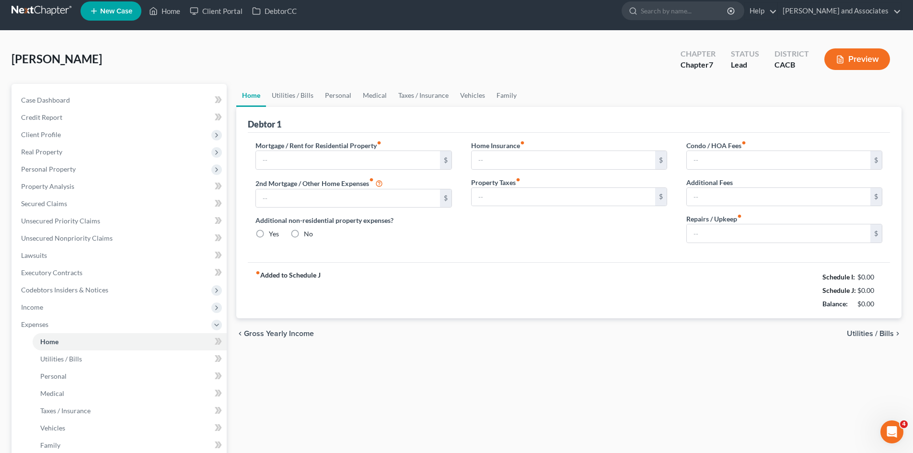
type input "0.00"
radio input "true"
type input "0.00"
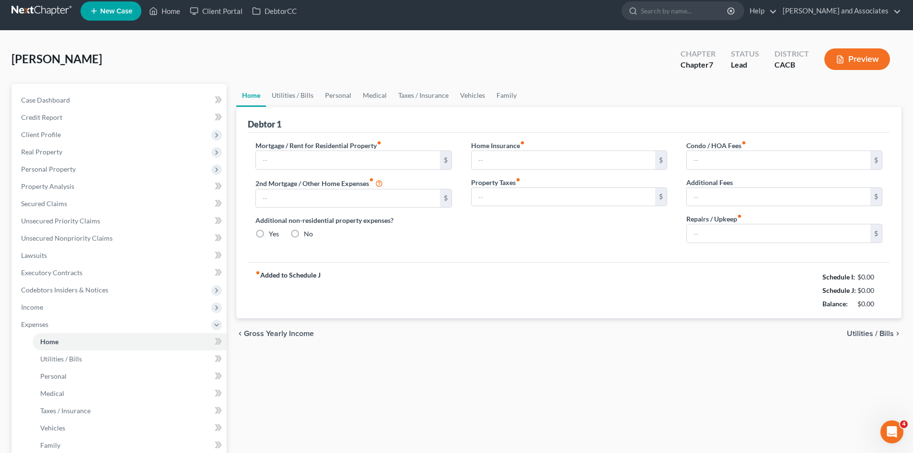
type input "0.00"
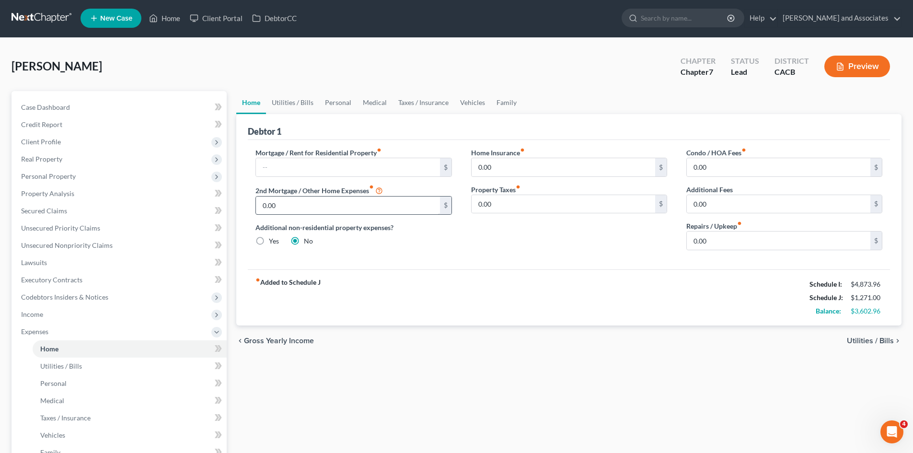
scroll to position [0, 0]
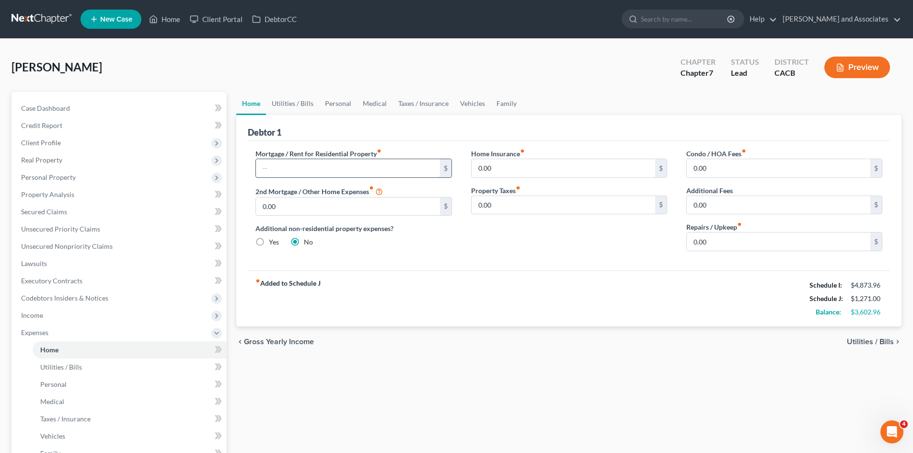
click at [337, 169] on input "text" at bounding box center [347, 168] width 183 height 18
type input "1,800"
click at [297, 110] on link "Utilities / Bills" at bounding box center [292, 103] width 53 height 23
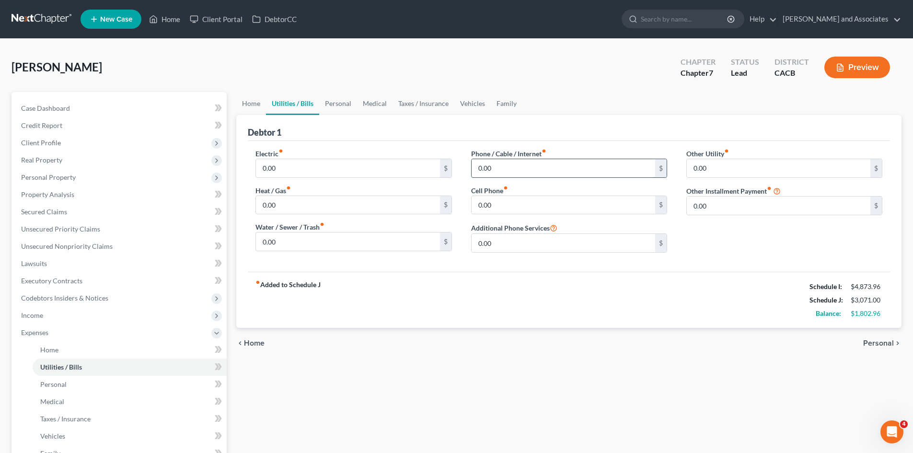
click at [508, 165] on input "0.00" at bounding box center [562, 168] width 183 height 18
type input "350"
click at [342, 95] on link "Personal" at bounding box center [338, 103] width 38 height 23
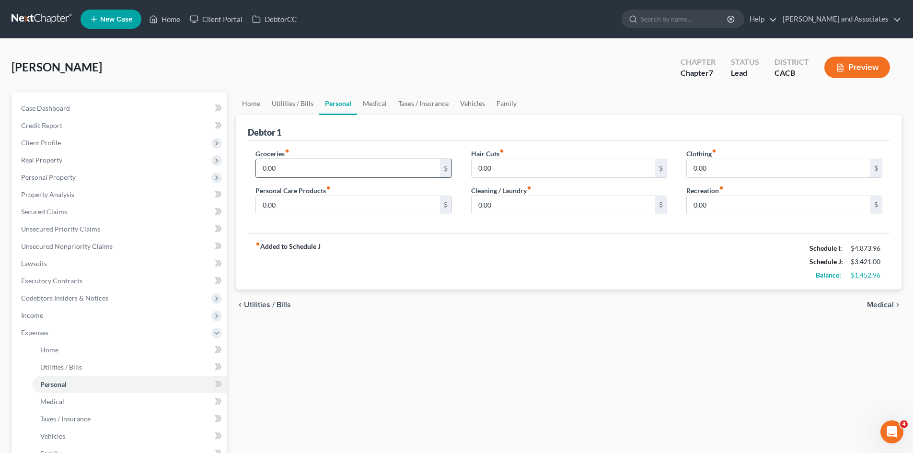
click at [324, 171] on input "0.00" at bounding box center [347, 168] width 183 height 18
type input "11,250"
click at [531, 167] on input "0.00" at bounding box center [562, 168] width 183 height 18
type input "100"
click at [744, 171] on input "0.00" at bounding box center [777, 168] width 183 height 18
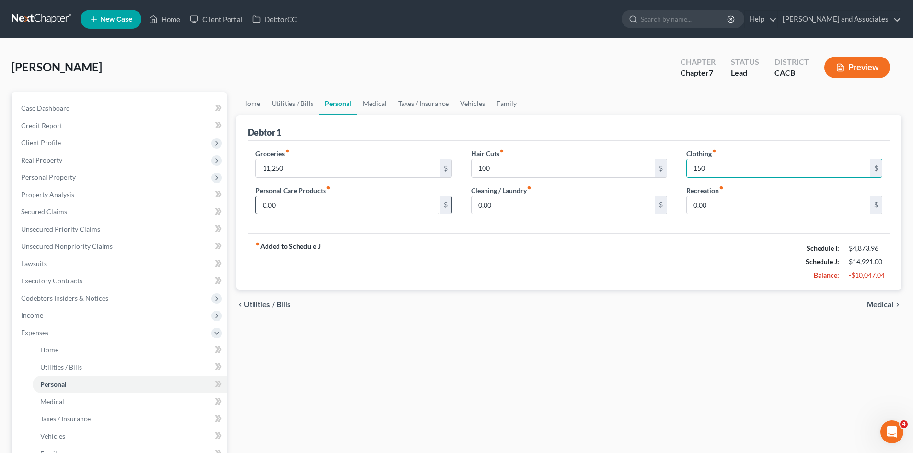
type input "150"
click at [352, 211] on input "0.00" at bounding box center [347, 205] width 183 height 18
type input "80"
click at [526, 211] on input "0.00" at bounding box center [562, 205] width 183 height 18
type input "80"
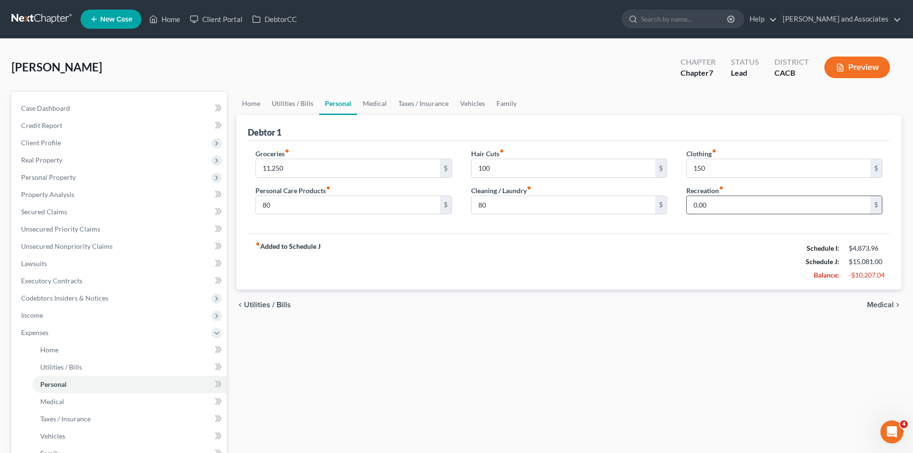
click at [723, 206] on input "0.00" at bounding box center [777, 205] width 183 height 18
type input "200"
click at [362, 166] on input "11,250" at bounding box center [347, 168] width 183 height 18
type input "1,200"
click at [362, 105] on link "Medical" at bounding box center [374, 103] width 35 height 23
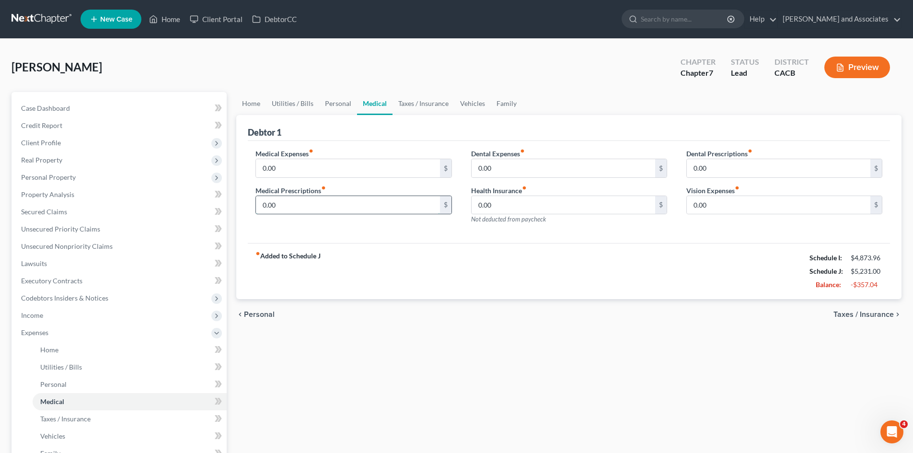
click at [312, 207] on input "0.00" at bounding box center [347, 205] width 183 height 18
click at [365, 163] on input "0.00" at bounding box center [347, 168] width 183 height 18
type input "40"
click at [540, 160] on input "0.00" at bounding box center [562, 168] width 183 height 18
click at [554, 204] on input "0.00" at bounding box center [562, 205] width 183 height 18
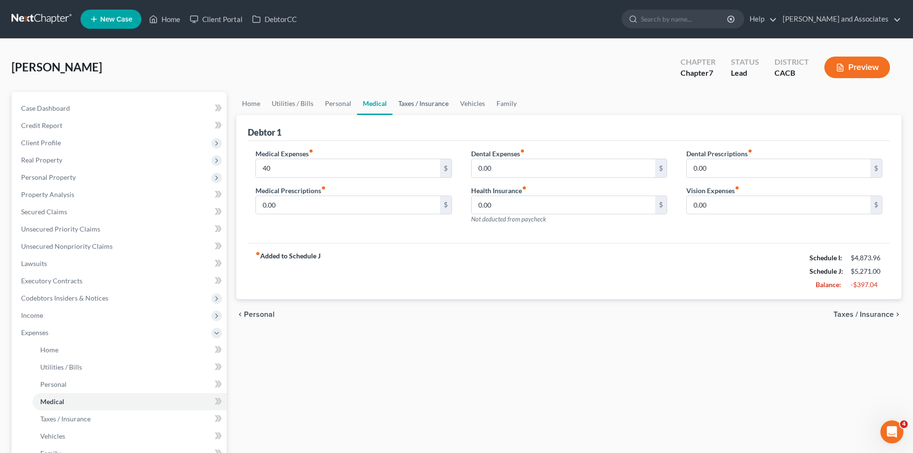
click at [406, 99] on link "Taxes / Insurance" at bounding box center [423, 103] width 62 height 23
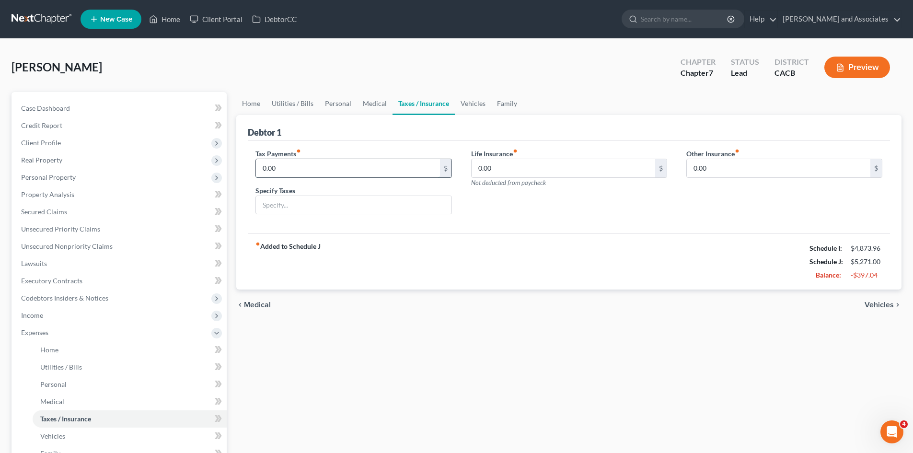
click at [308, 171] on input "0.00" at bounding box center [347, 168] width 183 height 18
click at [533, 161] on input "0.00" at bounding box center [562, 168] width 183 height 18
click at [470, 105] on link "Vehicles" at bounding box center [473, 103] width 36 height 23
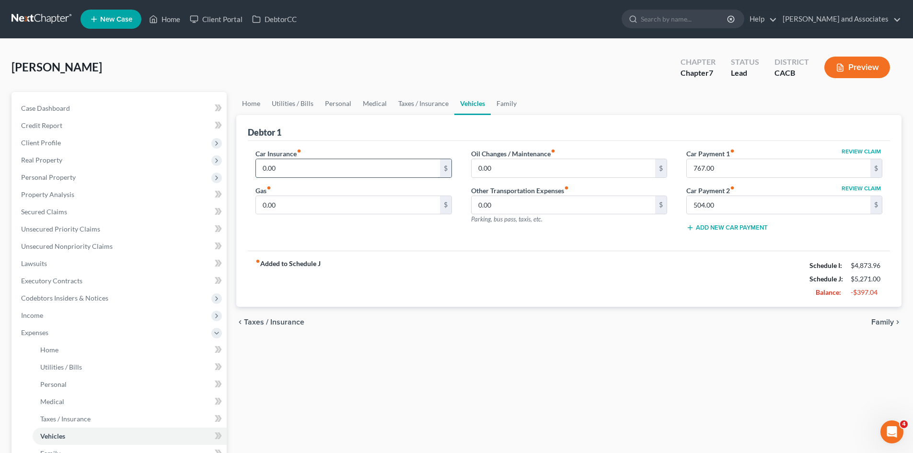
click at [309, 161] on input "0.00" at bounding box center [347, 168] width 183 height 18
type input "330"
click at [337, 203] on input "0.00" at bounding box center [347, 205] width 183 height 18
type input "400"
type input "100"
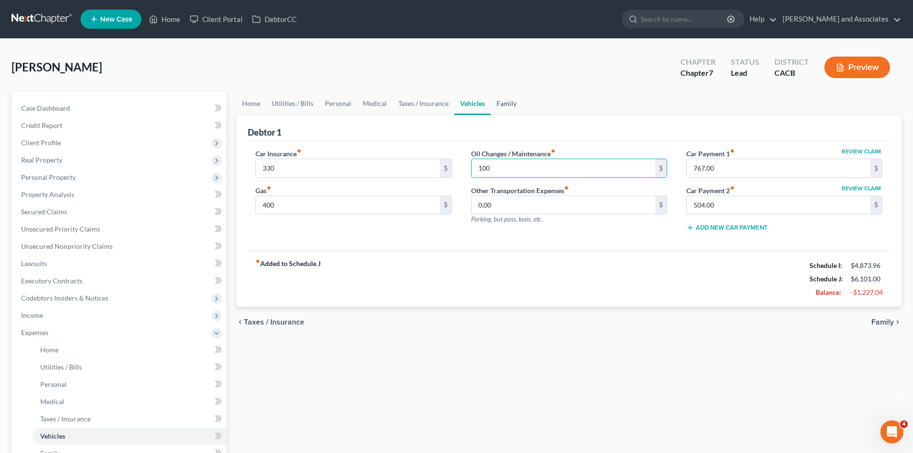
click at [509, 104] on link "Family" at bounding box center [507, 103] width 32 height 23
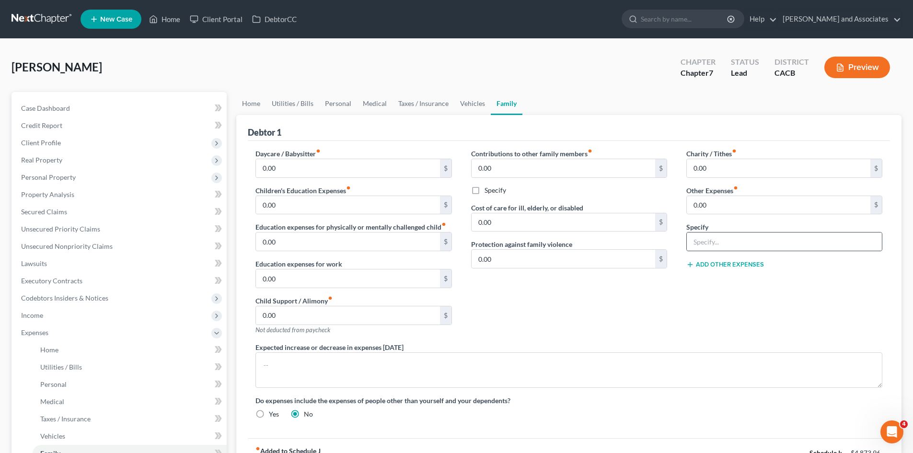
click at [708, 251] on div at bounding box center [784, 241] width 196 height 19
click at [713, 234] on input "text" at bounding box center [783, 241] width 195 height 18
type input "Pet Expenses"
click at [741, 202] on input "0.00" at bounding box center [777, 205] width 183 height 18
click at [681, 294] on div "Charity / Tithes fiber_manual_record 0.00 $ Other Expenses fiber_manual_record …" at bounding box center [783, 246] width 215 height 194
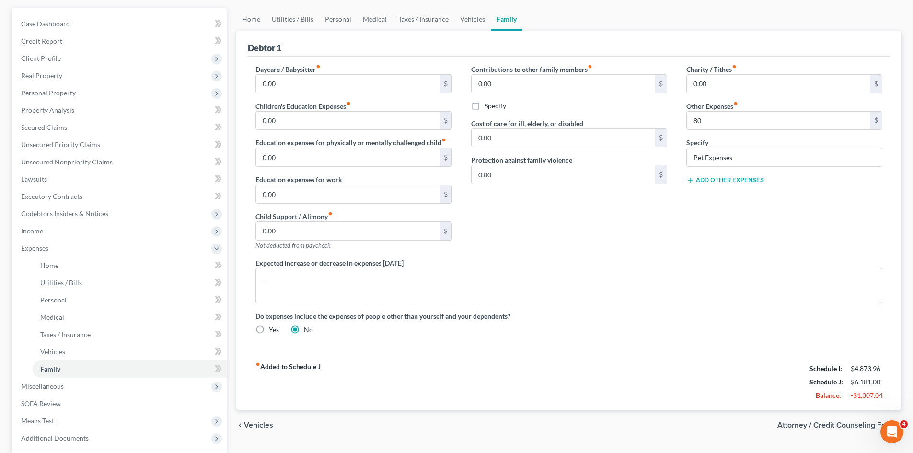
scroll to position [152, 0]
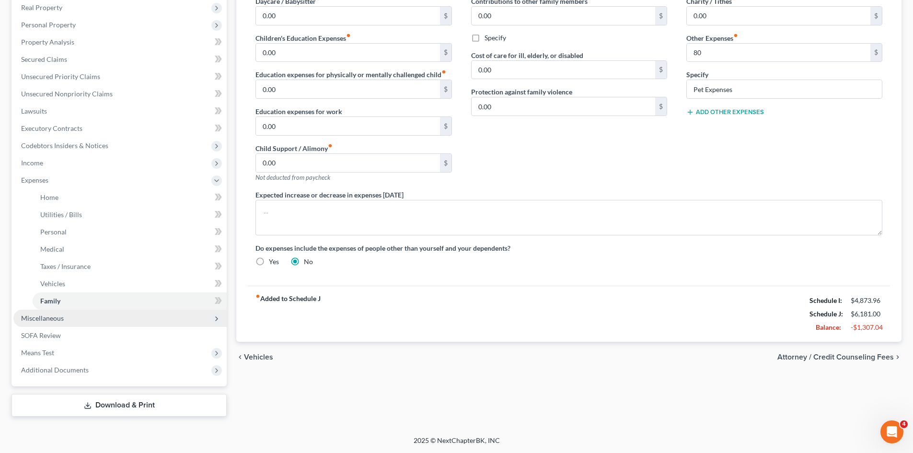
click at [75, 318] on span "Miscellaneous" at bounding box center [119, 317] width 213 height 17
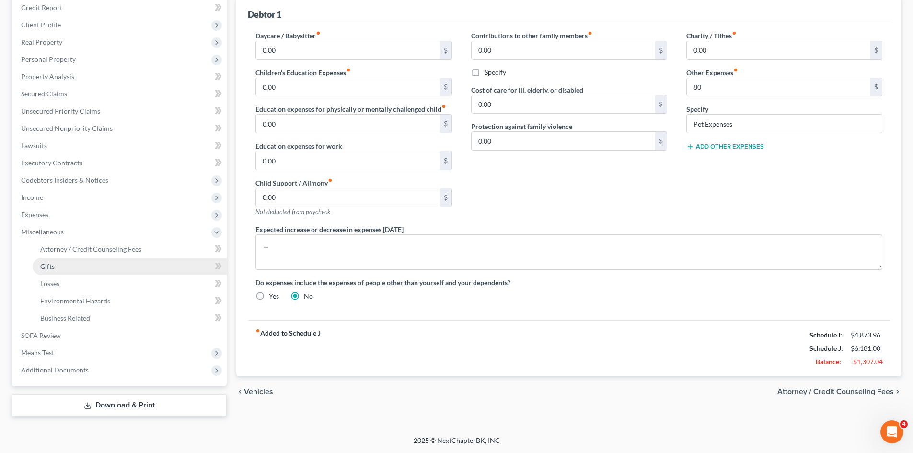
scroll to position [118, 0]
click at [104, 245] on span "Attorney / Credit Counseling Fees" at bounding box center [90, 249] width 101 height 8
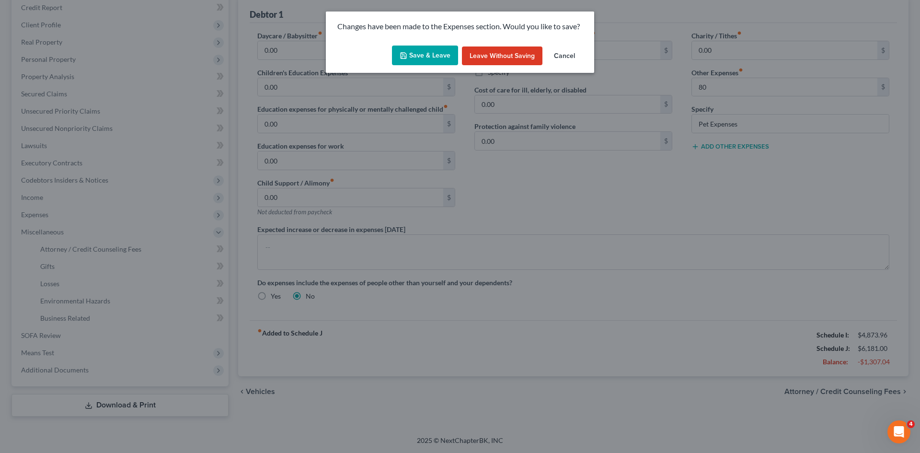
click at [416, 48] on button "Save & Leave" at bounding box center [425, 56] width 66 height 20
type input "80.00"
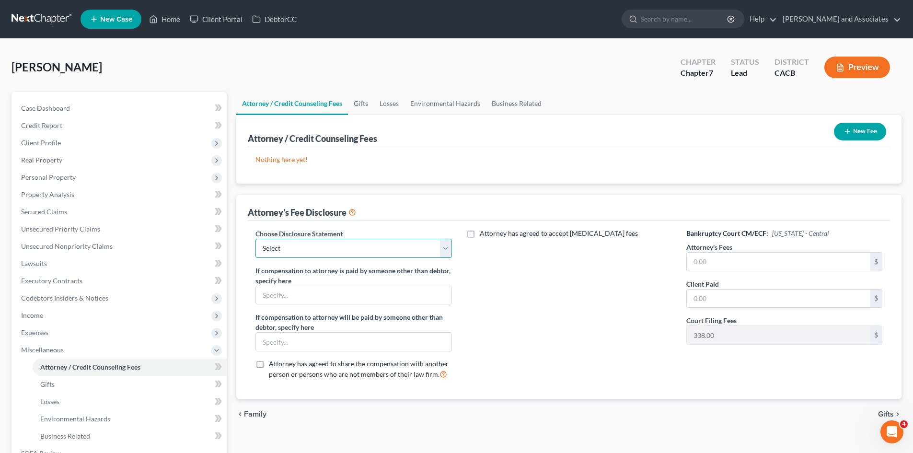
drag, startPoint x: 380, startPoint y: 250, endPoint x: 378, endPoint y: 257, distance: 7.0
click at [380, 250] on select "Select Disclosure" at bounding box center [353, 248] width 196 height 19
select select "0"
click at [255, 239] on select "Select Disclosure" at bounding box center [353, 248] width 196 height 19
click at [702, 261] on input "text" at bounding box center [777, 261] width 183 height 18
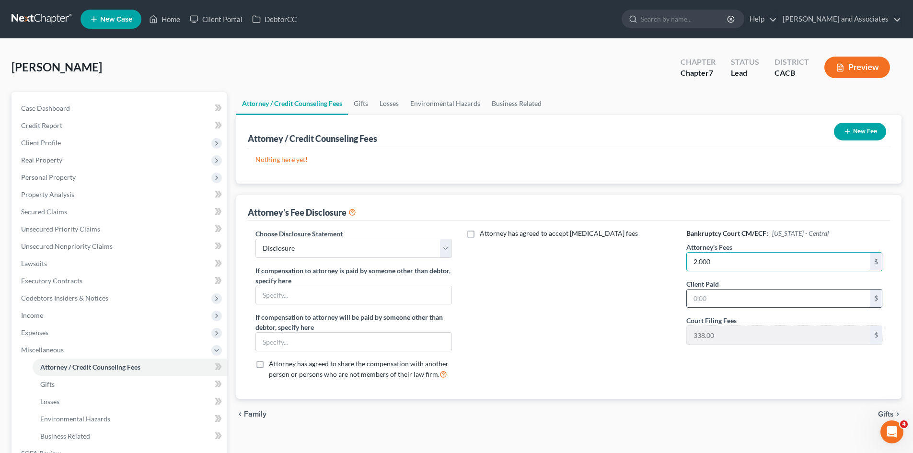
type input "2,000"
click at [721, 296] on input "text" at bounding box center [777, 298] width 183 height 18
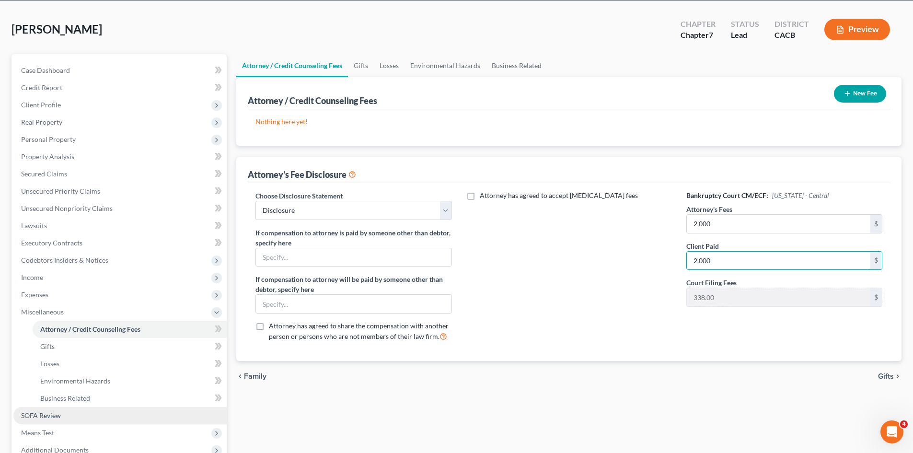
type input "2,000"
click at [38, 408] on link "SOFA Review" at bounding box center [119, 415] width 213 height 17
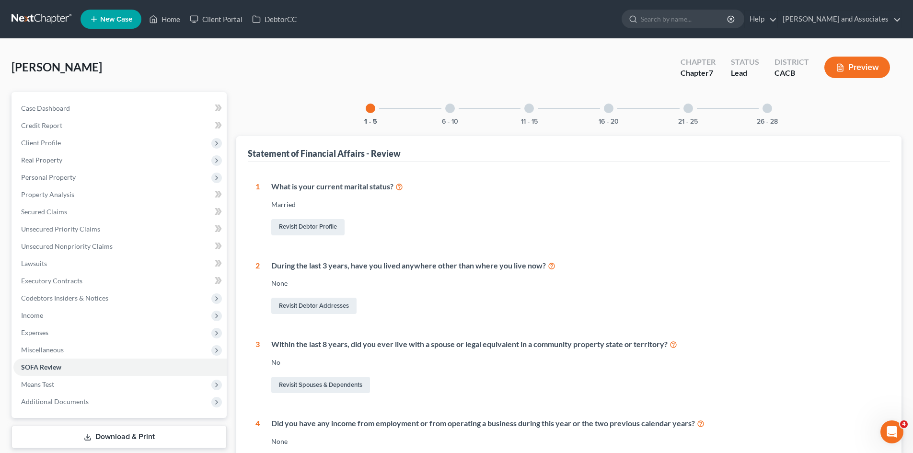
click at [440, 121] on div "6 - 10" at bounding box center [450, 108] width 33 height 33
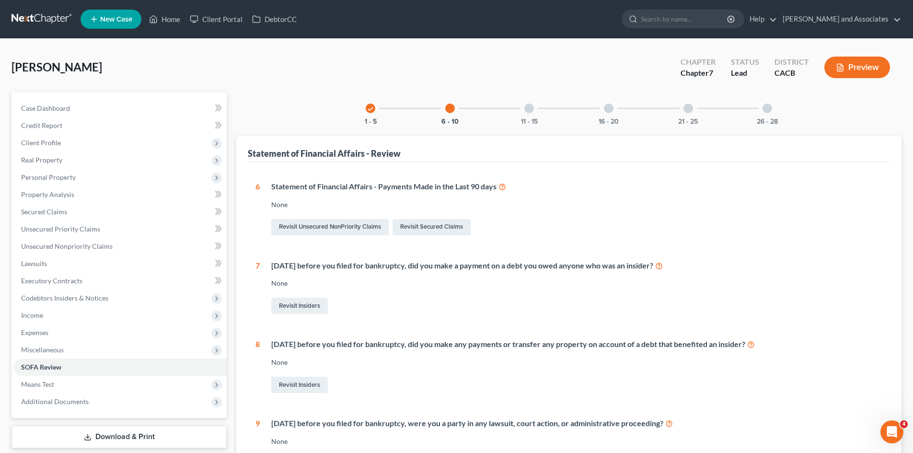
click at [520, 111] on div "11 - 15" at bounding box center [529, 108] width 33 height 33
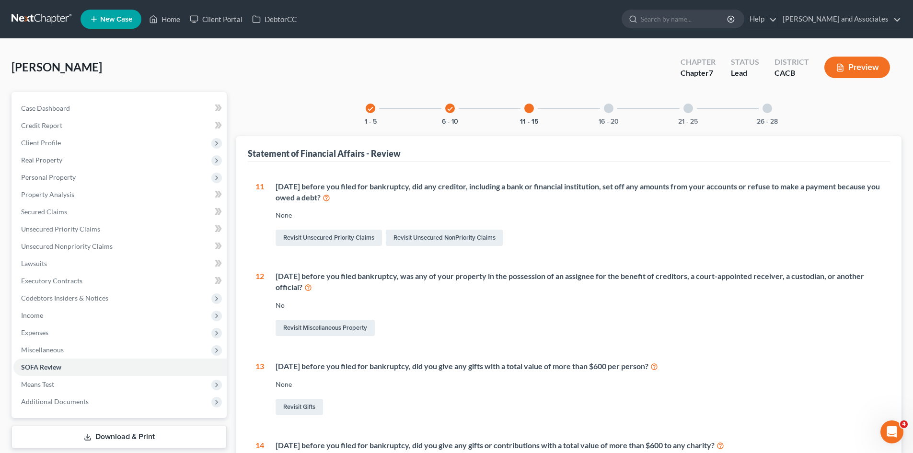
click at [613, 113] on div "16 - 20" at bounding box center [608, 108] width 33 height 33
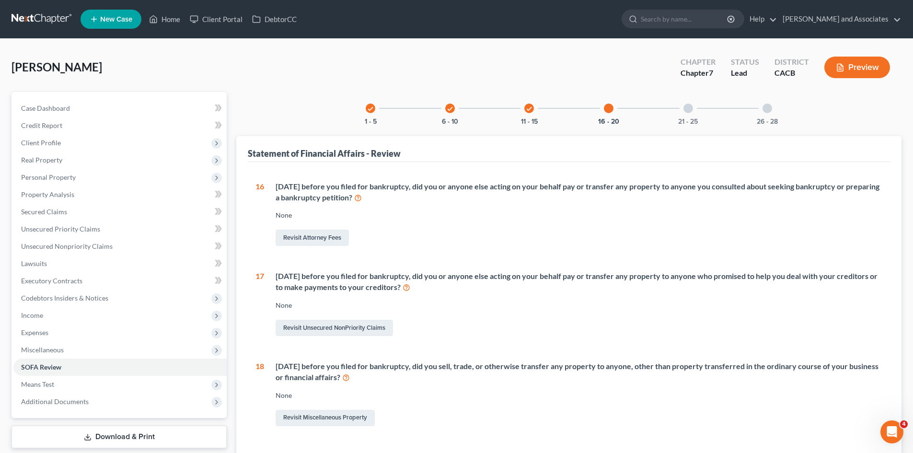
click at [686, 108] on div at bounding box center [688, 108] width 10 height 10
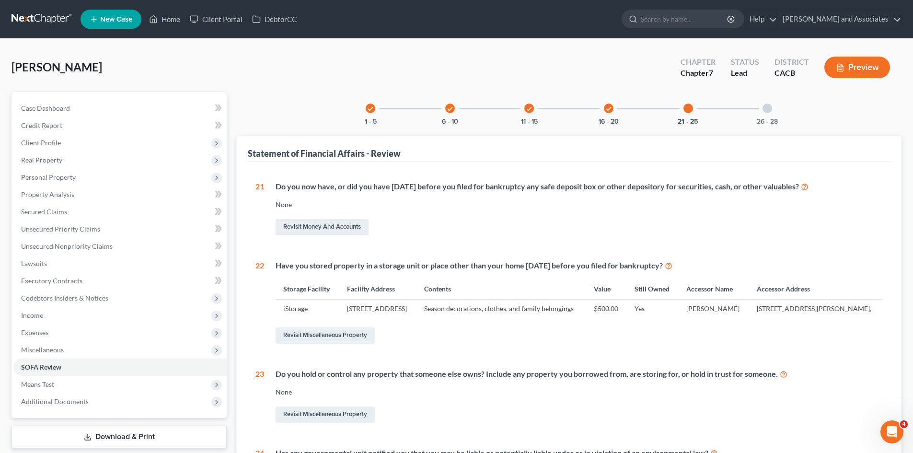
click at [762, 108] on div at bounding box center [767, 108] width 10 height 10
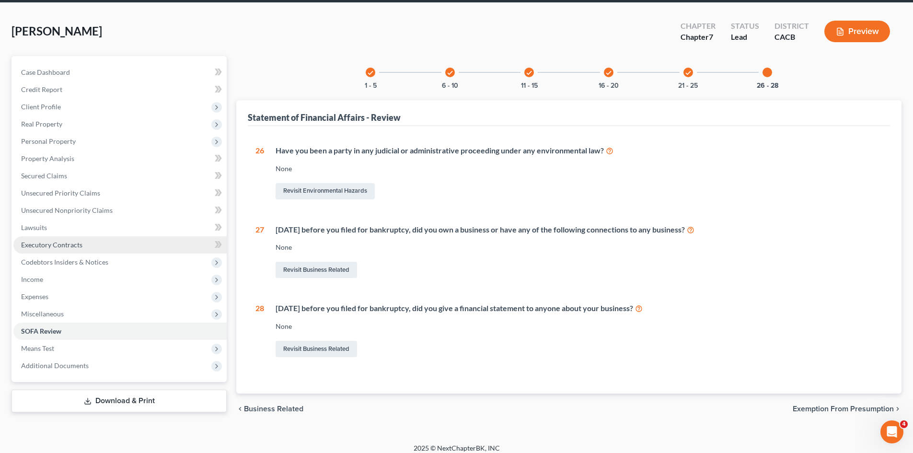
scroll to position [44, 0]
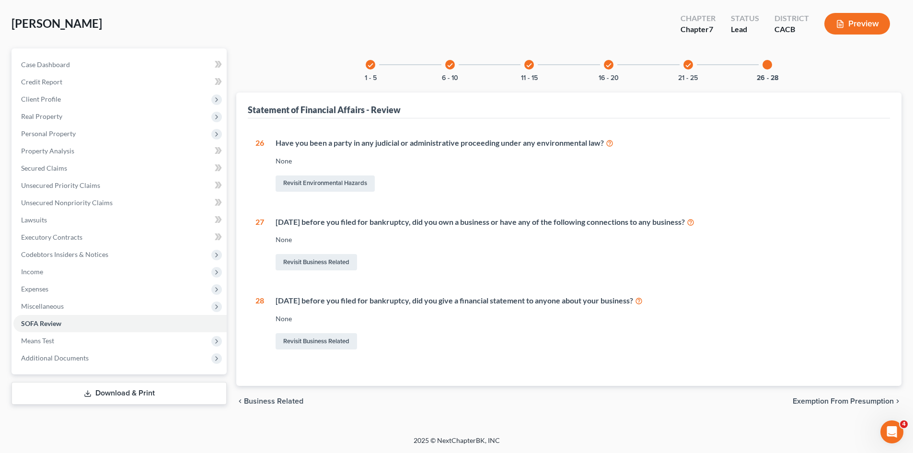
click at [126, 391] on link "Download & Print" at bounding box center [118, 393] width 215 height 23
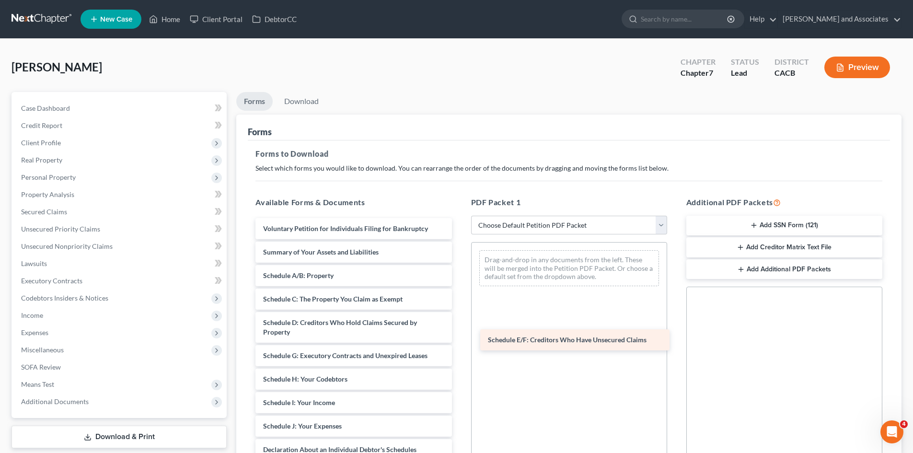
drag, startPoint x: 310, startPoint y: 358, endPoint x: 581, endPoint y: 331, distance: 272.5
click at [459, 334] on div "Schedule E/F: Creditors Who Have Unsecured Claims Voluntary Petition for Indivi…" at bounding box center [353, 435] width 211 height 435
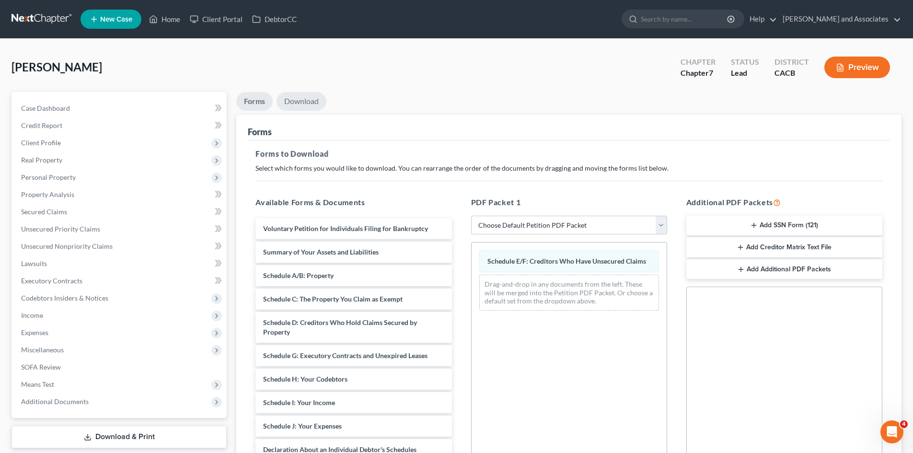
click at [293, 105] on link "Download" at bounding box center [301, 101] width 50 height 19
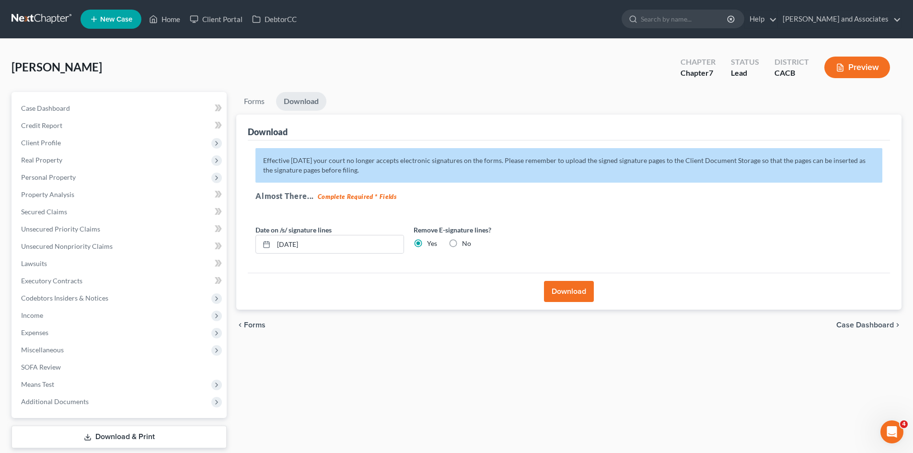
click at [582, 286] on button "Download" at bounding box center [569, 291] width 50 height 21
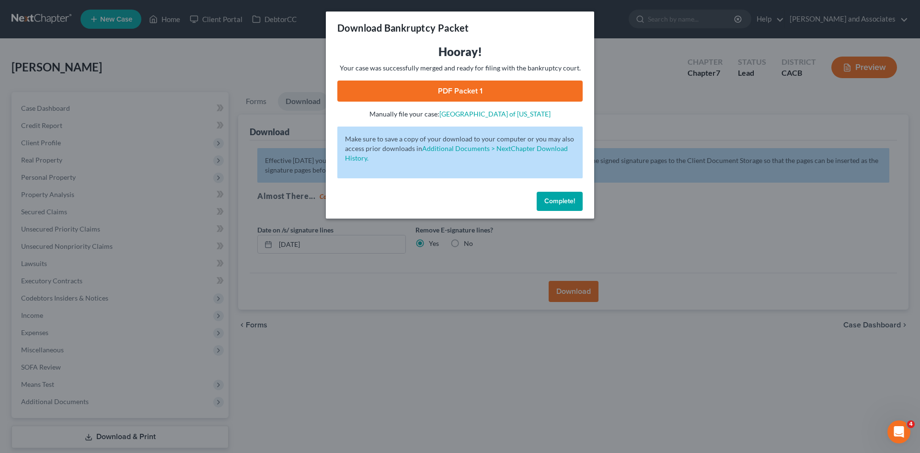
click at [473, 89] on link "PDF Packet 1" at bounding box center [459, 90] width 245 height 21
